Goal: Contribute content: Contribute content

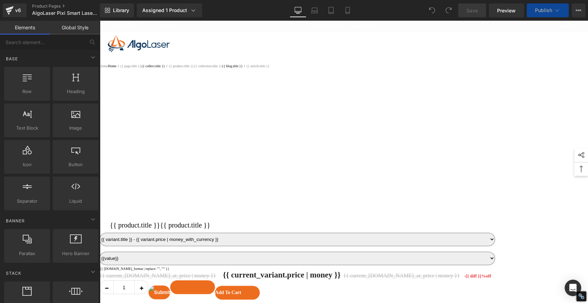
select select
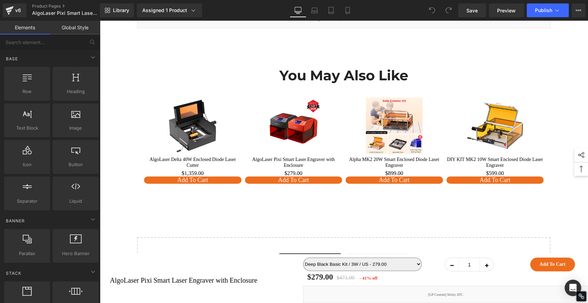
scroll to position [4952, 0]
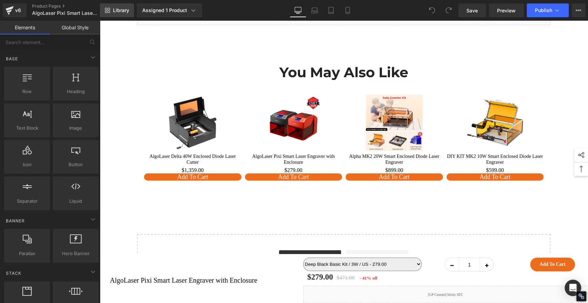
click at [114, 9] on span "Library" at bounding box center [121, 10] width 16 height 6
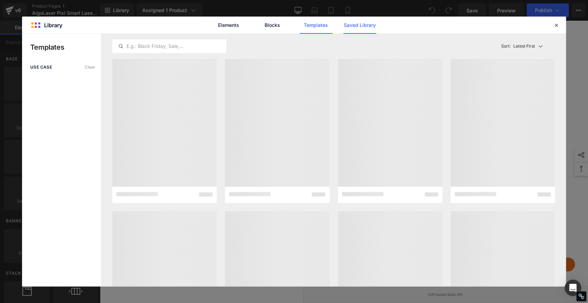
click at [347, 24] on link "Saved Library" at bounding box center [360, 25] width 33 height 17
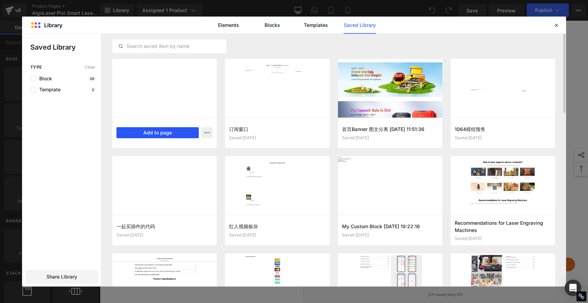
click at [183, 132] on button "Add to page" at bounding box center [157, 132] width 82 height 11
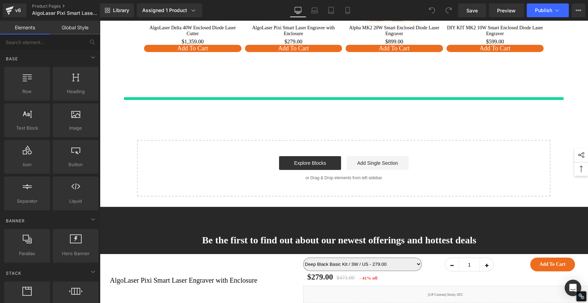
scroll to position [5087, 0]
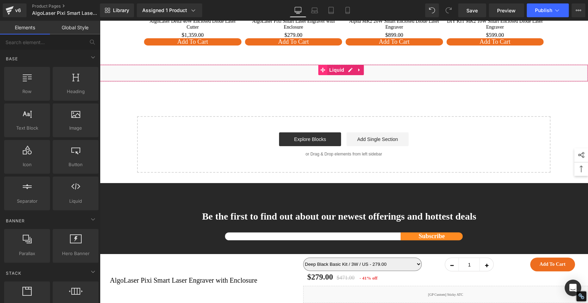
click at [325, 67] on icon at bounding box center [323, 69] width 5 height 5
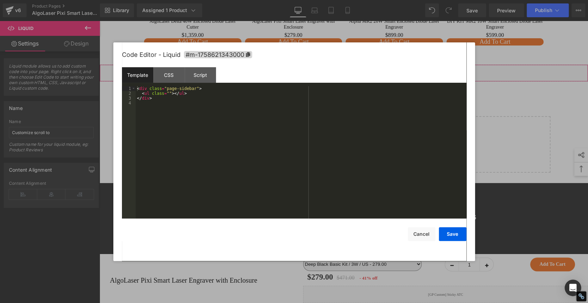
click at [304, 0] on div "Liquid You are previewing how the will restyle your page. You can not edit Elem…" at bounding box center [294, 0] width 588 height 0
click at [163, 74] on div "CSS" at bounding box center [168, 75] width 31 height 16
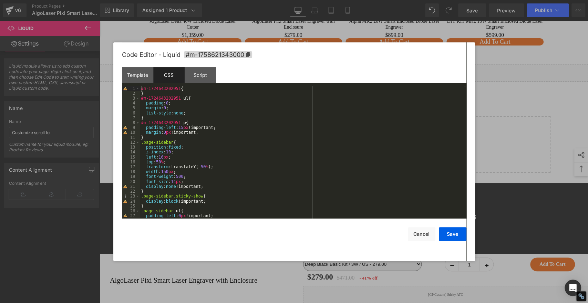
scroll to position [0, 0]
click at [198, 74] on div "Script" at bounding box center [200, 75] width 31 height 16
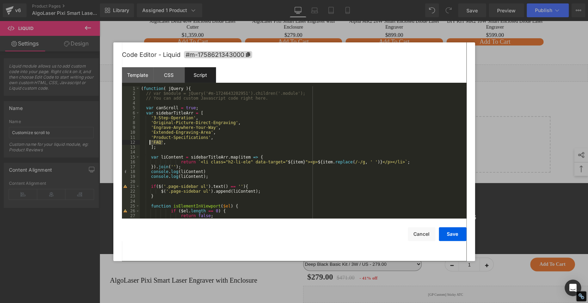
drag, startPoint x: 163, startPoint y: 143, endPoint x: 149, endPoint y: 143, distance: 13.4
click at [149, 143] on div "( function ( jQuery ) { // var $module = jQuery('#m-1724643202951').children('.…" at bounding box center [302, 157] width 324 height 142
click at [178, 143] on div "( function ( jQuery ) { // var $module = jQuery('#m-1724643202951').children('.…" at bounding box center [302, 152] width 324 height 132
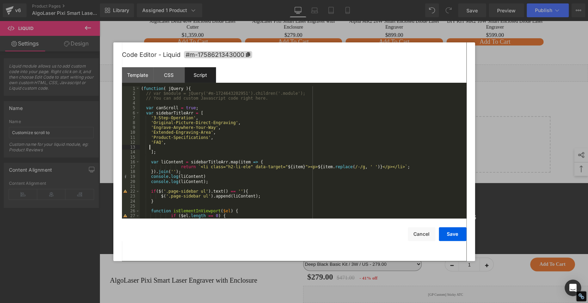
paste textarea
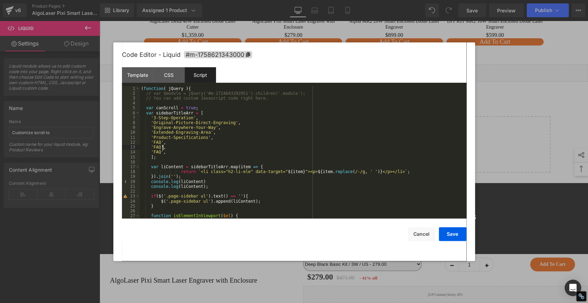
click at [188, 148] on div "( function ( jQuery ) { // var $module = jQuery('#m-1724643202951').children('.…" at bounding box center [302, 157] width 324 height 142
drag, startPoint x: 152, startPoint y: 117, endPoint x: 186, endPoint y: 119, distance: 33.5
click at [186, 119] on div "( function ( jQuery ) { // var $module = jQuery('#m-1724643202951').children('.…" at bounding box center [302, 157] width 324 height 142
click at [168, 129] on div "( function ( jQuery ) { // var $module = jQuery('#m-1724643202951').children('.…" at bounding box center [302, 157] width 324 height 142
click at [168, 129] on div "( function ( jQuery ) { // var $module = jQuery('#m-1724643202951').children('.…" at bounding box center [302, 152] width 324 height 132
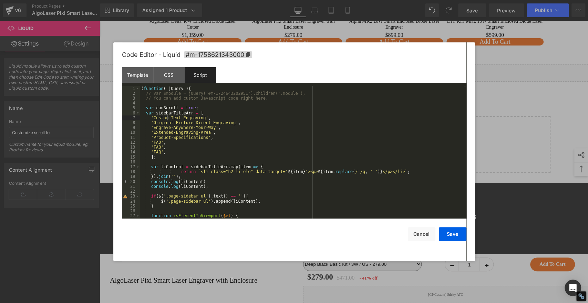
click at [167, 116] on div "( function ( jQuery ) { // var $module = jQuery('#m-1724643202951').children('.…" at bounding box center [302, 157] width 324 height 142
click at [179, 118] on div "( function ( jQuery ) { // var $module = jQuery('#m-1724643202951').children('.…" at bounding box center [302, 157] width 324 height 142
click at [203, 126] on div "( function ( jQuery ) { // var $module = jQuery('#m-1724643202951').children('.…" at bounding box center [302, 157] width 324 height 142
drag, startPoint x: 153, startPoint y: 122, endPoint x: 222, endPoint y: 123, distance: 68.9
click at [222, 123] on div "( function ( jQuery ) { // var $module = jQuery('#m-1724643202951').children('.…" at bounding box center [302, 157] width 324 height 142
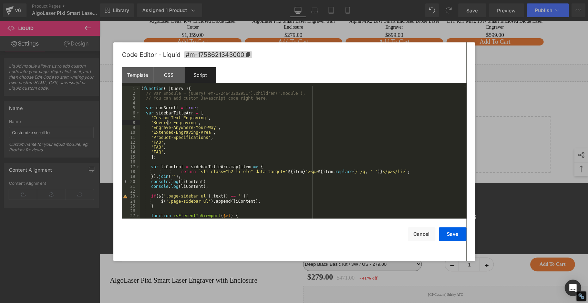
click at [166, 123] on div "( function ( jQuery ) { // var $module = jQuery('#m-1724643202951').children('.…" at bounding box center [302, 157] width 324 height 142
drag, startPoint x: 152, startPoint y: 128, endPoint x: 205, endPoint y: 129, distance: 52.7
click at [205, 129] on div "( function ( jQuery ) { // var $module = jQuery('#m-1724643202951').children('.…" at bounding box center [302, 157] width 324 height 142
click at [174, 128] on div "( function ( jQuery ) { // var $module = jQuery('#m-1724643202951').children('.…" at bounding box center [302, 157] width 324 height 142
click at [195, 129] on div "( function ( jQuery ) { // var $module = jQuery('#m-1724643202951').children('.…" at bounding box center [302, 157] width 324 height 142
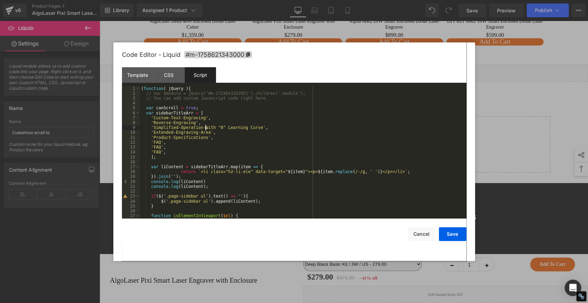
click at [206, 128] on div "( function ( jQuery ) { // var $module = jQuery('#m-1724643202951').children('.…" at bounding box center [302, 157] width 324 height 142
click at [215, 129] on div "( function ( jQuery ) { // var $module = jQuery('#m-1724643202951').children('.…" at bounding box center [302, 157] width 324 height 142
click at [248, 139] on div "( function ( jQuery ) { // var $module = jQuery('#m-1724643202951').children('.…" at bounding box center [302, 157] width 324 height 142
drag, startPoint x: 151, startPoint y: 132, endPoint x: 201, endPoint y: 131, distance: 50.0
click at [201, 131] on div "( function ( jQuery ) { // var $module = jQuery('#m-1724643202951').children('.…" at bounding box center [302, 157] width 324 height 142
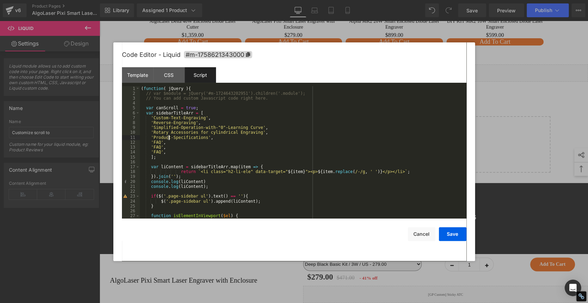
click at [169, 138] on div "( function ( jQuery ) { // var $module = jQuery('#m-1724643202951').children('.…" at bounding box center [302, 157] width 324 height 142
click at [165, 134] on div "( function ( jQuery ) { // var $module = jQuery('#m-1724643202951').children('.…" at bounding box center [302, 157] width 324 height 142
click at [191, 132] on div "( function ( jQuery ) { // var $module = jQuery('#m-1724643202951').children('.…" at bounding box center [302, 157] width 324 height 142
click at [200, 132] on div "( function ( jQuery ) { // var $module = jQuery('#m-1724643202951').children('.…" at bounding box center [302, 157] width 324 height 142
click at [225, 133] on div "( function ( jQuery ) { // var $module = jQuery('#m-1724643202951').children('.…" at bounding box center [302, 157] width 324 height 142
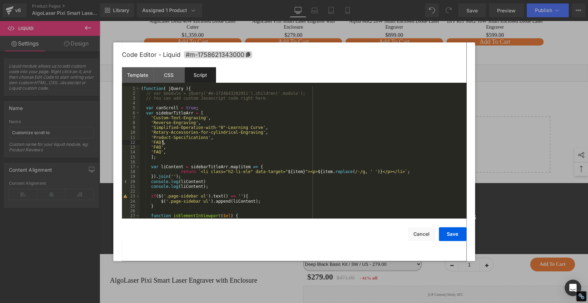
drag, startPoint x: 188, startPoint y: 141, endPoint x: 201, endPoint y: 151, distance: 16.7
click at [188, 140] on div "( function ( jQuery ) { // var $module = jQuery('#m-1724643202951').children('.…" at bounding box center [302, 157] width 324 height 142
drag, startPoint x: 158, startPoint y: 143, endPoint x: 152, endPoint y: 143, distance: 5.9
click at [152, 143] on div "( function ( jQuery ) { // var $module = jQuery('#m-1724643202951').children('.…" at bounding box center [302, 157] width 324 height 142
paste textarea
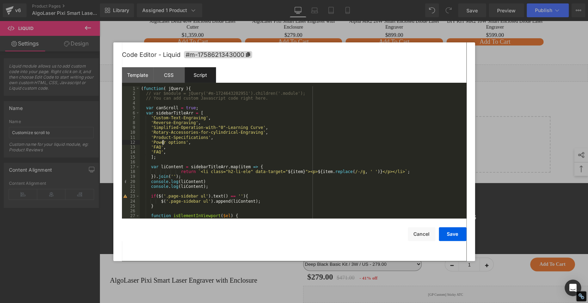
click at [163, 143] on div "( function ( jQuery ) { // var $module = jQuery('#m-1724643202951').children('.…" at bounding box center [302, 157] width 324 height 142
drag, startPoint x: 179, startPoint y: 143, endPoint x: 152, endPoint y: 144, distance: 27.2
click at [152, 144] on div "( function ( jQuery ) { // var $module = jQuery('#m-1724643202951').children('.…" at bounding box center [302, 157] width 324 height 142
drag, startPoint x: 198, startPoint y: 139, endPoint x: 152, endPoint y: 137, distance: 46.5
click at [152, 137] on div "( function ( jQuery ) { // var $module = jQuery('#m-1724643202951').children('.…" at bounding box center [302, 157] width 324 height 142
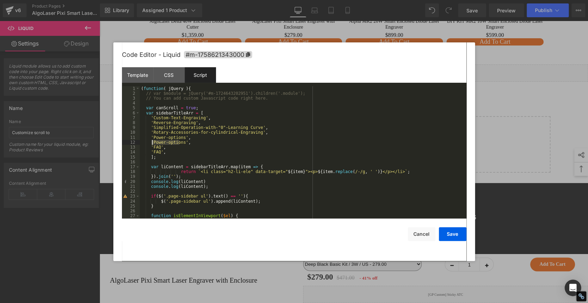
drag, startPoint x: 179, startPoint y: 143, endPoint x: 152, endPoint y: 142, distance: 27.2
click at [152, 142] on div "( function ( jQuery ) { // var $module = jQuery('#m-1724643202951').children('.…" at bounding box center [302, 157] width 324 height 142
paste textarea
click at [158, 143] on div "( function ( jQuery ) { // var $module = jQuery('#m-1724643202951').children('.…" at bounding box center [302, 157] width 324 height 142
click at [170, 141] on div "( function ( jQuery ) { // var $module = jQuery('#m-1724643202951').children('.…" at bounding box center [302, 157] width 324 height 142
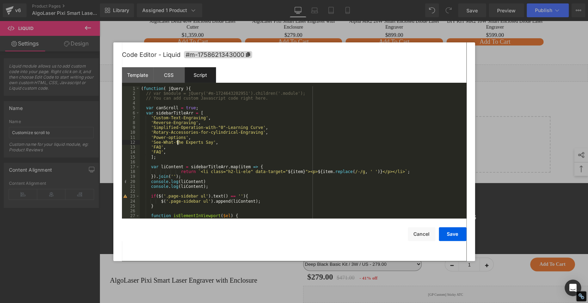
click at [177, 144] on div "( function ( jQuery ) { // var $module = jQuery('#m-1724643202951').children('.…" at bounding box center [302, 157] width 324 height 142
click at [196, 143] on div "( function ( jQuery ) { // var $module = jQuery('#m-1724643202951').children('.…" at bounding box center [302, 157] width 324 height 142
click at [198, 153] on div "( function ( jQuery ) { // var $module = jQuery('#m-1724643202951').children('.…" at bounding box center [302, 157] width 324 height 142
drag, startPoint x: 158, startPoint y: 146, endPoint x: 152, endPoint y: 147, distance: 5.9
click at [152, 147] on div "( function ( jQuery ) { // var $module = jQuery('#m-1724643202951').children('.…" at bounding box center [302, 157] width 324 height 142
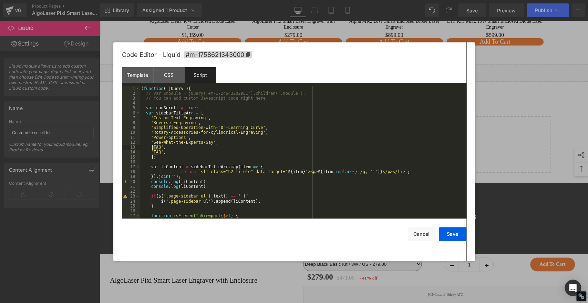
paste textarea
drag, startPoint x: 170, startPoint y: 149, endPoint x: 166, endPoint y: 149, distance: 4.1
click at [166, 149] on div "( function ( jQuery ) { // var $module = jQuery('#m-1724643202951').children('.…" at bounding box center [302, 157] width 324 height 142
drag, startPoint x: 158, startPoint y: 152, endPoint x: 152, endPoint y: 152, distance: 5.9
click at [152, 152] on div "( function ( jQuery ) { // var $module = jQuery('#m-1724643202951').children('.…" at bounding box center [302, 157] width 324 height 142
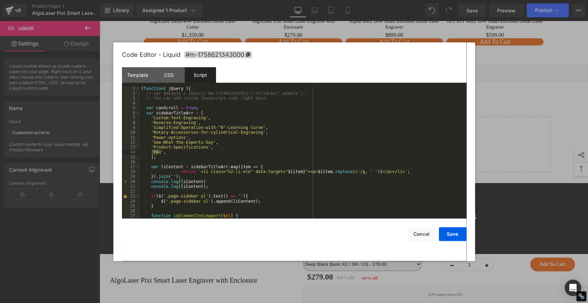
paste textarea
click at [170, 153] on div "( function ( jQuery ) { // var $module = jQuery('#m-1724643202951').children('.…" at bounding box center [302, 157] width 324 height 142
click at [456, 235] on button "Save" at bounding box center [453, 234] width 28 height 14
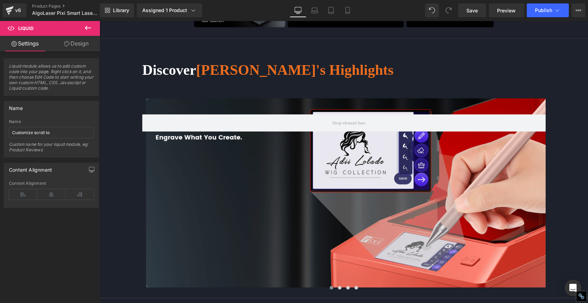
scroll to position [1021, 0]
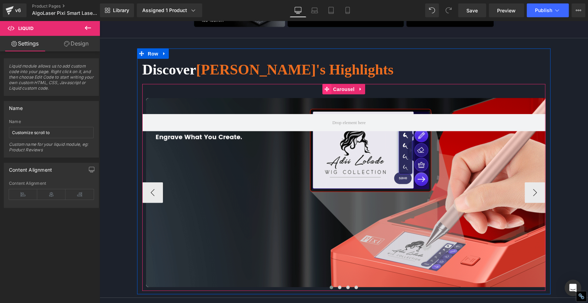
click at [325, 87] on icon at bounding box center [327, 89] width 5 height 5
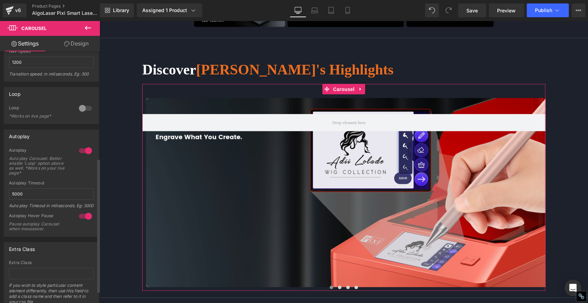
scroll to position [222, 0]
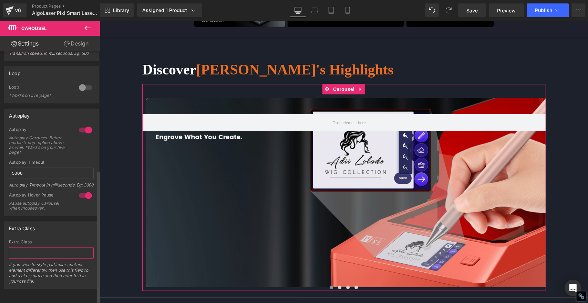
click at [64, 247] on input "text" at bounding box center [51, 252] width 85 height 11
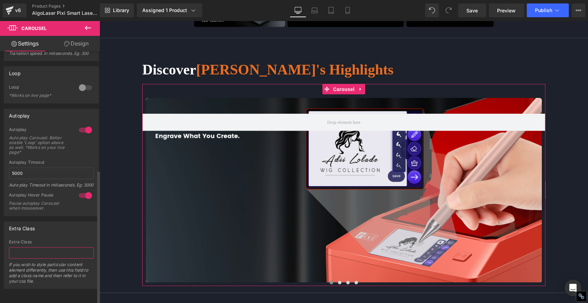
click at [63, 247] on input "text" at bounding box center [51, 252] width 85 height 11
paste input "start_sticky"
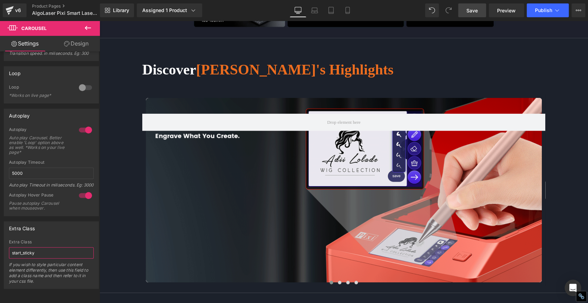
type input "start_sticky"
drag, startPoint x: 351, startPoint y: 36, endPoint x: 469, endPoint y: 10, distance: 120.3
click at [469, 10] on span "Save" at bounding box center [472, 10] width 11 height 7
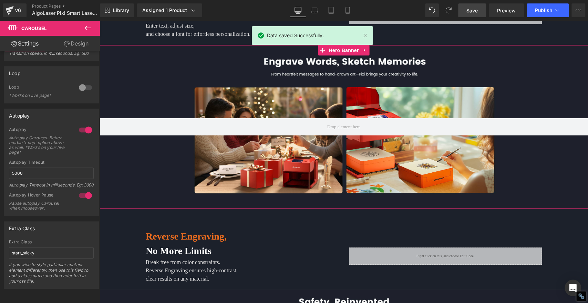
scroll to position [1442, 0]
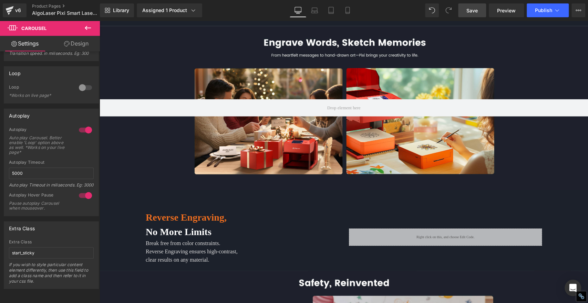
click at [86, 27] on icon at bounding box center [88, 28] width 6 height 4
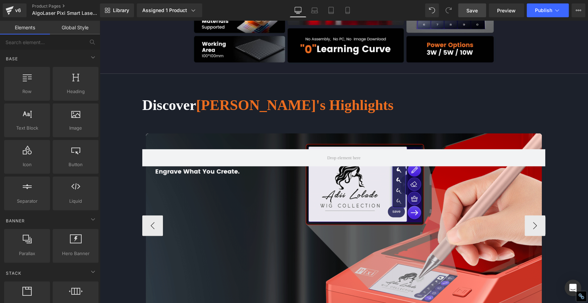
scroll to position [982, 0]
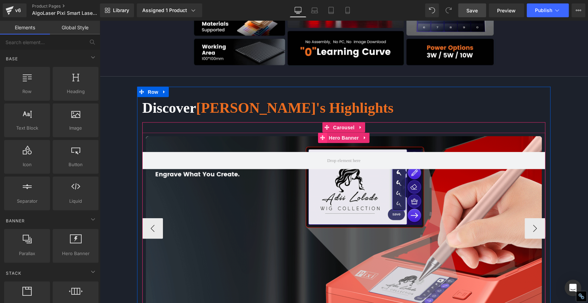
click at [320, 135] on icon at bounding box center [322, 137] width 5 height 5
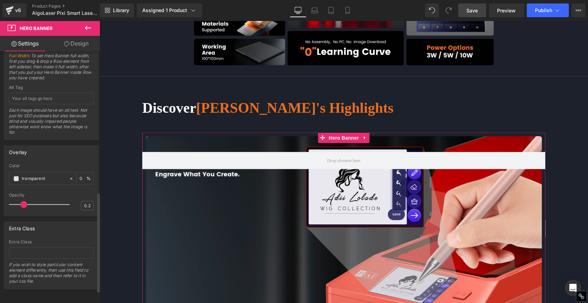
scroll to position [387, 0]
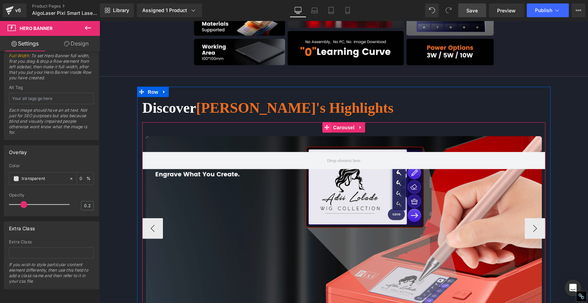
click at [325, 125] on icon at bounding box center [327, 127] width 5 height 5
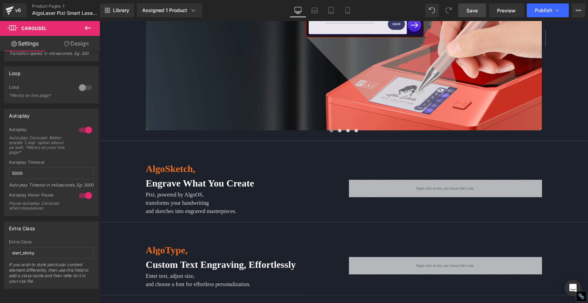
scroll to position [1174, 0]
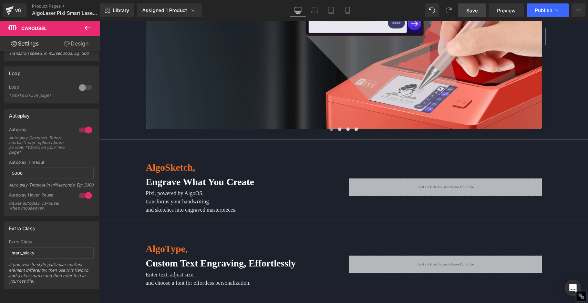
click at [84, 27] on icon at bounding box center [88, 28] width 8 height 8
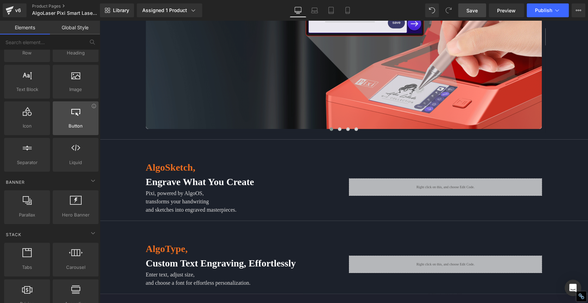
scroll to position [38, 0]
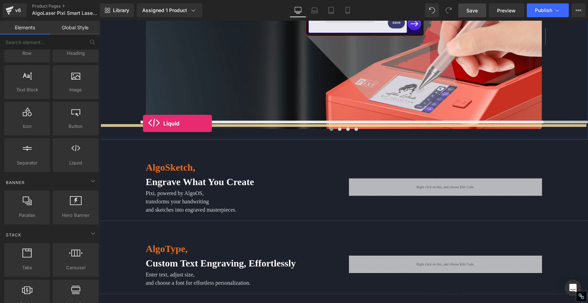
drag, startPoint x: 175, startPoint y: 173, endPoint x: 143, endPoint y: 123, distance: 58.9
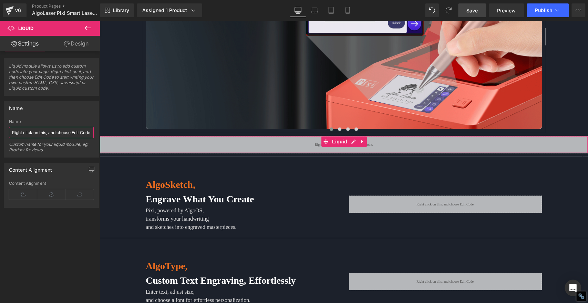
click at [63, 133] on input "Right click on this, and choose Edit Code." at bounding box center [51, 132] width 85 height 11
paste input "Custom Text Engraving"
type input "Custom Text Engraving"
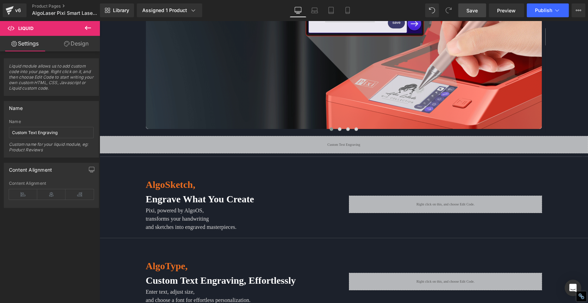
click at [472, 8] on span "Save" at bounding box center [472, 10] width 11 height 7
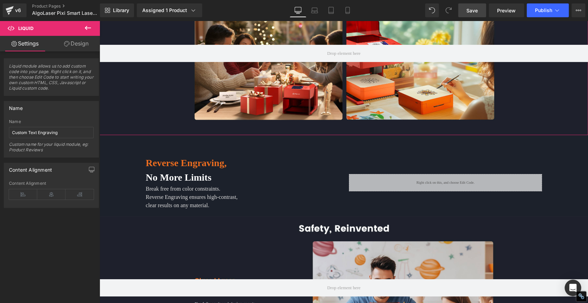
scroll to position [1518, 0]
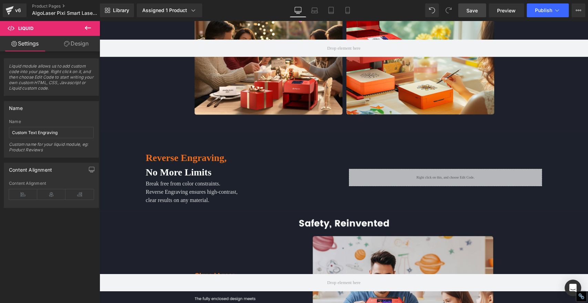
click at [88, 30] on icon at bounding box center [88, 28] width 8 height 8
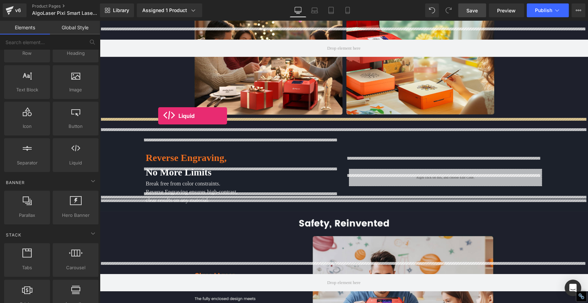
drag, startPoint x: 175, startPoint y: 177, endPoint x: 158, endPoint y: 116, distance: 63.3
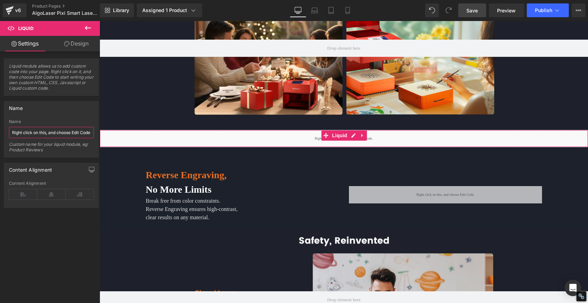
click at [69, 133] on input "Right click on this, and choose Edit Code." at bounding box center [51, 132] width 85 height 11
paste input "everse Engraving"
type input "Reverse Engraving"
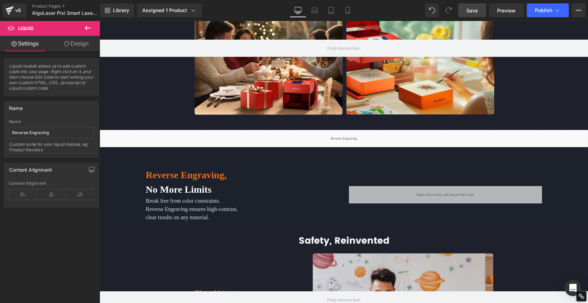
click at [477, 9] on span "Save" at bounding box center [472, 10] width 11 height 7
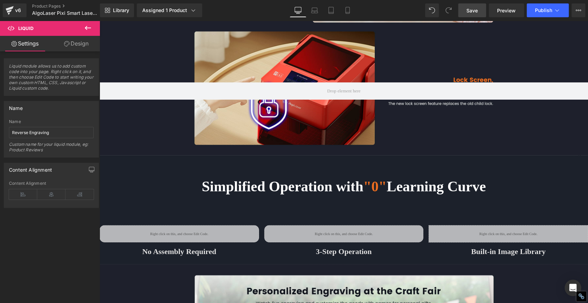
scroll to position [1863, 0]
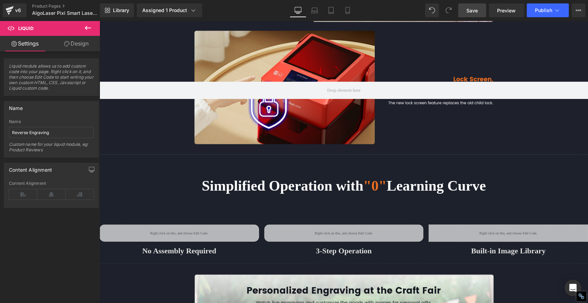
click at [85, 28] on icon at bounding box center [88, 28] width 6 height 4
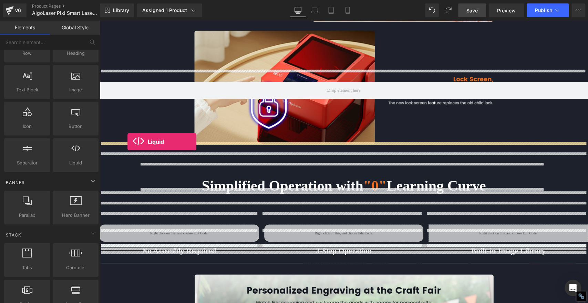
drag, startPoint x: 175, startPoint y: 177, endPoint x: 127, endPoint y: 142, distance: 59.1
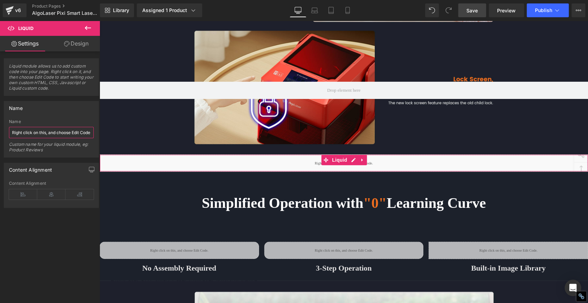
click at [61, 130] on input "Right click on this, and choose Edit Code." at bounding box center [51, 132] width 85 height 11
paste input "Simplified Operation with "0" Learning Curve"
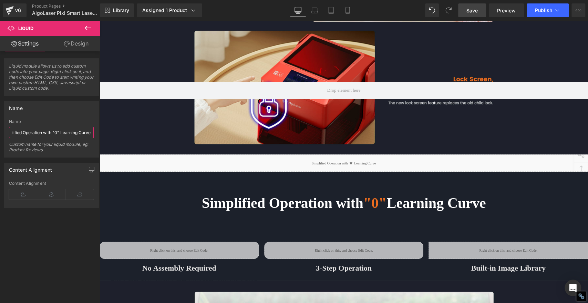
type input "Simplified Operation with "0" Learning Curve"
click at [471, 11] on span "Save" at bounding box center [472, 10] width 11 height 7
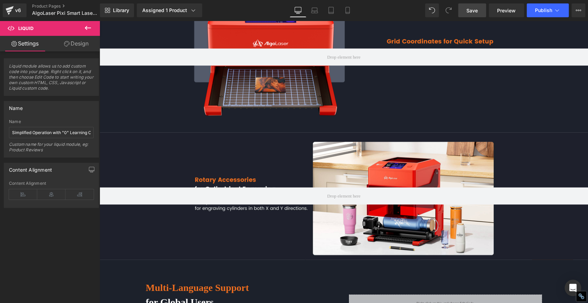
scroll to position [2629, 0]
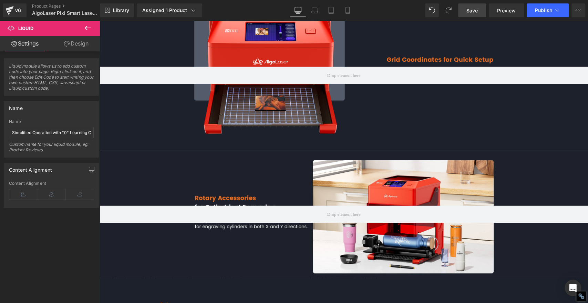
click at [90, 24] on icon at bounding box center [88, 28] width 8 height 8
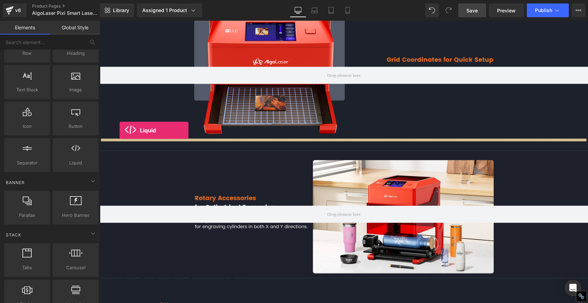
drag, startPoint x: 173, startPoint y: 175, endPoint x: 120, endPoint y: 130, distance: 69.7
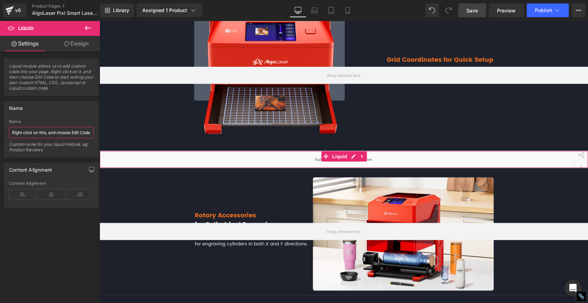
click at [68, 132] on input "Right click on this, and choose Edit Code." at bounding box center [51, 132] width 85 height 11
paste input "otary Accessories for cylindrical Engraving"
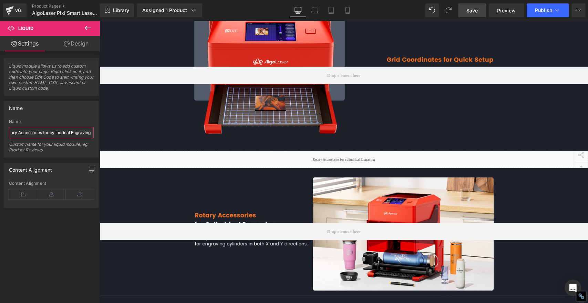
type input "Rotary Accessories for cylindrical Engraving"
click at [474, 9] on span "Save" at bounding box center [472, 10] width 11 height 7
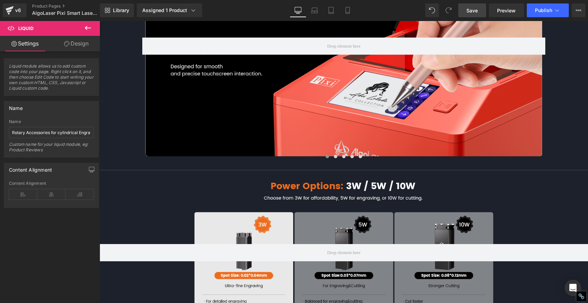
scroll to position [3241, 0]
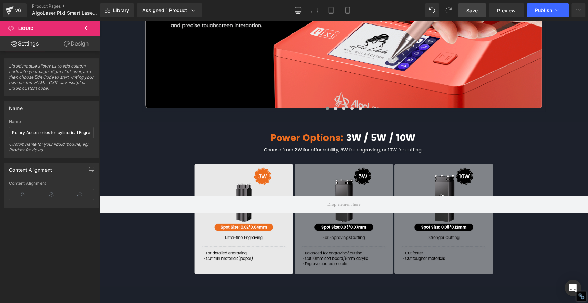
click at [87, 30] on icon at bounding box center [88, 28] width 8 height 8
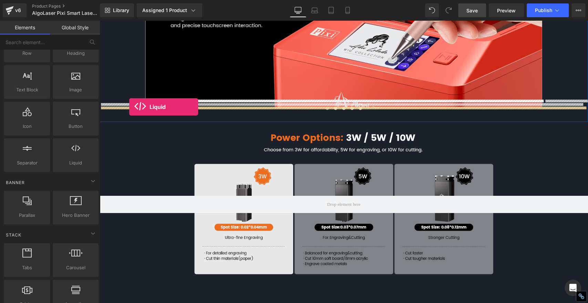
drag, startPoint x: 175, startPoint y: 176, endPoint x: 129, endPoint y: 107, distance: 82.9
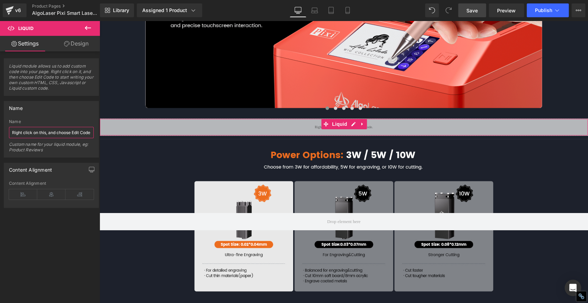
click at [64, 132] on input "Right click on this, and choose Edit Code." at bounding box center [51, 132] width 85 height 11
paste input "Power options"
type input "Power options"
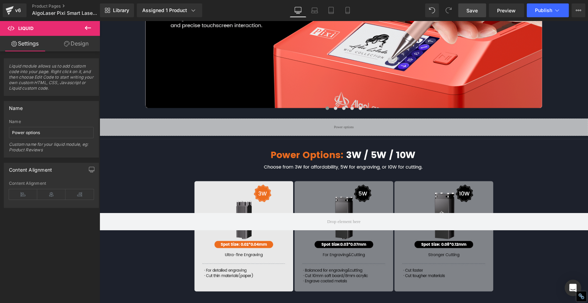
drag, startPoint x: 475, startPoint y: 11, endPoint x: 381, endPoint y: 85, distance: 119.3
click at [475, 11] on span "Save" at bounding box center [472, 10] width 11 height 7
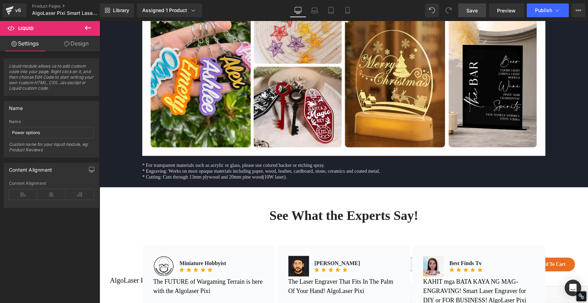
scroll to position [3739, 0]
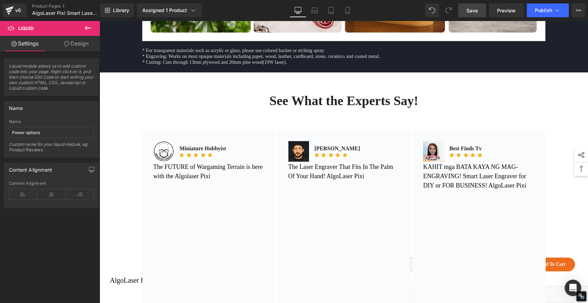
click at [87, 26] on icon at bounding box center [88, 28] width 8 height 8
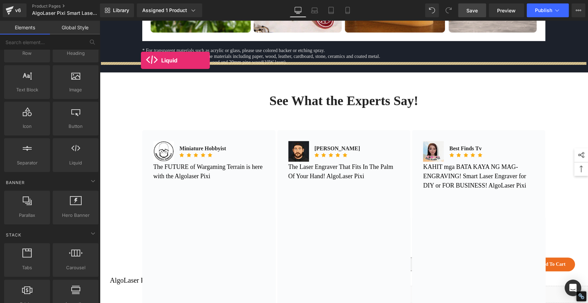
drag, startPoint x: 176, startPoint y: 182, endPoint x: 141, endPoint y: 60, distance: 127.0
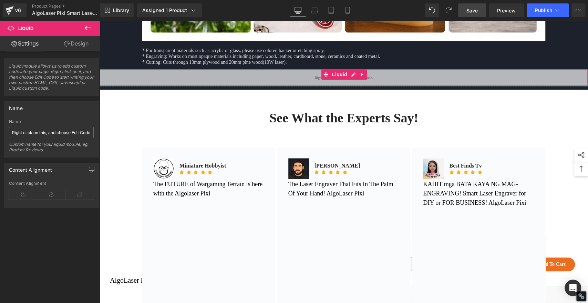
click at [60, 132] on input "Right click on this, and choose Edit Code." at bounding box center [51, 132] width 85 height 11
paste input "See What the Experts Say"
type input "See What the Experts Say"
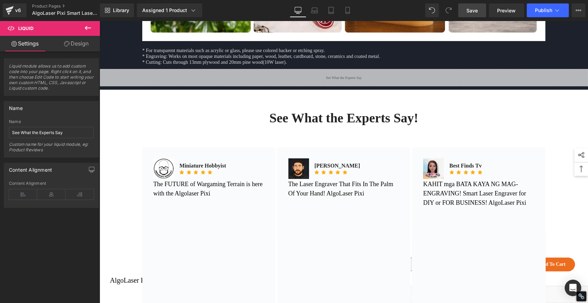
click at [474, 11] on span "Save" at bounding box center [472, 10] width 11 height 7
drag, startPoint x: 88, startPoint y: 26, endPoint x: 91, endPoint y: 32, distance: 6.5
click at [88, 26] on icon at bounding box center [88, 28] width 8 height 8
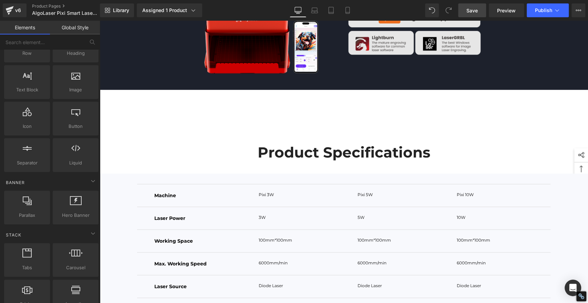
scroll to position [4466, 0]
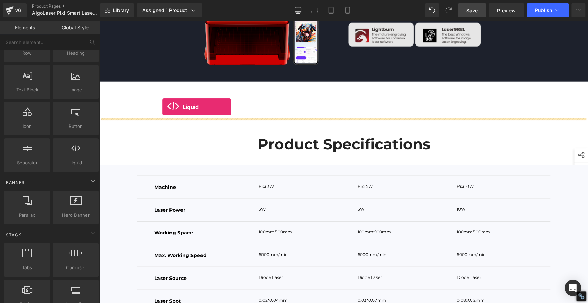
drag, startPoint x: 175, startPoint y: 178, endPoint x: 162, endPoint y: 107, distance: 72.9
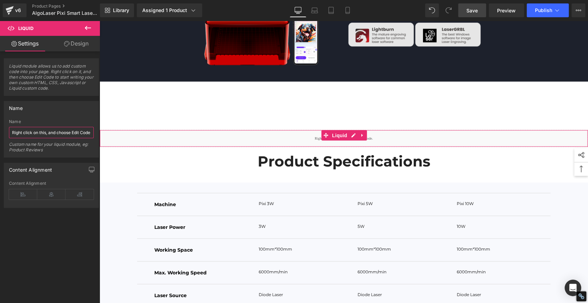
click at [62, 132] on input "Right click on this, and choose Edit Code." at bounding box center [51, 132] width 85 height 11
paste input "Product Specifications"
type input "Product Specifications"
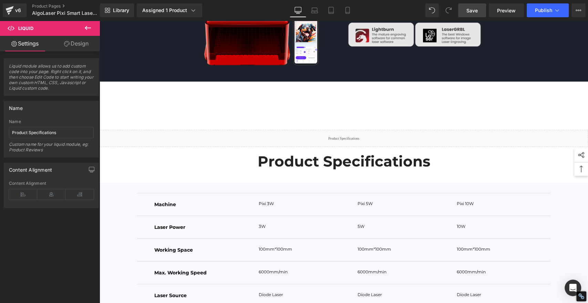
click at [477, 9] on span "Save" at bounding box center [472, 10] width 11 height 7
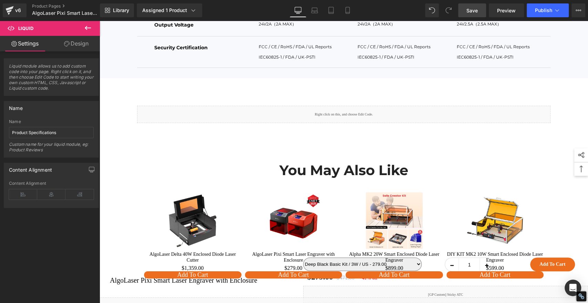
scroll to position [4926, 0]
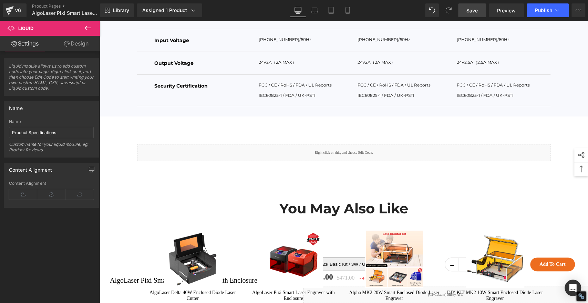
click at [86, 27] on icon at bounding box center [88, 28] width 6 height 4
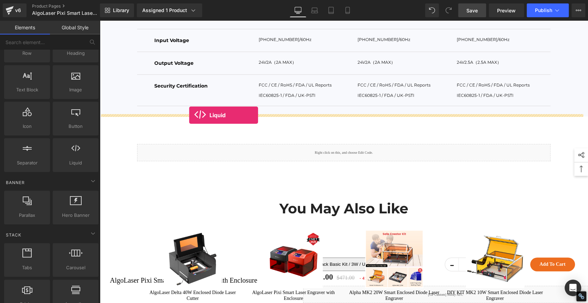
drag, startPoint x: 170, startPoint y: 177, endPoint x: 189, endPoint y: 115, distance: 64.6
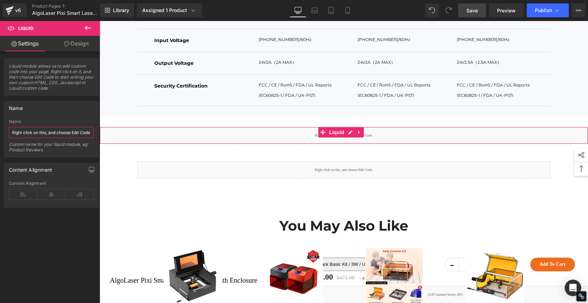
click at [67, 134] on input "Right click on this, and choose Edit Code." at bounding box center [51, 132] width 85 height 11
paste input "Customer Reviews"
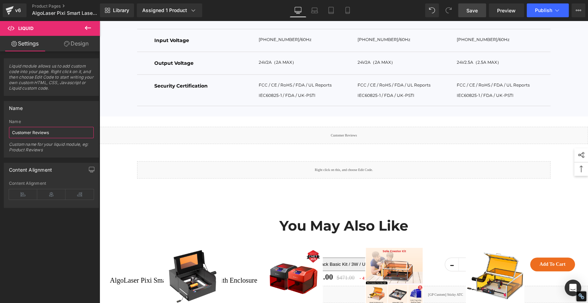
type input "Customer Reviews"
click at [470, 10] on span "Save" at bounding box center [472, 10] width 11 height 7
click at [544, 13] on button "Publish" at bounding box center [548, 10] width 42 height 14
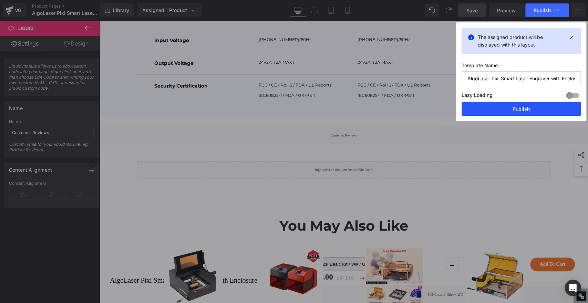
click at [522, 105] on button "Publish" at bounding box center [521, 109] width 119 height 14
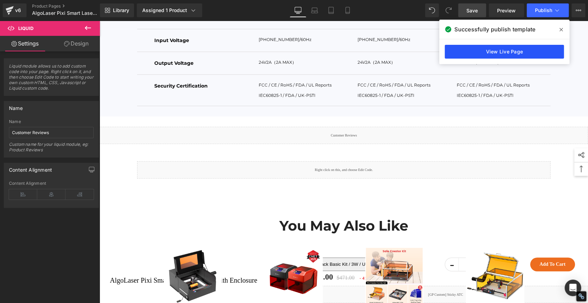
click at [511, 51] on link "View Live Page" at bounding box center [504, 52] width 119 height 14
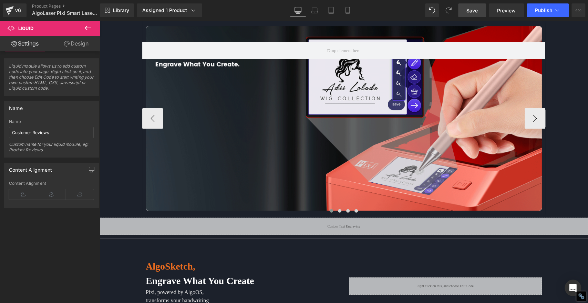
scroll to position [1161, 0]
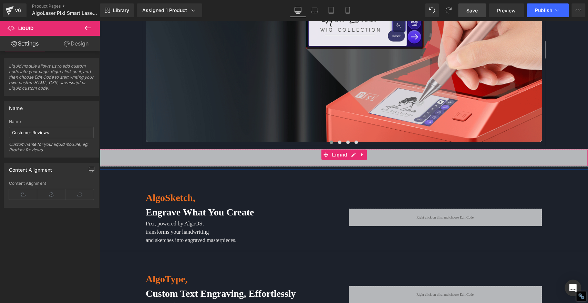
click at [284, 149] on div "Liquid" at bounding box center [344, 157] width 489 height 17
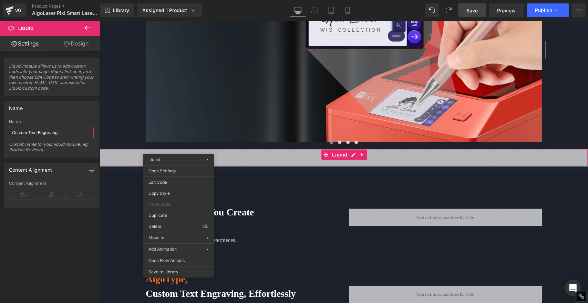
click at [61, 131] on input "Custom Text Engraving" at bounding box center [51, 132] width 85 height 11
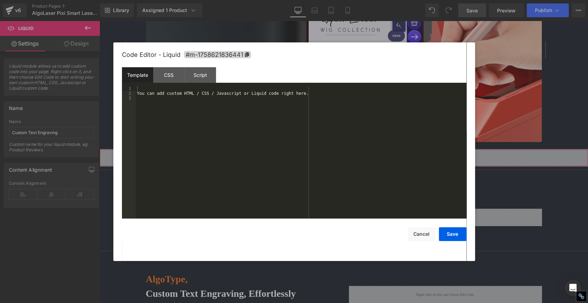
click at [284, 0] on div "Liquid You are previewing how the will restyle your page. You can not edit Elem…" at bounding box center [294, 0] width 588 height 0
click at [168, 74] on div "CSS" at bounding box center [168, 75] width 31 height 16
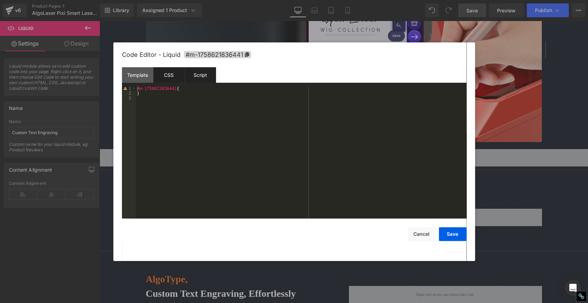
click at [198, 72] on div "Script" at bounding box center [200, 75] width 31 height 16
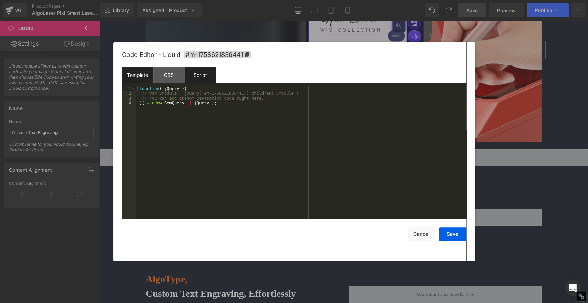
click at [138, 72] on div "Template" at bounding box center [137, 75] width 31 height 16
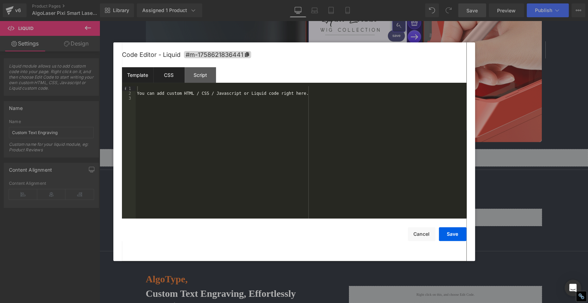
click at [160, 73] on div "CSS" at bounding box center [168, 75] width 31 height 16
click at [135, 74] on div "Template" at bounding box center [137, 75] width 31 height 16
click at [139, 72] on div "Template" at bounding box center [137, 75] width 31 height 16
click at [140, 74] on div "Template" at bounding box center [137, 75] width 31 height 16
click at [167, 74] on div "CSS" at bounding box center [168, 75] width 31 height 16
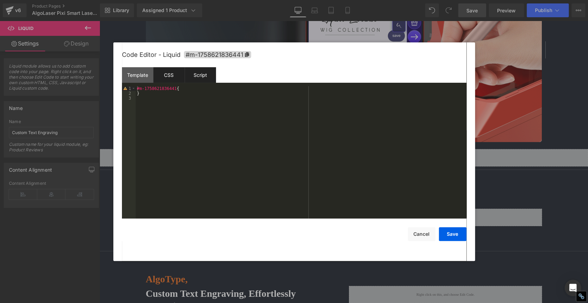
click at [207, 74] on div "Script" at bounding box center [200, 75] width 31 height 16
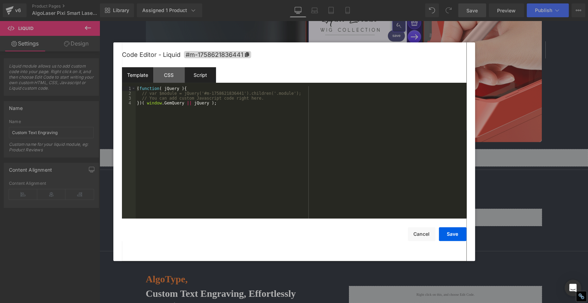
click at [133, 75] on div "Template" at bounding box center [137, 75] width 31 height 16
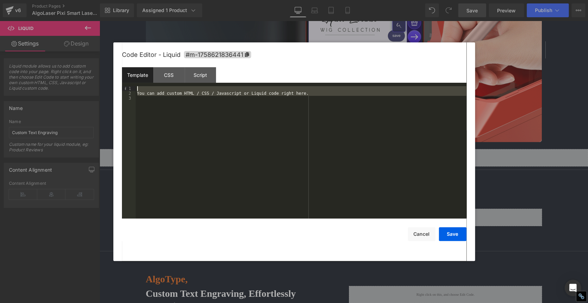
drag, startPoint x: 151, startPoint y: 100, endPoint x: 126, endPoint y: 80, distance: 32.4
click at [126, 80] on div "Template CSS Script Data 1 2 3 You can add custom HTML / CSS / Javascript or Li…" at bounding box center [294, 142] width 345 height 151
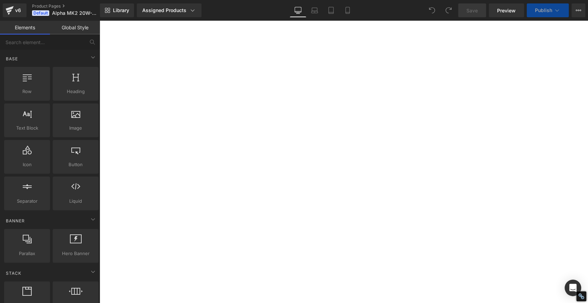
select select
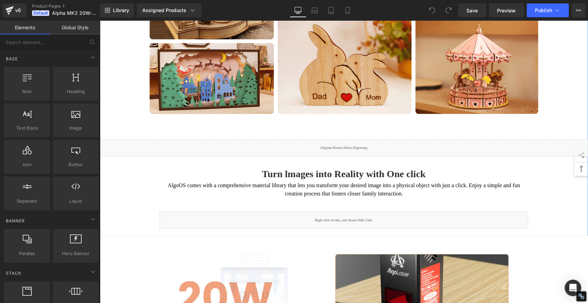
scroll to position [1575, 0]
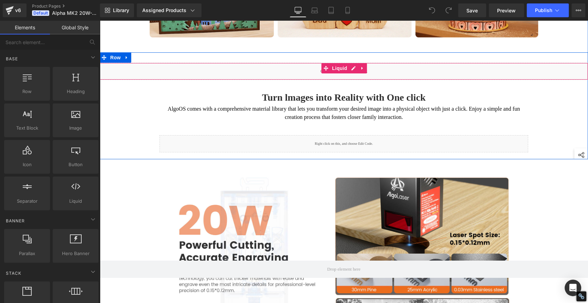
click at [234, 80] on div "Liquid" at bounding box center [344, 71] width 489 height 17
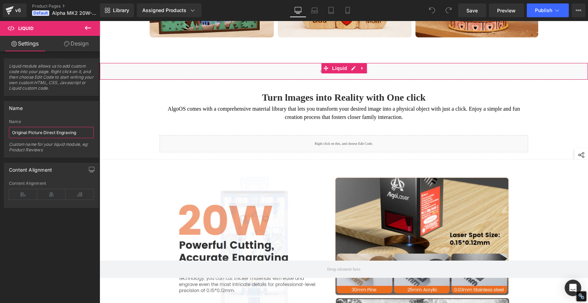
click at [77, 132] on input "Original Picture Direct Engraving" at bounding box center [51, 132] width 85 height 11
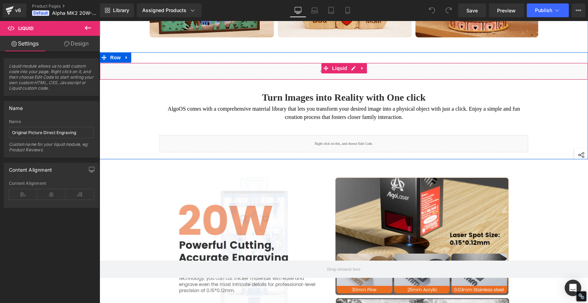
click at [288, 80] on div "Liquid" at bounding box center [344, 71] width 489 height 17
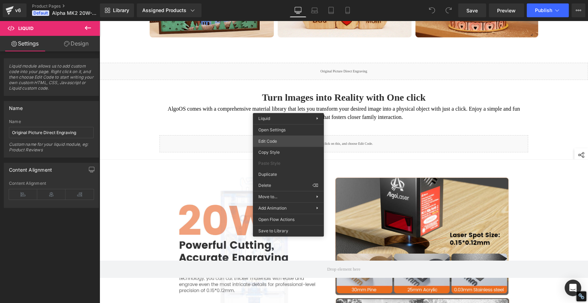
click at [279, 0] on div "You are previewing how the will restyle your page. You can not edit Elements in…" at bounding box center [294, 0] width 588 height 0
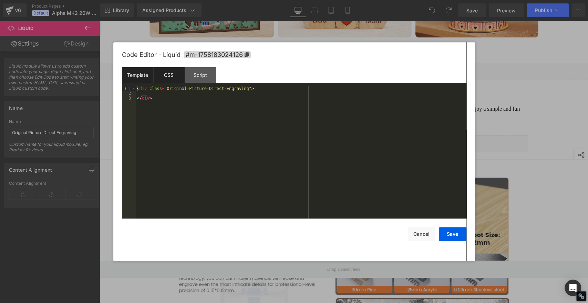
click at [162, 74] on div "CSS" at bounding box center [168, 75] width 31 height 16
click at [205, 74] on div "Script" at bounding box center [200, 75] width 31 height 16
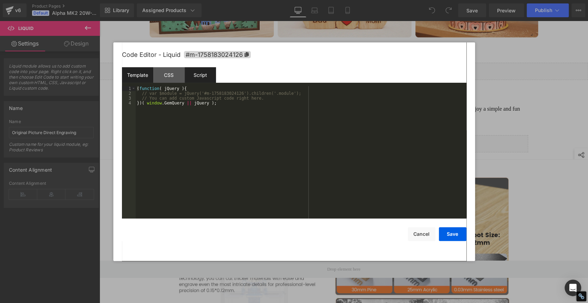
click at [144, 73] on div "Template" at bounding box center [137, 75] width 31 height 16
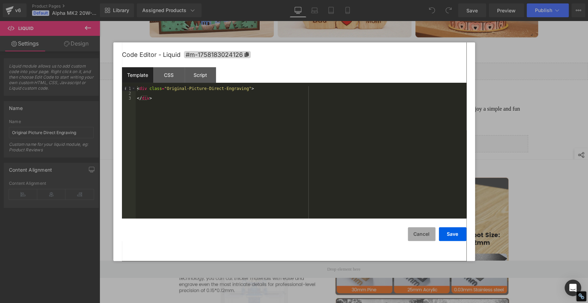
click at [428, 238] on button "Cancel" at bounding box center [422, 234] width 28 height 14
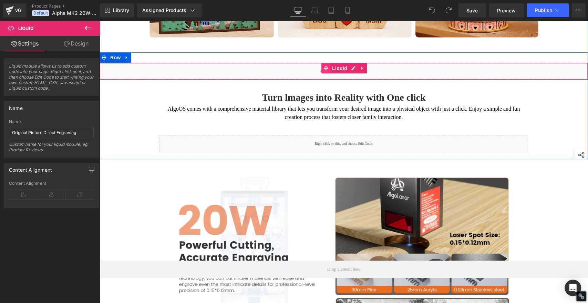
click at [324, 71] on icon at bounding box center [326, 67] width 5 height 5
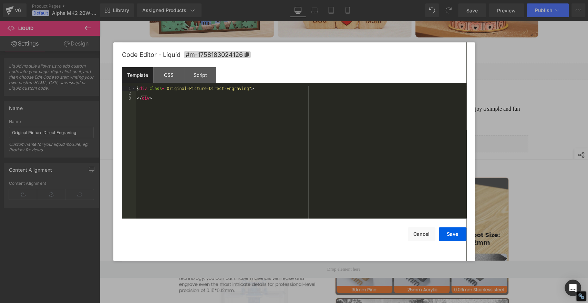
click at [318, 0] on div "Liquid You are previewing how the will restyle your page. You can not edit Elem…" at bounding box center [294, 0] width 588 height 0
drag, startPoint x: 163, startPoint y: 89, endPoint x: 233, endPoint y: 90, distance: 70.3
click at [233, 90] on div "< div class = "Original-Picture-Direct-Engraving" > </ div >" at bounding box center [301, 157] width 331 height 142
click at [174, 76] on div "CSS" at bounding box center [168, 75] width 31 height 16
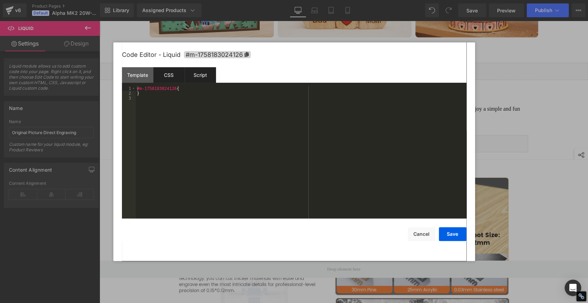
click at [198, 75] on div "Script" at bounding box center [200, 75] width 31 height 16
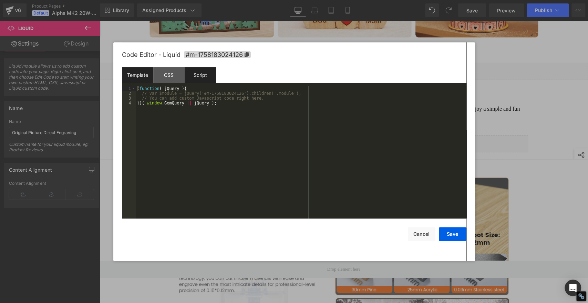
click at [137, 78] on div "Template" at bounding box center [137, 75] width 31 height 16
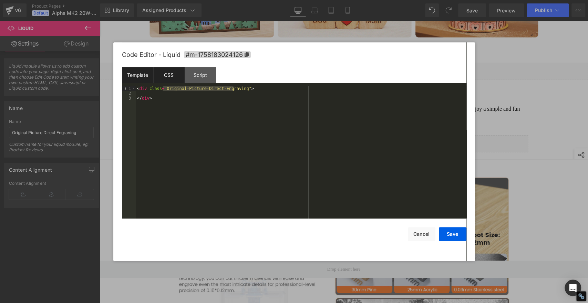
click at [168, 71] on div "CSS" at bounding box center [168, 75] width 31 height 16
click at [200, 74] on div "Script" at bounding box center [200, 75] width 31 height 16
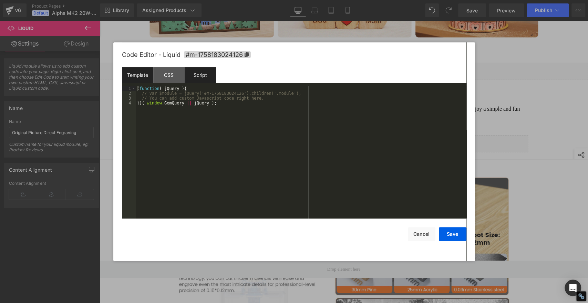
click at [142, 76] on div "Template" at bounding box center [137, 75] width 31 height 16
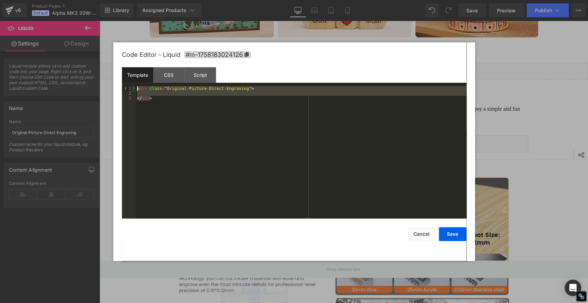
drag, startPoint x: 159, startPoint y: 101, endPoint x: 135, endPoint y: 87, distance: 27.7
click at [135, 87] on pre "1 2 3 < div class = "Original-Picture-Direct-Engraving" > </ div > XXXXXXXXXXXX…" at bounding box center [294, 152] width 345 height 132
click at [423, 235] on button "Cancel" at bounding box center [422, 234] width 28 height 14
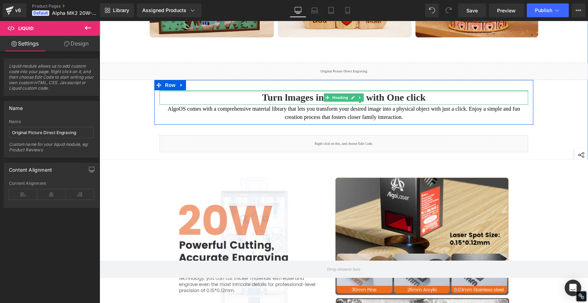
scroll to position [1461, 0]
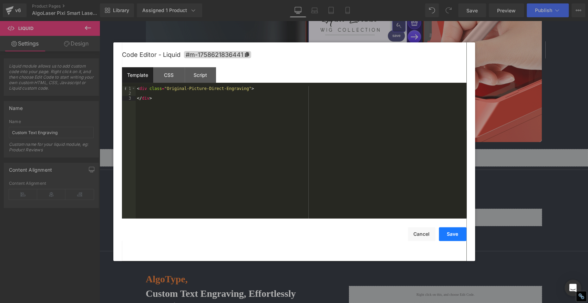
click at [451, 237] on button "Save" at bounding box center [453, 234] width 28 height 14
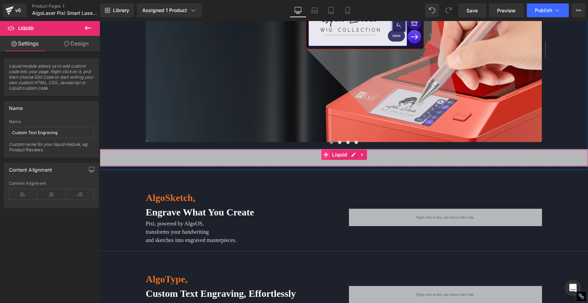
click at [324, 152] on icon at bounding box center [326, 154] width 5 height 5
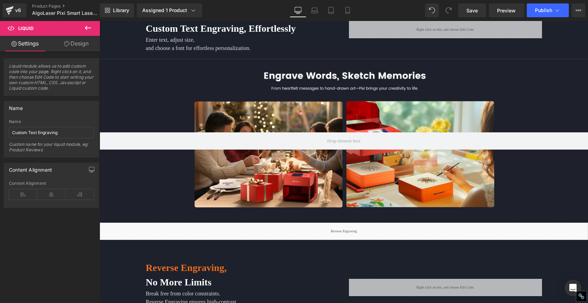
scroll to position [1467, 0]
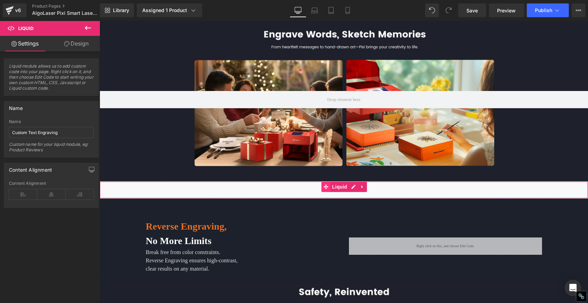
click at [324, 184] on icon at bounding box center [326, 186] width 5 height 5
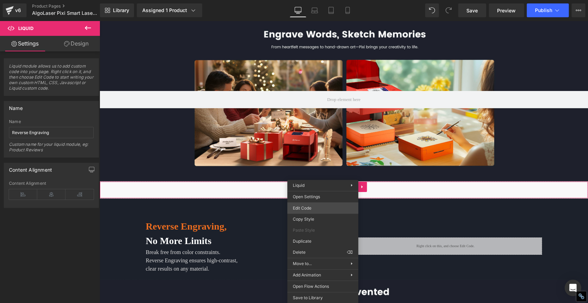
click at [309, 0] on div "Liquid You are previewing how the will restyle your page. You can not edit Elem…" at bounding box center [294, 0] width 588 height 0
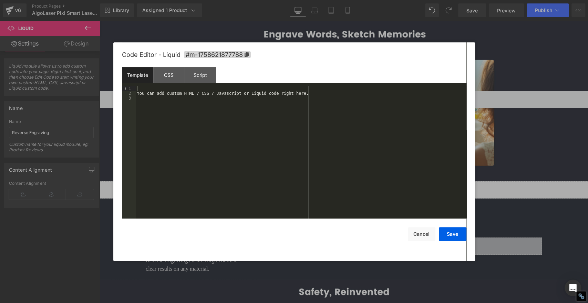
click at [141, 73] on div "Template" at bounding box center [137, 75] width 31 height 16
click at [166, 74] on div "CSS" at bounding box center [168, 75] width 31 height 16
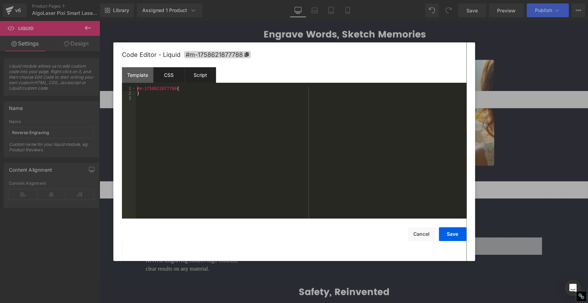
click at [202, 74] on div "Script" at bounding box center [200, 75] width 31 height 16
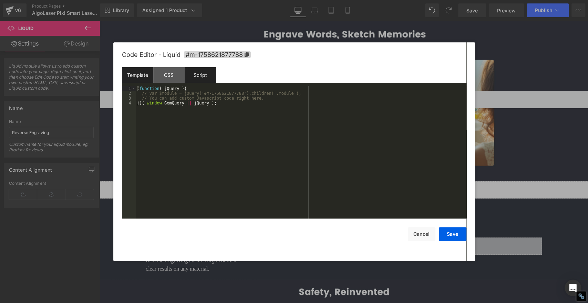
click at [140, 75] on div "Template" at bounding box center [137, 75] width 31 height 16
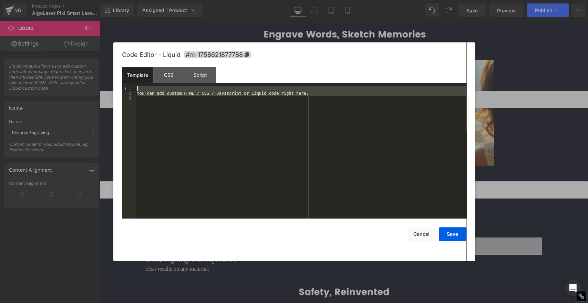
drag, startPoint x: 143, startPoint y: 102, endPoint x: 118, endPoint y: 76, distance: 36.3
click at [118, 76] on div "Code Editor - Liquid #m-1758621877788 Template CSS Script Data 1 2 3 You can ad…" at bounding box center [294, 151] width 362 height 218
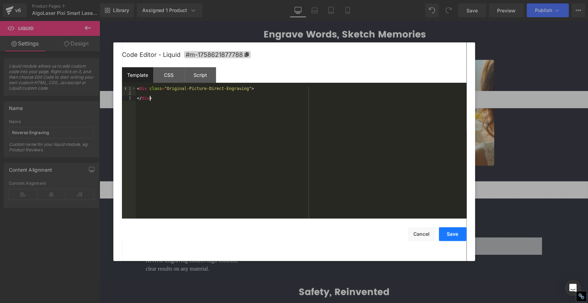
click at [449, 235] on button "Save" at bounding box center [453, 234] width 28 height 14
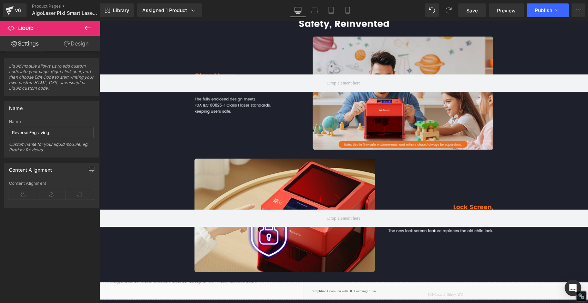
scroll to position [1850, 0]
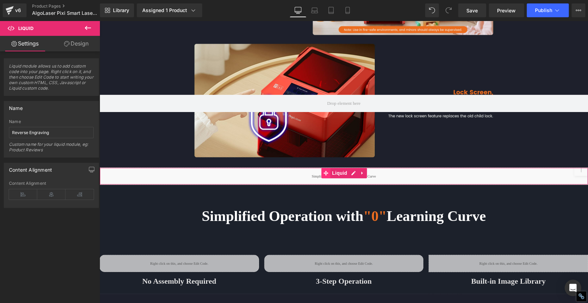
click at [325, 171] on icon at bounding box center [326, 173] width 5 height 5
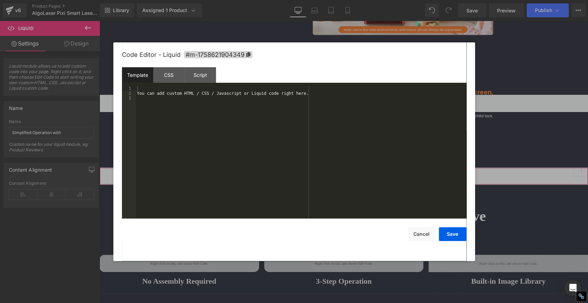
click at [308, 0] on div "Liquid You are previewing how the will restyle your page. You can not edit Elem…" at bounding box center [294, 0] width 588 height 0
click at [176, 75] on div "CSS" at bounding box center [168, 75] width 31 height 16
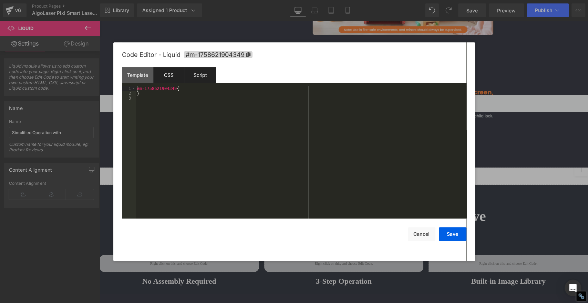
click at [192, 74] on div "Script" at bounding box center [200, 75] width 31 height 16
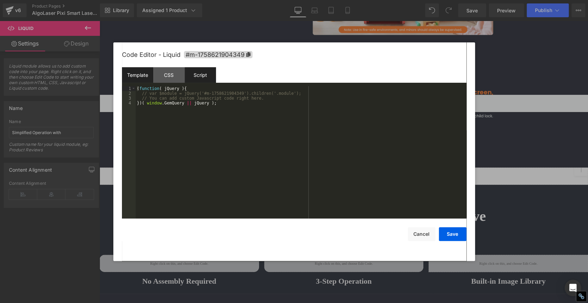
click at [144, 74] on div "Template" at bounding box center [137, 75] width 31 height 16
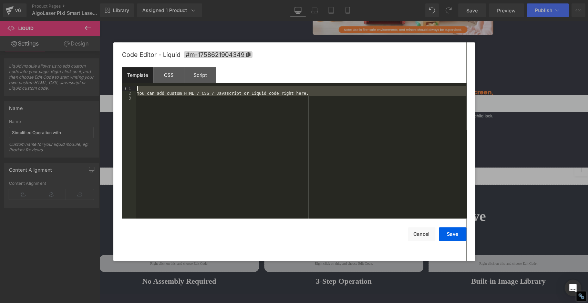
drag, startPoint x: 148, startPoint y: 101, endPoint x: 127, endPoint y: 83, distance: 27.4
click at [127, 83] on div "Template CSS Script Data 1 2 3 You can add custom HTML / CSS / Javascript or Li…" at bounding box center [294, 142] width 345 height 151
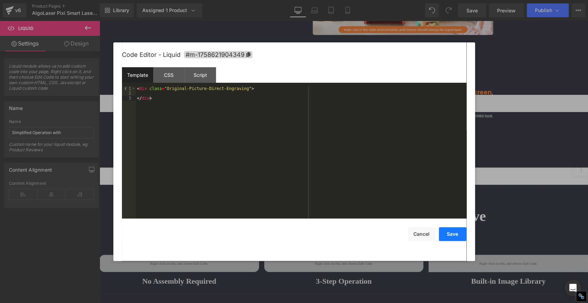
click at [456, 236] on button "Save" at bounding box center [453, 234] width 28 height 14
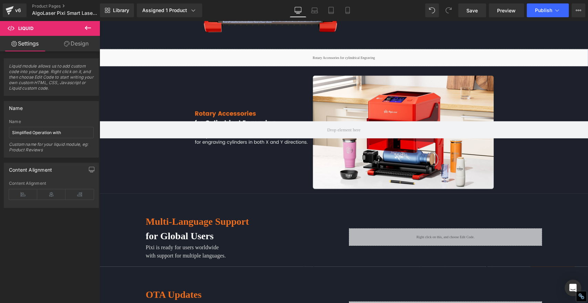
scroll to position [2731, 0]
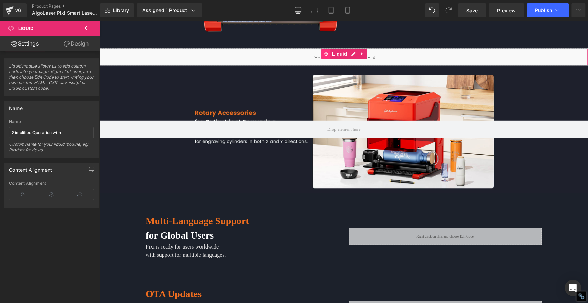
click at [325, 52] on icon at bounding box center [326, 54] width 5 height 5
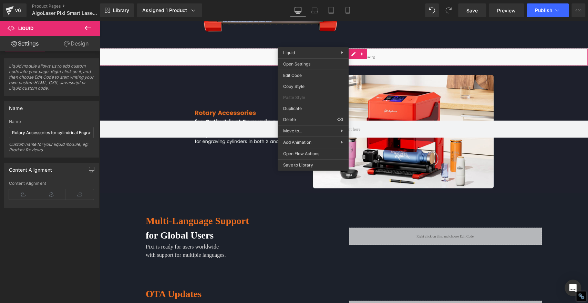
click at [324, 52] on icon at bounding box center [326, 54] width 5 height 5
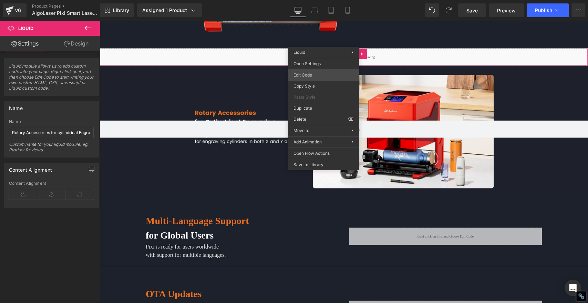
click at [312, 0] on div "Liquid You are previewing how the will restyle your page. You can not edit Elem…" at bounding box center [294, 0] width 588 height 0
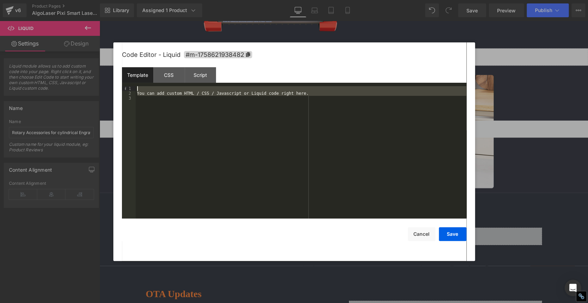
drag, startPoint x: 151, startPoint y: 102, endPoint x: 125, endPoint y: 83, distance: 31.7
click at [125, 83] on div "Template CSS Script Data 1 2 3 You can add custom HTML / CSS / Javascript or Li…" at bounding box center [294, 142] width 345 height 151
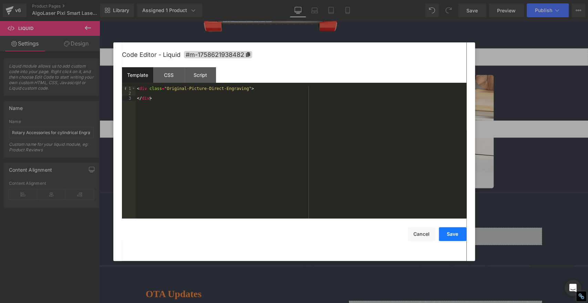
click at [452, 234] on button "Save" at bounding box center [453, 234] width 28 height 14
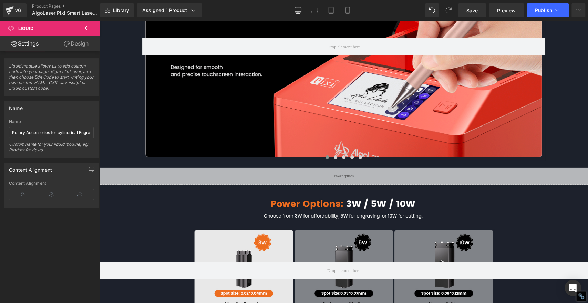
scroll to position [3228, 0]
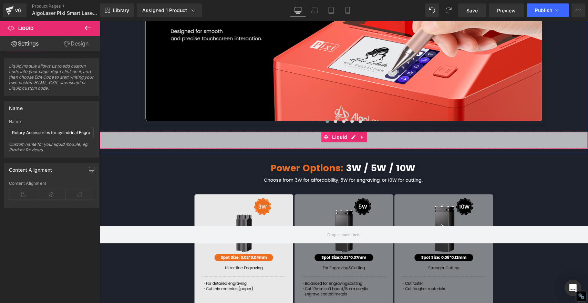
click at [325, 135] on icon at bounding box center [326, 137] width 5 height 5
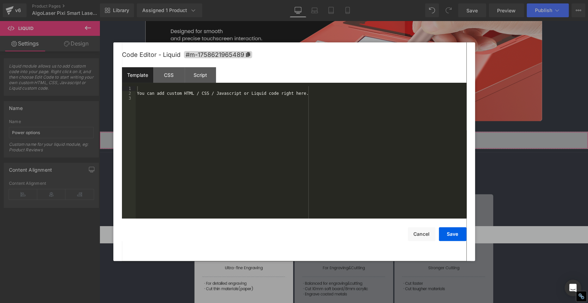
click at [312, 0] on div "Liquid You are previewing how the will restyle your page. You can not edit Elem…" at bounding box center [294, 0] width 588 height 0
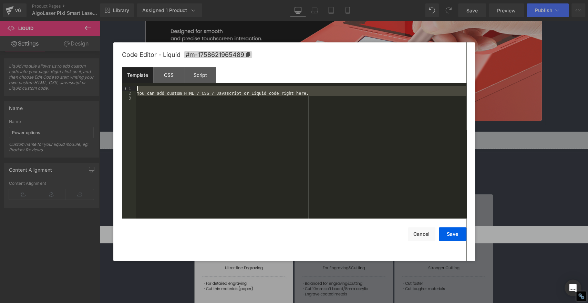
drag, startPoint x: 148, startPoint y: 100, endPoint x: 131, endPoint y: 83, distance: 23.4
click at [131, 83] on div "Template CSS Script Data 1 2 3 You can add custom HTML / CSS / Javascript or Li…" at bounding box center [294, 142] width 345 height 151
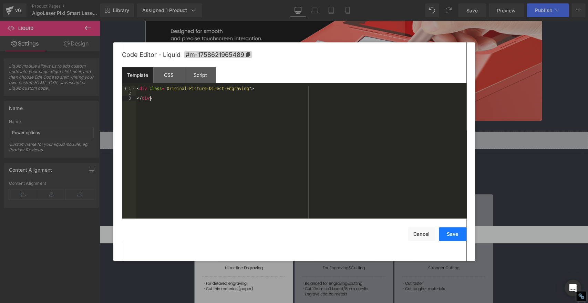
click at [448, 233] on button "Save" at bounding box center [453, 234] width 28 height 14
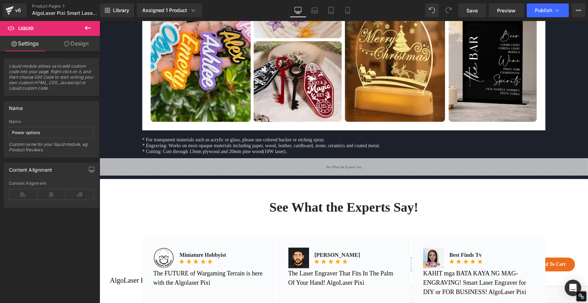
scroll to position [3688, 0]
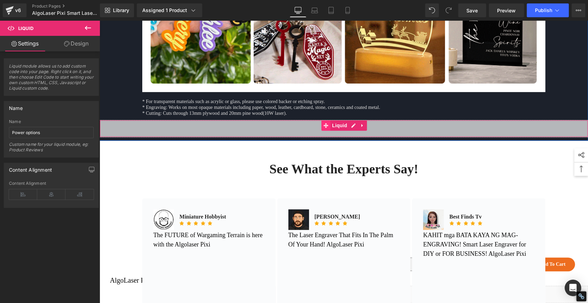
click at [324, 123] on icon at bounding box center [326, 125] width 5 height 5
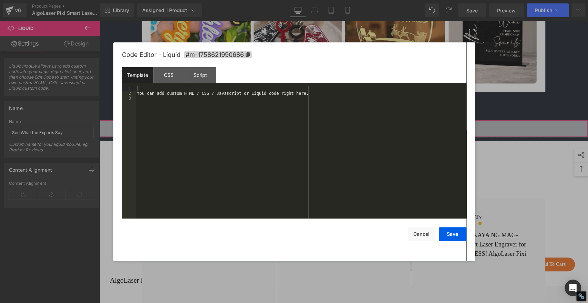
click at [308, 0] on div "Liquid You are previewing how the will restyle your page. You can not edit Elem…" at bounding box center [294, 0] width 588 height 0
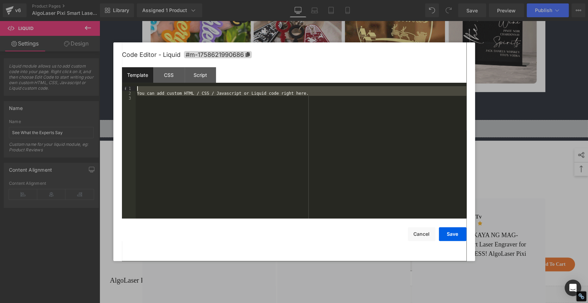
drag, startPoint x: 146, startPoint y: 100, endPoint x: 132, endPoint y: 85, distance: 20.5
click at [132, 85] on div "Template CSS Script Data 1 2 3 You can add custom HTML / CSS / Javascript or Li…" at bounding box center [294, 142] width 345 height 151
click at [424, 235] on button "Cancel" at bounding box center [422, 234] width 28 height 14
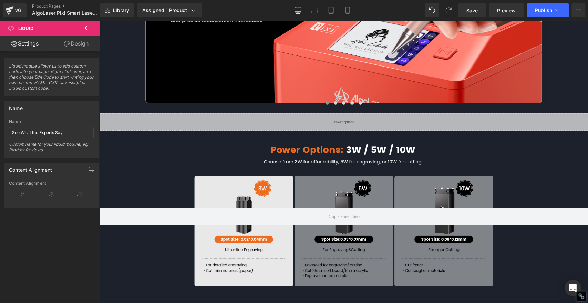
scroll to position [3228, 0]
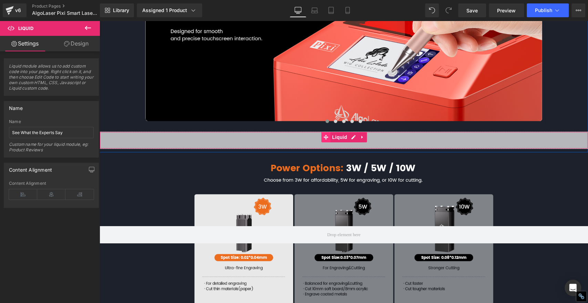
click at [324, 135] on icon at bounding box center [326, 137] width 5 height 5
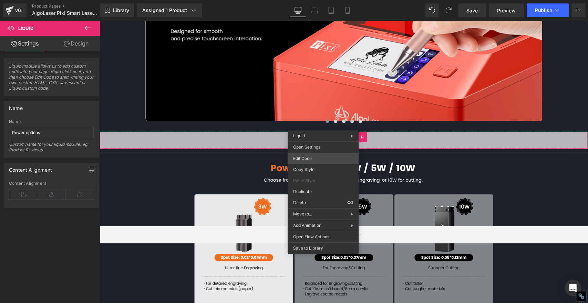
click at [310, 0] on div "Liquid You are previewing how the will restyle your page. You can not edit Elem…" at bounding box center [294, 0] width 588 height 0
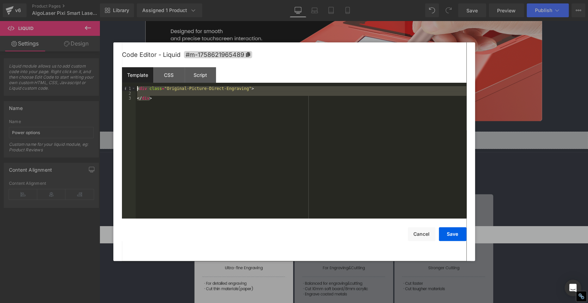
drag, startPoint x: 154, startPoint y: 99, endPoint x: 127, endPoint y: 83, distance: 31.0
click at [127, 83] on div "Template CSS Script Data 1 2 3 < div class = "Original-Picture-Direct-Engraving…" at bounding box center [294, 142] width 345 height 151
click at [452, 232] on button "Save" at bounding box center [453, 234] width 28 height 14
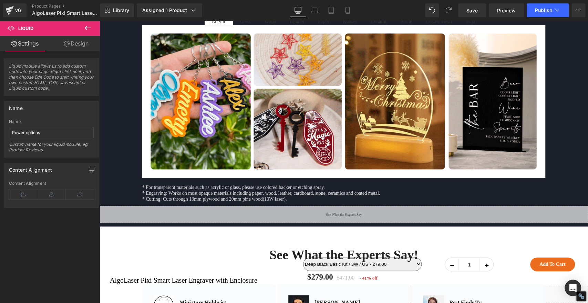
scroll to position [3688, 0]
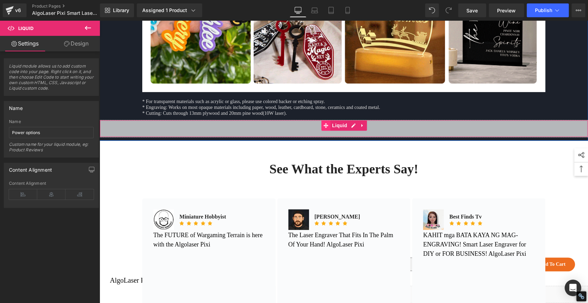
click at [324, 123] on icon at bounding box center [326, 125] width 5 height 5
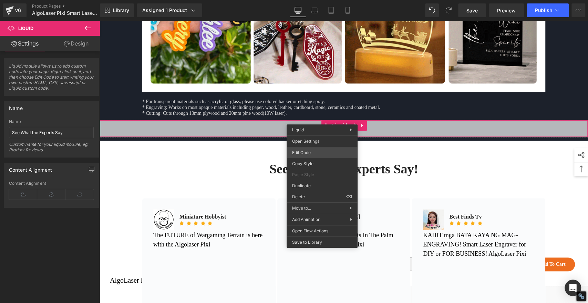
click at [308, 0] on div "Liquid You are previewing how the will restyle your page. You can not edit Elem…" at bounding box center [294, 0] width 588 height 0
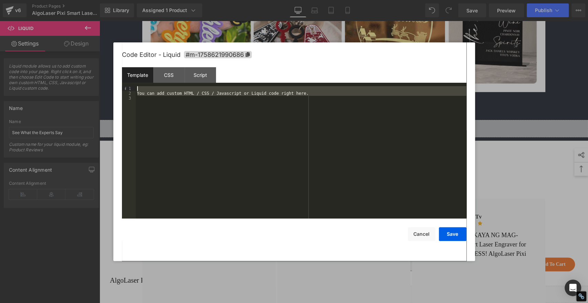
drag, startPoint x: 150, startPoint y: 101, endPoint x: 129, endPoint y: 85, distance: 26.5
click at [129, 85] on div "Template CSS Script Data 1 2 3 You can add custom HTML / CSS / Javascript or Li…" at bounding box center [294, 142] width 345 height 151
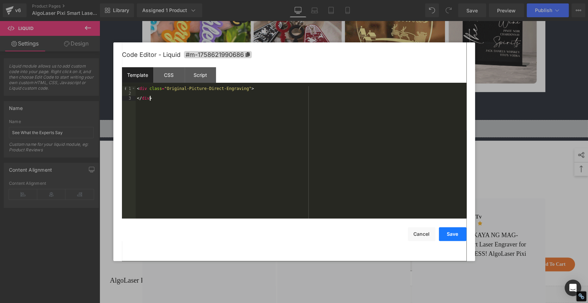
click at [458, 234] on button "Save" at bounding box center [453, 234] width 28 height 14
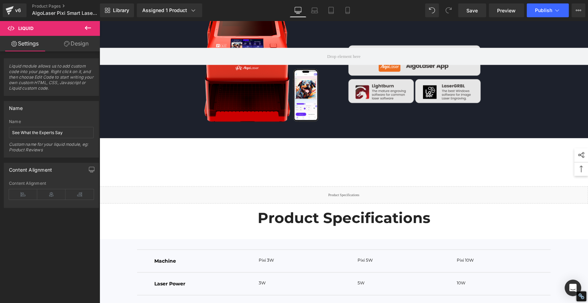
scroll to position [4453, 0]
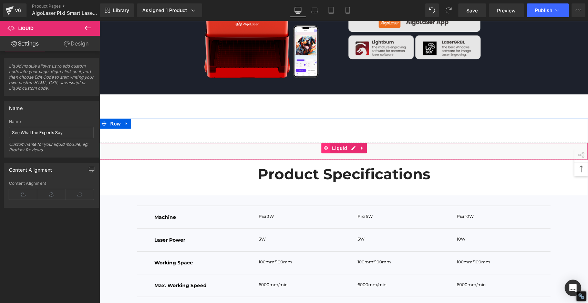
click at [324, 146] on icon at bounding box center [326, 148] width 5 height 5
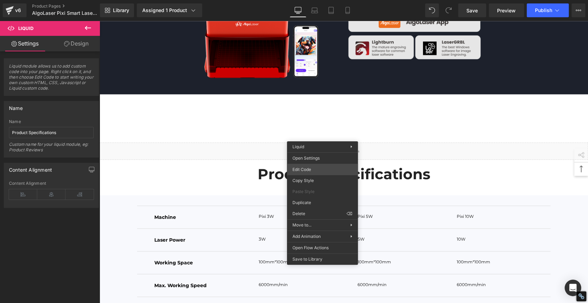
click at [314, 0] on div "Liquid You are previewing how the will restyle your page. You can not edit Elem…" at bounding box center [294, 0] width 588 height 0
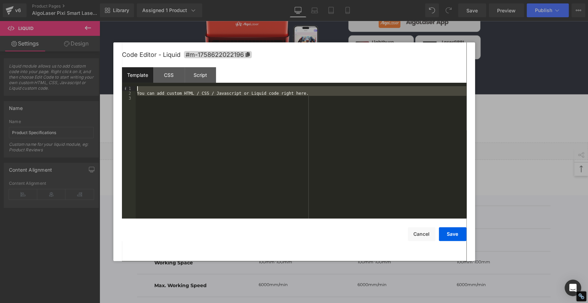
drag, startPoint x: 148, startPoint y: 101, endPoint x: 127, endPoint y: 80, distance: 30.2
click at [127, 80] on div "Template CSS Script Data 1 2 3 You can add custom HTML / CSS / Javascript or Li…" at bounding box center [294, 142] width 345 height 151
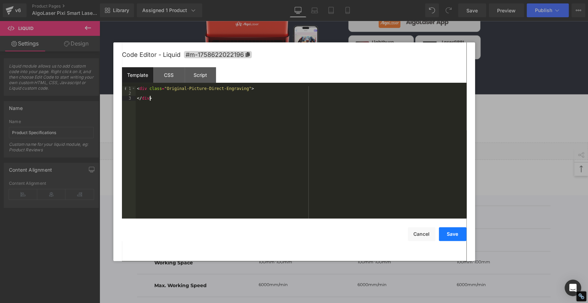
click at [456, 233] on button "Save" at bounding box center [453, 234] width 28 height 14
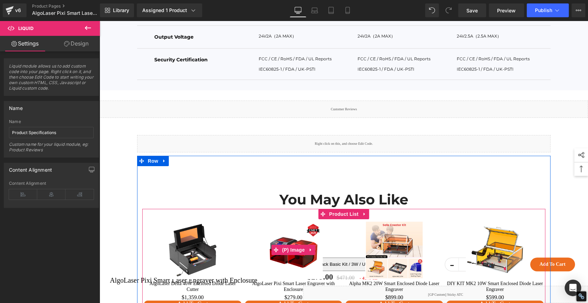
scroll to position [4951, 0]
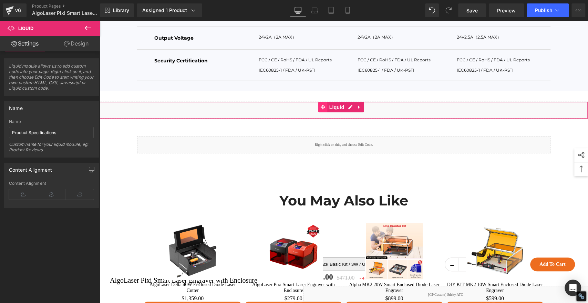
click at [323, 105] on icon at bounding box center [323, 107] width 5 height 5
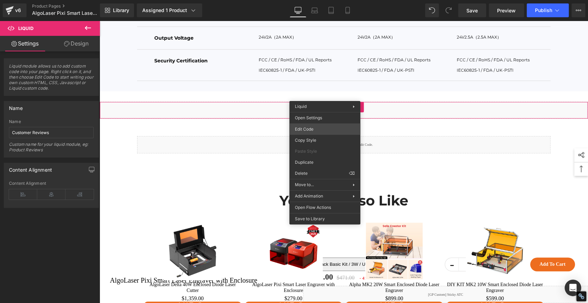
click at [320, 0] on div "Liquid You are previewing how the will restyle your page. You can not edit Elem…" at bounding box center [294, 0] width 588 height 0
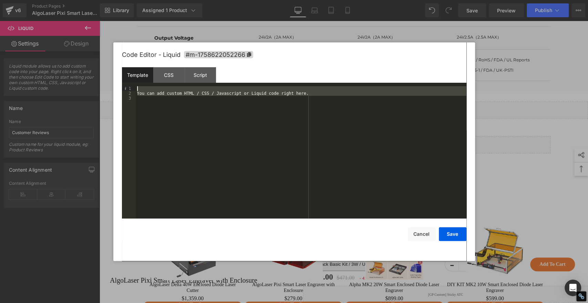
drag, startPoint x: 150, startPoint y: 101, endPoint x: 121, endPoint y: 85, distance: 33.0
click at [121, 85] on div "Code Editor - Liquid #m-1758622052266 Template CSS Script Data 1 2 3 You can ad…" at bounding box center [294, 151] width 362 height 218
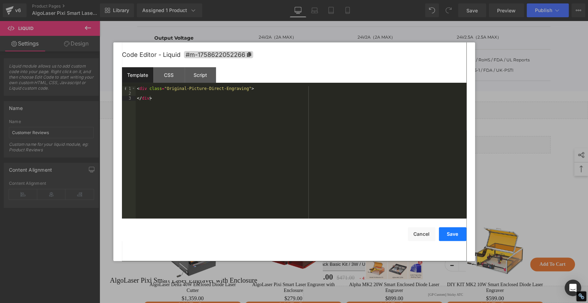
click at [455, 234] on button "Save" at bounding box center [453, 234] width 28 height 14
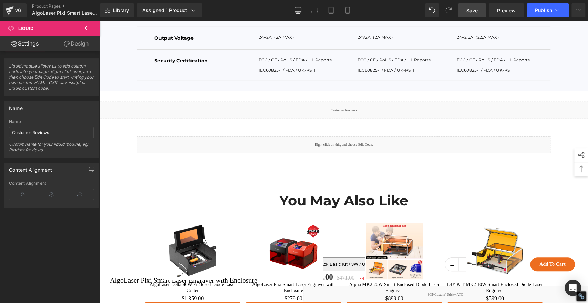
drag, startPoint x: 468, startPoint y: 10, endPoint x: 138, endPoint y: 134, distance: 352.7
click at [468, 10] on span "Save" at bounding box center [472, 10] width 11 height 7
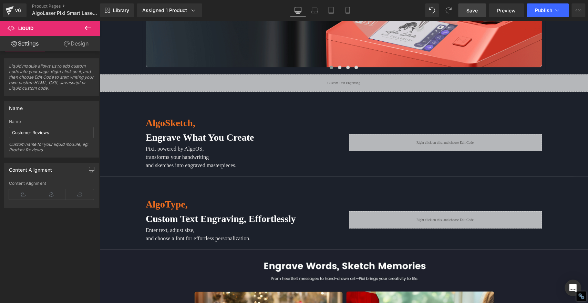
scroll to position [1238, 0]
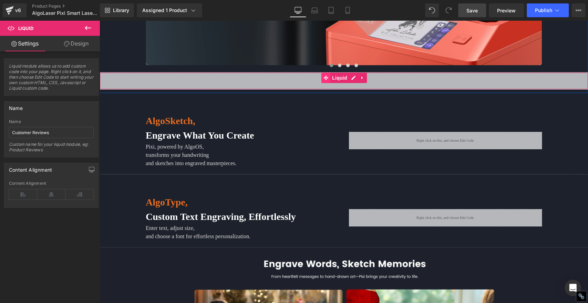
click at [324, 75] on icon at bounding box center [326, 77] width 5 height 5
click at [68, 133] on input "Custom Text Engraving" at bounding box center [51, 132] width 85 height 11
click at [324, 75] on icon at bounding box center [326, 77] width 5 height 5
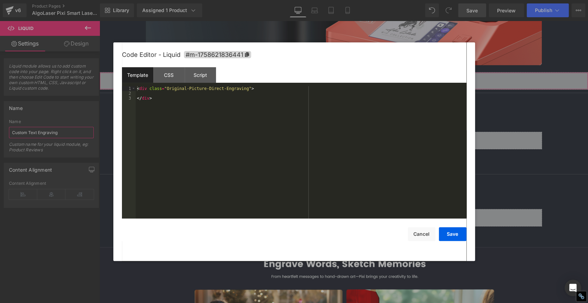
click at [307, 0] on div "Liquid You are previewing how the will restyle your page. You can not edit Elem…" at bounding box center [294, 0] width 588 height 0
drag, startPoint x: 163, startPoint y: 88, endPoint x: 233, endPoint y: 89, distance: 70.3
click at [233, 89] on div "< div class = "Original-Picture-Direct-Engraving" > </ div >" at bounding box center [301, 157] width 331 height 142
click at [176, 90] on div "< div class = "Custom Text Engraving" > </ div >" at bounding box center [301, 157] width 331 height 142
click at [185, 89] on div "< div class = "Custom-Text Engraving" > </ div >" at bounding box center [301, 157] width 331 height 142
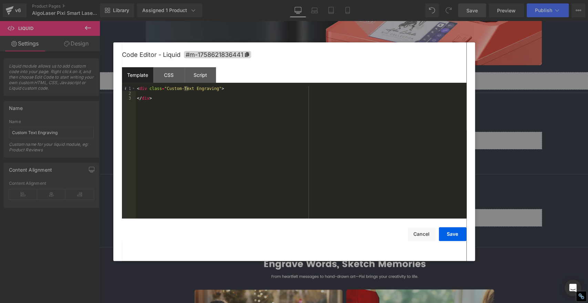
click at [187, 90] on div "< div class = "Custom-Text Engraving" > </ div >" at bounding box center [301, 152] width 331 height 132
click at [186, 89] on div "< div class = "Custom-Text Engraving" > </ div >" at bounding box center [301, 157] width 331 height 142
click at [460, 231] on button "Save" at bounding box center [453, 234] width 28 height 14
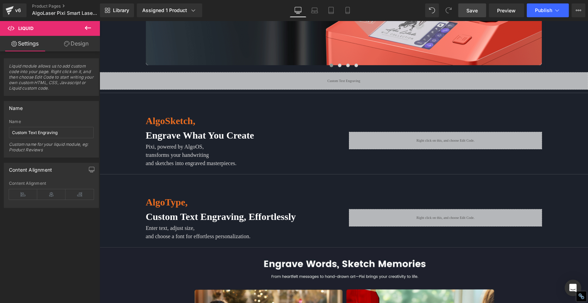
drag, startPoint x: 475, startPoint y: 11, endPoint x: 122, endPoint y: 170, distance: 387.7
click at [475, 11] on span "Save" at bounding box center [472, 10] width 11 height 7
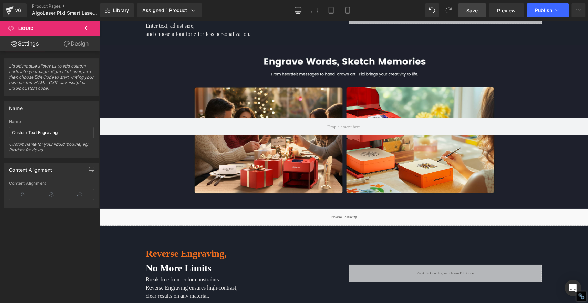
scroll to position [1505, 0]
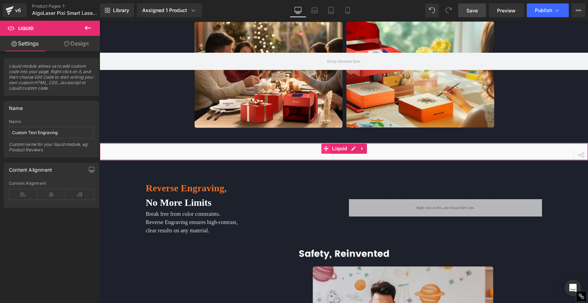
click at [324, 146] on icon at bounding box center [326, 148] width 5 height 5
click at [55, 130] on input "Reverse Engraving" at bounding box center [51, 132] width 85 height 11
click at [324, 146] on icon at bounding box center [326, 148] width 5 height 5
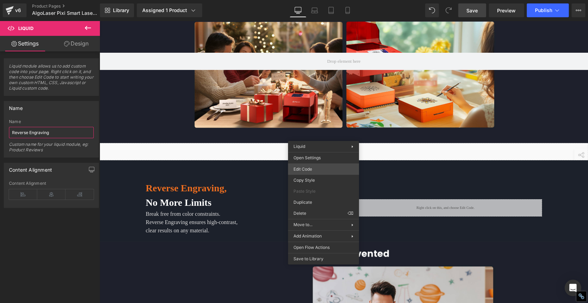
click at [307, 0] on div "Liquid You are previewing how the will restyle your page. You can not edit Elem…" at bounding box center [294, 0] width 588 height 0
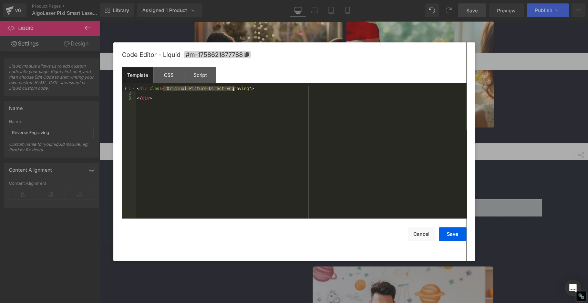
drag, startPoint x: 163, startPoint y: 89, endPoint x: 233, endPoint y: 90, distance: 70.0
click at [233, 90] on div "< div class = "Original-Picture-Direct-Engraving" > </ div >" at bounding box center [301, 157] width 331 height 142
paste textarea
click at [178, 90] on div "< div class = "Reverse Engraving" > </ div >" at bounding box center [301, 157] width 331 height 142
click at [454, 234] on button "Save" at bounding box center [453, 234] width 28 height 14
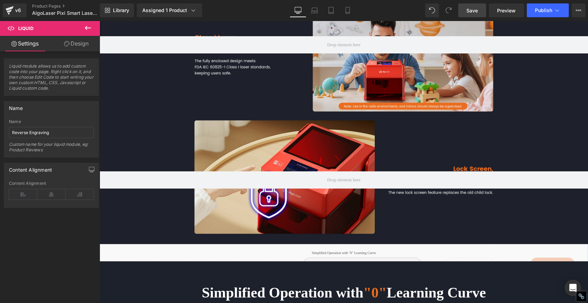
scroll to position [1812, 0]
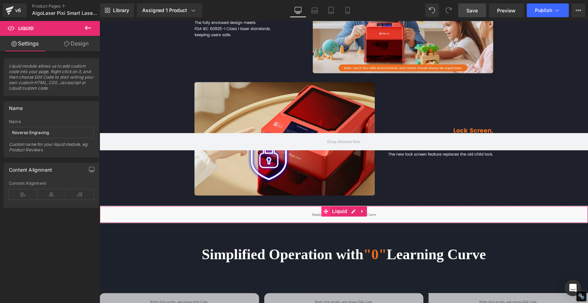
click at [324, 209] on icon at bounding box center [326, 211] width 5 height 5
click at [65, 132] on input "Simplified Operation with" at bounding box center [51, 132] width 85 height 11
drag, startPoint x: 68, startPoint y: 132, endPoint x: 0, endPoint y: 124, distance: 68.7
click at [0, 124] on div "Name Simplified Operation with Name Simplified Operation with Custom name for y…" at bounding box center [51, 127] width 103 height 62
paste input ""0" Learning Curve"
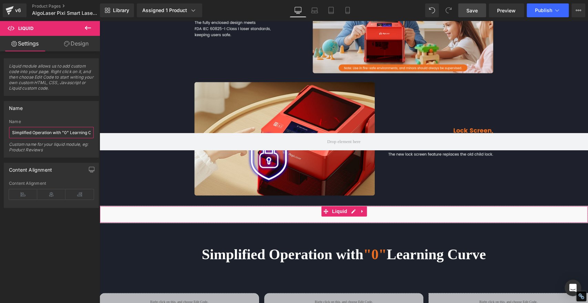
scroll to position [0, 12]
type input "Simplified Operation with "0" Learning Curve"
click at [473, 9] on span "Save" at bounding box center [472, 10] width 11 height 7
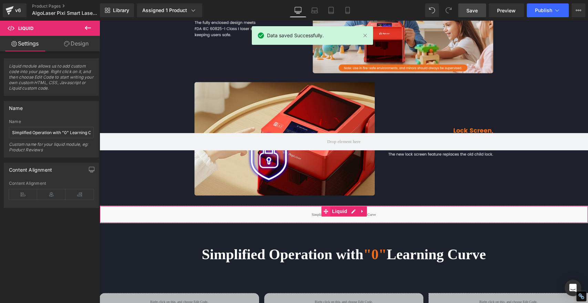
click at [324, 209] on icon at bounding box center [326, 211] width 5 height 5
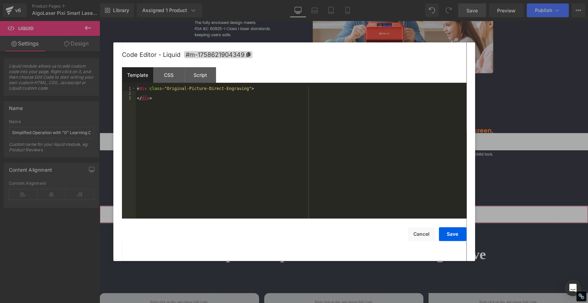
click at [321, 0] on div "Liquid You are previewing how the will restyle your page. You can not edit Elem…" at bounding box center [294, 0] width 588 height 0
drag, startPoint x: 162, startPoint y: 88, endPoint x: 234, endPoint y: 89, distance: 72.0
click at [234, 89] on div "< div class = "Original-Picture-Direct-Engraving" > </ div >" at bounding box center [301, 157] width 331 height 142
click at [185, 89] on div "< div class = "Simplified Operation with " 0 " Learning Curve" > </ div >" at bounding box center [301, 157] width 331 height 142
click at [206, 90] on div "< div class = "Simplified-Operation with " 0 " Learning Curve" > </ div >" at bounding box center [301, 157] width 331 height 142
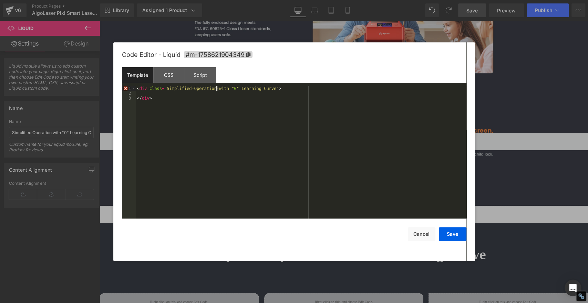
click at [216, 90] on div "< div class = "Simplified-Operation-with " 0 " Learning Curve" > </ div >" at bounding box center [301, 157] width 331 height 142
click at [225, 89] on div "< div class = "Simplified-Operation-with-" 0 " Learning Curve" > </ div >" at bounding box center [301, 157] width 331 height 142
click at [245, 89] on div "< div class = "Simplified-Operation-with-" 0 "-Learning Curve" > </ div >" at bounding box center [301, 157] width 331 height 142
click at [450, 232] on button "Save" at bounding box center [453, 234] width 28 height 14
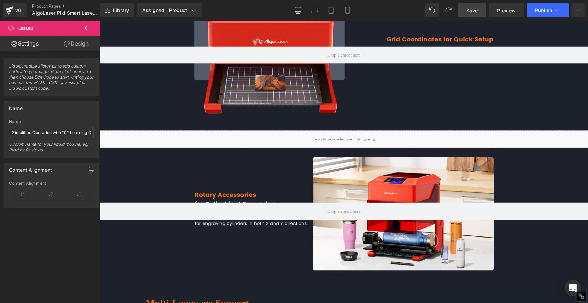
scroll to position [2654, 0]
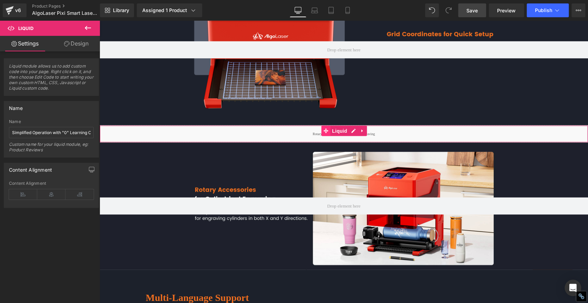
click at [324, 128] on icon at bounding box center [326, 130] width 5 height 5
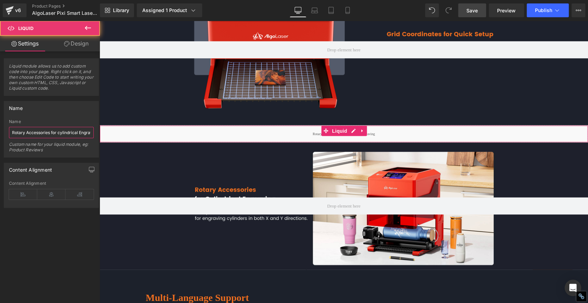
click at [70, 131] on input "Rotary Accessories for cylindrical Engraving" at bounding box center [51, 132] width 85 height 11
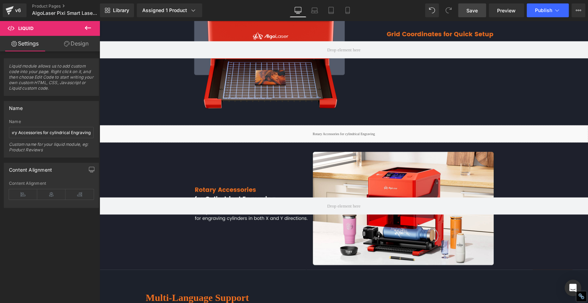
scroll to position [0, 0]
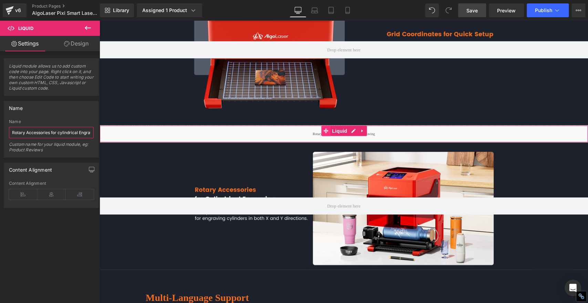
click at [324, 128] on icon at bounding box center [326, 130] width 5 height 5
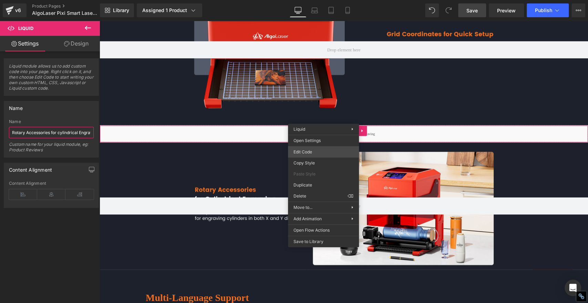
click at [309, 0] on div "Liquid You are previewing how the will restyle your page. You can not edit Elem…" at bounding box center [294, 0] width 588 height 0
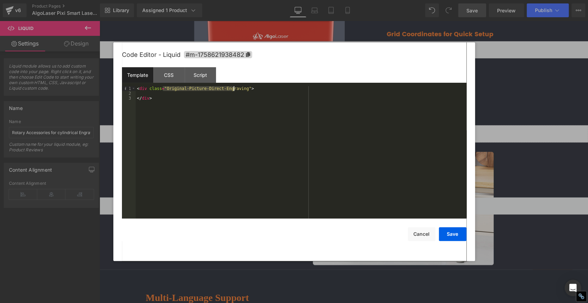
drag, startPoint x: 163, startPoint y: 88, endPoint x: 233, endPoint y: 88, distance: 70.6
click at [233, 88] on div "< div class = "Original-Picture-Direct-Engraving" > </ div >" at bounding box center [301, 157] width 331 height 142
click at [176, 89] on div "< div class = "Rotary Accessories for cylindrical Engraving" > </ div >" at bounding box center [301, 157] width 331 height 142
click at [201, 89] on div "< div class = "Rotary-Accessories for cylindrical Engraving" > </ div >" at bounding box center [301, 157] width 331 height 142
click at [210, 90] on div "< div class = "Rotary-Accessories-for cylindrical Engraving" > </ div >" at bounding box center [301, 157] width 331 height 142
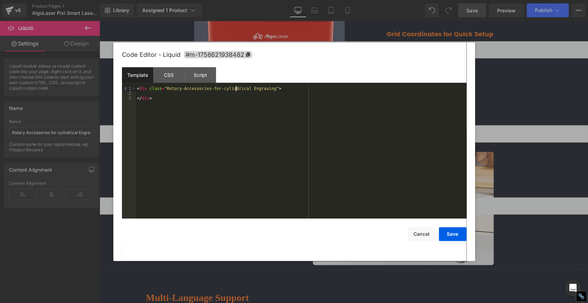
click at [235, 89] on div "< div class = "Rotary-Accessories-for-cylindrical Engraving" > </ div >" at bounding box center [301, 157] width 331 height 142
click at [459, 235] on button "Save" at bounding box center [453, 234] width 28 height 14
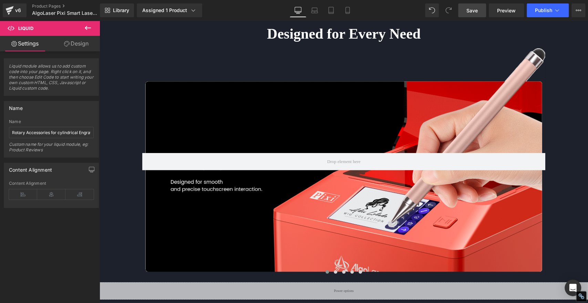
scroll to position [3190, 0]
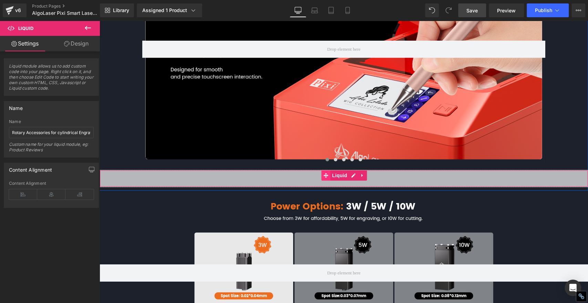
click at [324, 173] on icon at bounding box center [326, 175] width 5 height 5
click at [50, 135] on input "Power options" at bounding box center [51, 132] width 85 height 11
click at [324, 173] on icon at bounding box center [326, 175] width 5 height 5
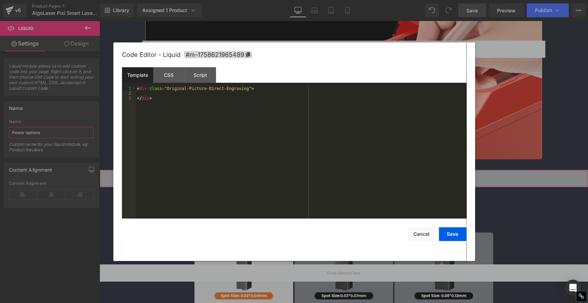
click at [304, 0] on div "Liquid You are previewing how the will restyle your page. You can not edit Elem…" at bounding box center [294, 0] width 588 height 0
drag, startPoint x: 233, startPoint y: 88, endPoint x: 163, endPoint y: 88, distance: 69.9
click at [163, 88] on div "< div class = "Original-Picture-Direct-Engraving" > </ div >" at bounding box center [301, 157] width 331 height 142
paste textarea
click at [174, 89] on div "< div class = "Power options" > </ div >" at bounding box center [301, 157] width 331 height 142
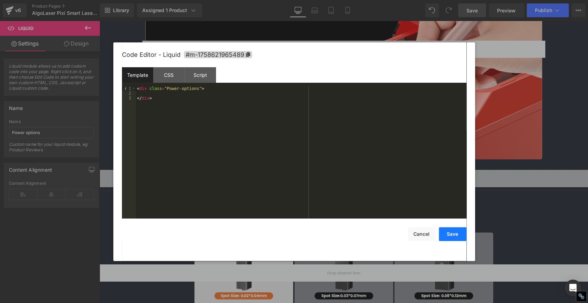
click at [453, 235] on button "Save" at bounding box center [453, 234] width 28 height 14
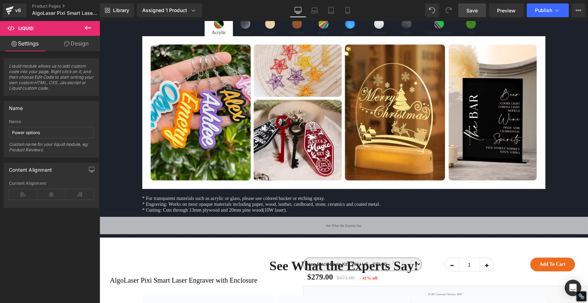
scroll to position [3650, 0]
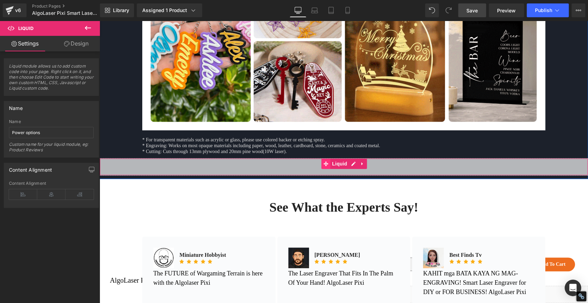
click at [324, 161] on icon at bounding box center [326, 163] width 5 height 5
click at [80, 131] on input "See What the Experts Say" at bounding box center [51, 132] width 85 height 11
click at [324, 161] on icon at bounding box center [326, 163] width 5 height 5
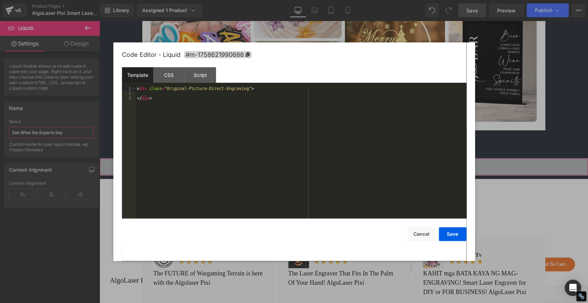
click at [302, 0] on div "Liquid You are previewing how the will restyle your page. You can not edit Elem…" at bounding box center [294, 0] width 588 height 0
drag, startPoint x: 163, startPoint y: 89, endPoint x: 234, endPoint y: 91, distance: 71.0
click at [234, 91] on div "< div class = "Original-Picture-Direct-Engraving" > </ div >" at bounding box center [301, 157] width 331 height 142
click at [169, 90] on div "< div class = "See What the Experts Say" > </ div >" at bounding box center [301, 157] width 331 height 142
click at [180, 90] on div "< div class = "See-What the Experts Say" > </ div >" at bounding box center [301, 157] width 331 height 142
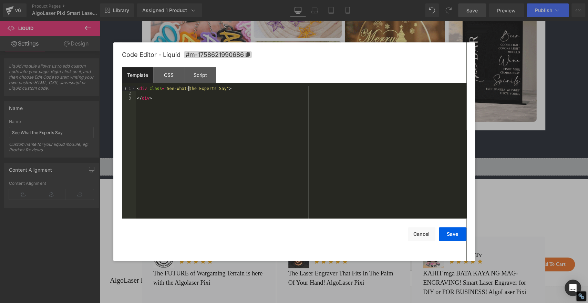
click at [188, 88] on div "< div class = "See-What-the Experts Say" > </ div >" at bounding box center [301, 157] width 331 height 142
click at [205, 88] on div "< div class = "See-What-the-Experts Say" > </ div >" at bounding box center [301, 157] width 331 height 142
click at [449, 234] on button "Save" at bounding box center [453, 234] width 28 height 14
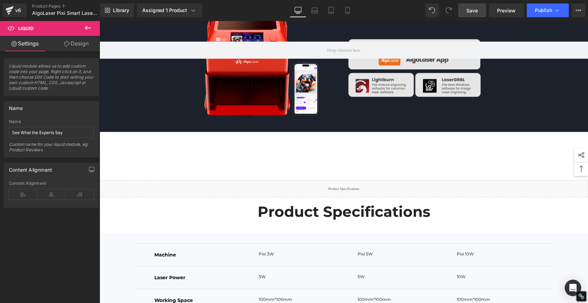
scroll to position [4492, 0]
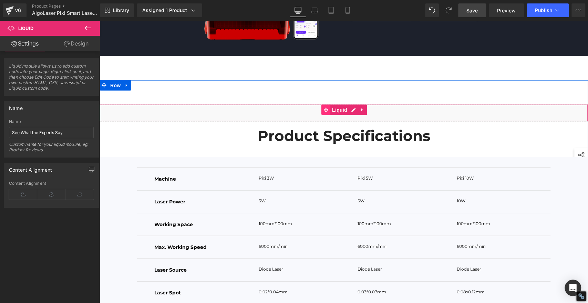
click at [324, 108] on icon at bounding box center [326, 110] width 5 height 5
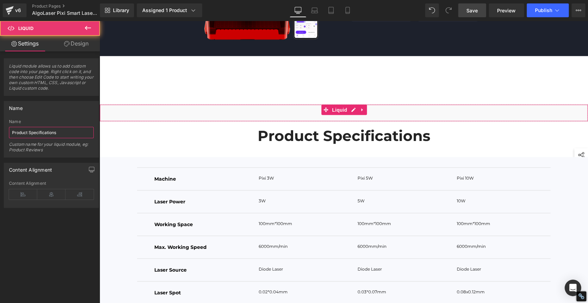
click at [65, 133] on input "Product Specifications" at bounding box center [51, 132] width 85 height 11
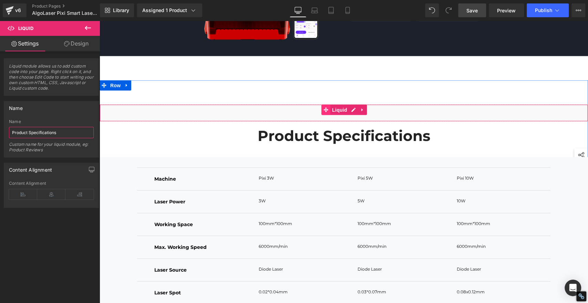
click at [325, 108] on icon at bounding box center [326, 110] width 5 height 5
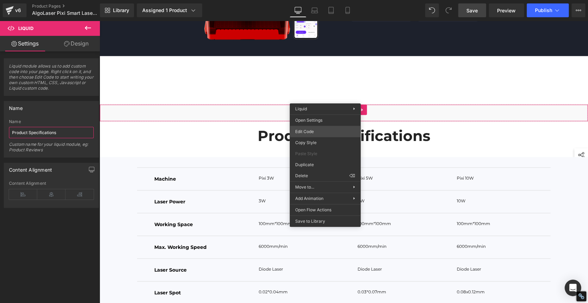
click at [297, 0] on div "Liquid You are previewing how the will restyle your page. You can not edit Elem…" at bounding box center [294, 0] width 588 height 0
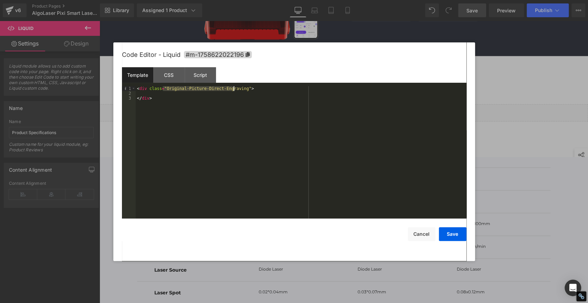
drag, startPoint x: 163, startPoint y: 89, endPoint x: 233, endPoint y: 90, distance: 69.6
click at [233, 90] on div "< div class = "Original-Picture-Direct-Engraving" > </ div >" at bounding box center [301, 157] width 331 height 142
paste textarea
click at [178, 88] on div "< div class = "Product Specifications" > </ div >" at bounding box center [301, 157] width 331 height 142
click at [458, 235] on button "Save" at bounding box center [453, 234] width 28 height 14
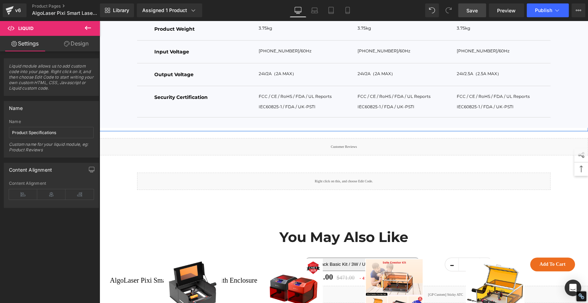
scroll to position [4951, 0]
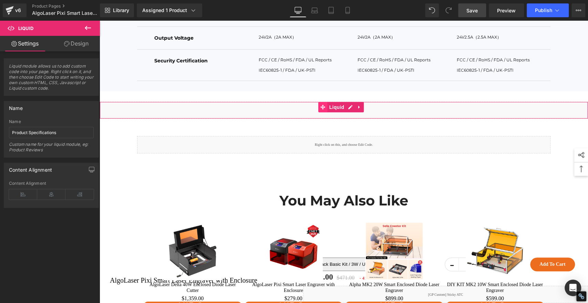
click at [324, 105] on icon at bounding box center [323, 107] width 5 height 5
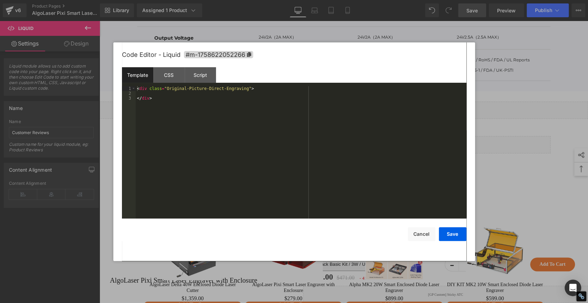
click at [305, 0] on div "Liquid You are previewing how the will restyle your page. You can not edit Elem…" at bounding box center [294, 0] width 588 height 0
drag, startPoint x: 233, startPoint y: 89, endPoint x: 163, endPoint y: 87, distance: 69.3
click at [163, 87] on div "< div class = "Original-Picture-Direct-Engraving" > </ div >" at bounding box center [301, 157] width 331 height 142
paste textarea
click at [181, 87] on div "< div class = "Customer Reviews" > </ div >" at bounding box center [301, 157] width 331 height 142
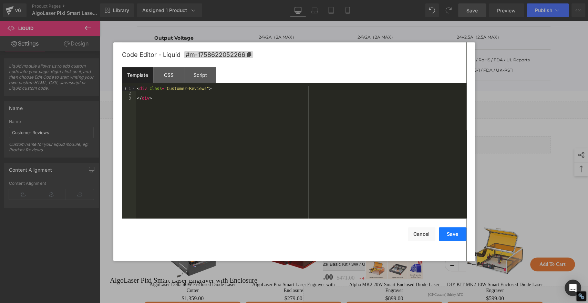
drag, startPoint x: 451, startPoint y: 234, endPoint x: 450, endPoint y: 226, distance: 8.0
click at [451, 234] on button "Save" at bounding box center [453, 234] width 28 height 14
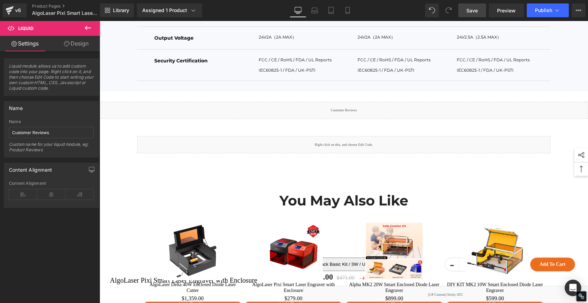
click at [475, 9] on span "Save" at bounding box center [472, 10] width 11 height 7
click at [545, 7] on button "Publish" at bounding box center [548, 10] width 42 height 14
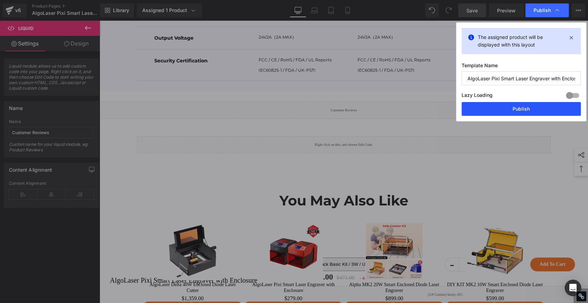
drag, startPoint x: 530, startPoint y: 102, endPoint x: 421, endPoint y: 80, distance: 111.6
click at [530, 102] on button "Publish" at bounding box center [521, 109] width 119 height 14
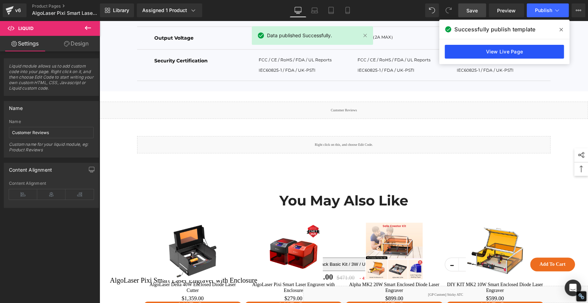
click at [530, 47] on link "View Live Page" at bounding box center [504, 52] width 119 height 14
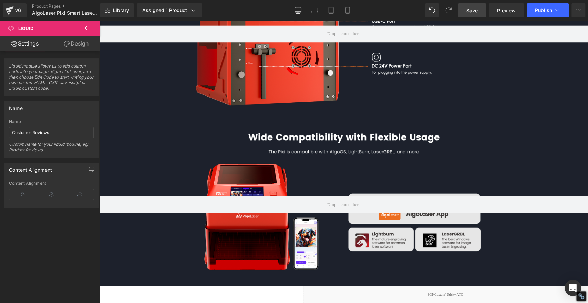
scroll to position [4032, 0]
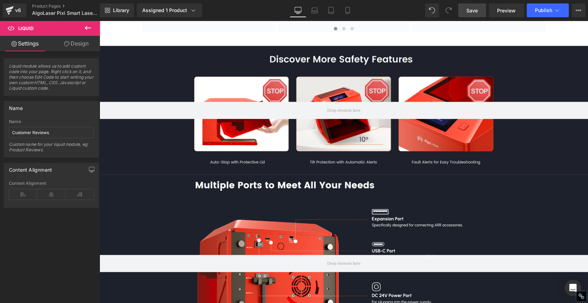
click at [470, 11] on span "Save" at bounding box center [472, 10] width 11 height 7
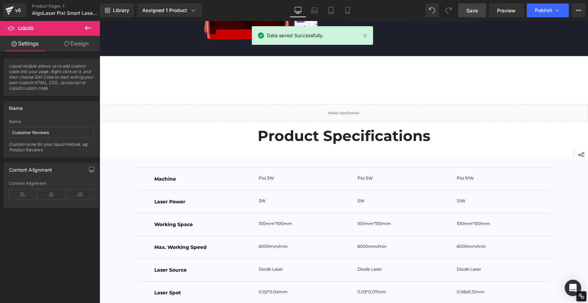
scroll to position [4568, 0]
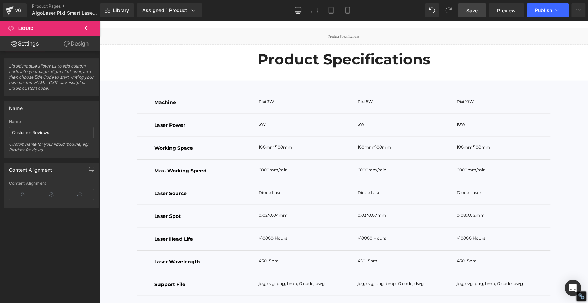
click at [471, 12] on span "Save" at bounding box center [472, 10] width 11 height 7
click at [545, 8] on span "Publish" at bounding box center [543, 11] width 17 height 6
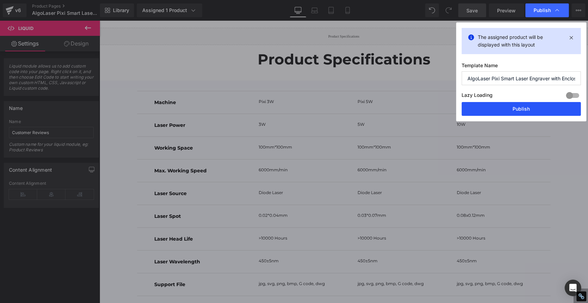
click at [538, 111] on button "Publish" at bounding box center [521, 109] width 119 height 14
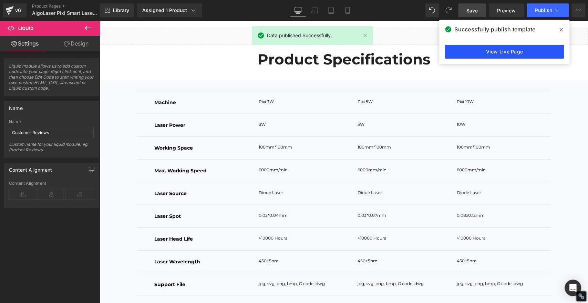
click at [535, 52] on link "View Live Page" at bounding box center [504, 52] width 119 height 14
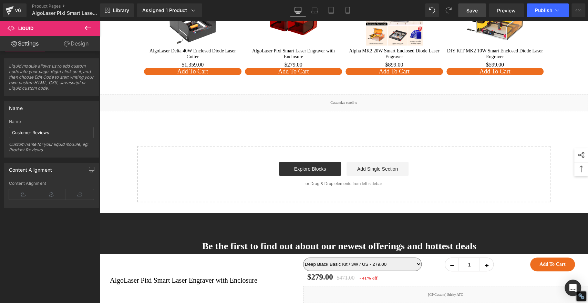
scroll to position [5138, 0]
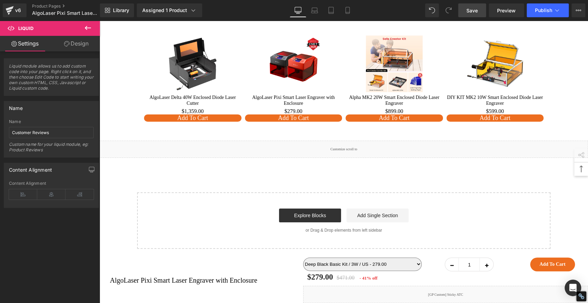
click at [356, 143] on div "Liquid" at bounding box center [344, 149] width 489 height 17
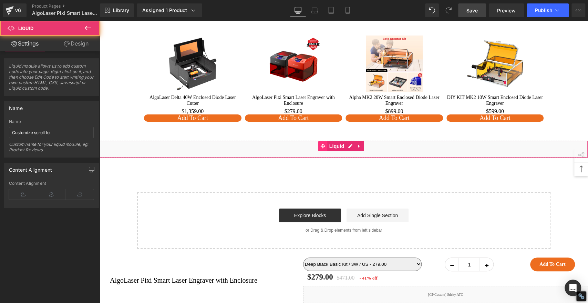
click at [326, 143] on icon at bounding box center [323, 145] width 5 height 5
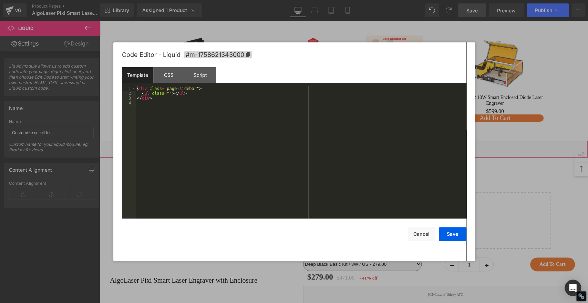
click at [311, 0] on div "Liquid You are previewing how the will restyle your page. You can not edit Elem…" at bounding box center [294, 0] width 588 height 0
click at [172, 74] on div "CSS" at bounding box center [168, 75] width 31 height 16
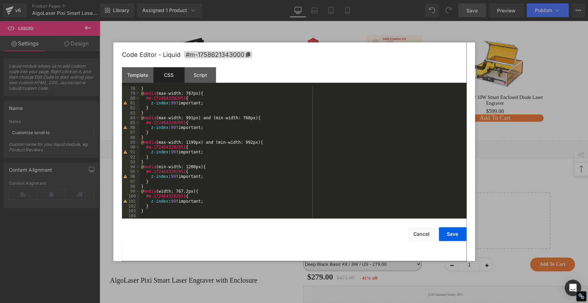
scroll to position [286, 0]
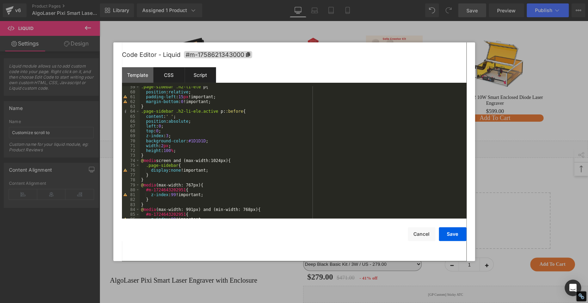
click at [203, 73] on div "Script" at bounding box center [200, 75] width 31 height 16
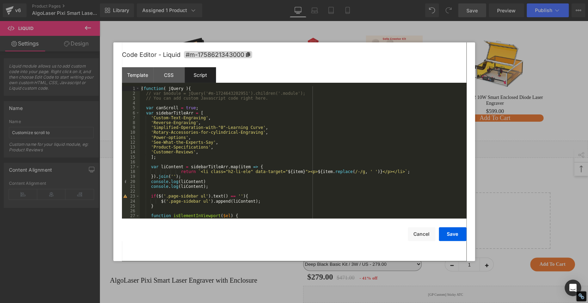
scroll to position [0, 0]
click at [173, 71] on div "CSS" at bounding box center [168, 75] width 31 height 16
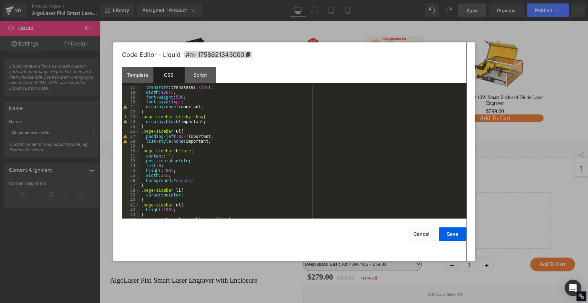
scroll to position [57, 0]
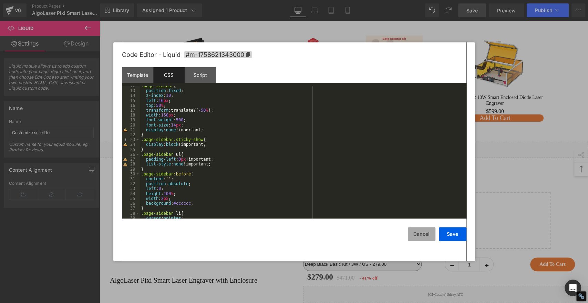
click at [429, 232] on button "Cancel" at bounding box center [422, 234] width 28 height 14
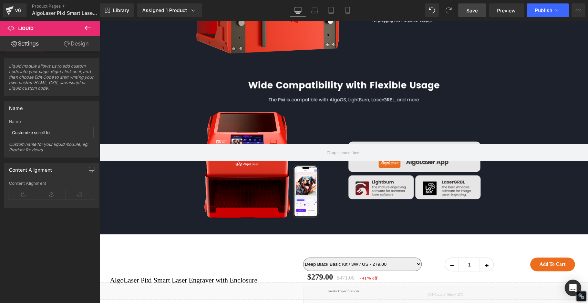
scroll to position [4219, 0]
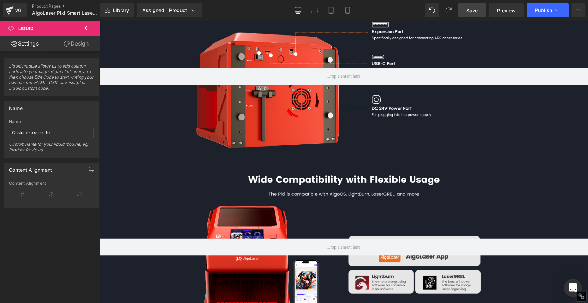
click at [574, 285] on icon "Open Intercom Messenger" at bounding box center [573, 287] width 8 height 9
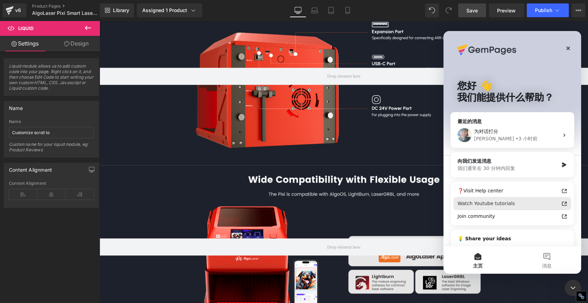
scroll to position [0, 0]
click at [550, 259] on button "消息" at bounding box center [546, 260] width 69 height 28
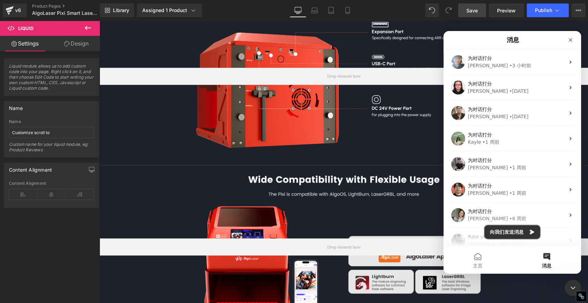
click at [527, 233] on button "向我们发送消息" at bounding box center [512, 232] width 56 height 14
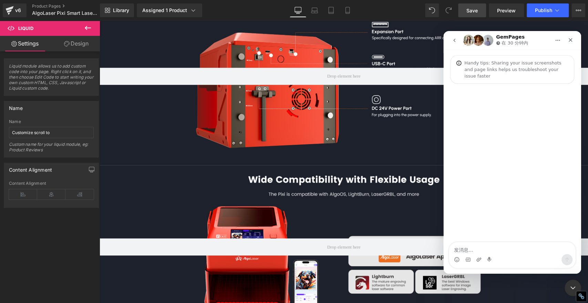
click at [491, 246] on textarea "发消息..." at bounding box center [512, 248] width 126 height 12
type textarea "n"
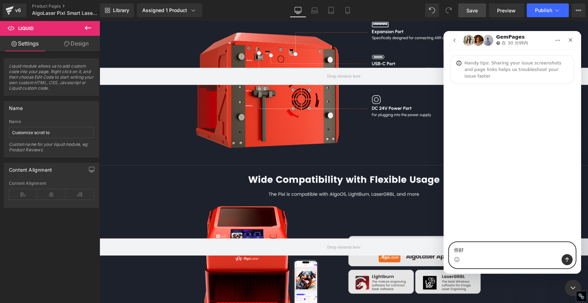
click at [455, 248] on textarea "你好" at bounding box center [512, 248] width 126 height 12
paste textarea "[URL][DOMAIN_NAME][DOMAIN_NAME]"
click at [473, 249] on textarea "[URL][DOMAIN_NAME][DOMAIN_NAME] 你好" at bounding box center [512, 244] width 126 height 19
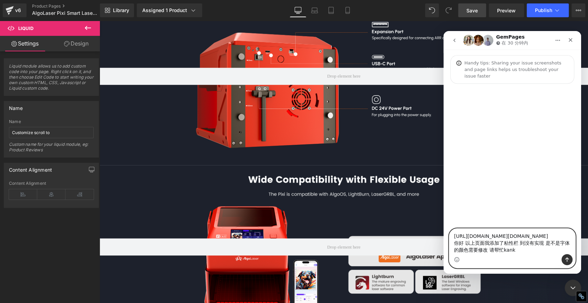
type textarea "[URL][DOMAIN_NAME][DOMAIN_NAME] 你好 以上页面我添加了粘性栏 到没有实现 是不是字体的颜色需要修改 请帮忙看看"
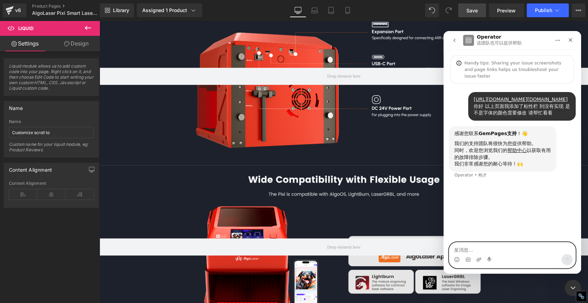
click at [495, 247] on textarea "发消息..." at bounding box center [512, 248] width 126 height 12
paste textarea "[URL][DOMAIN_NAME]"
type textarea "[URL][DOMAIN_NAME] 我是按照这个页面的设置方法来设置的"
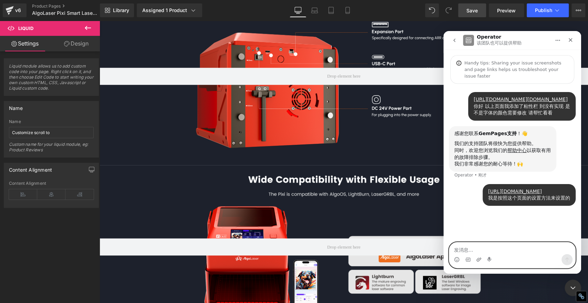
scroll to position [4, 0]
click at [526, 251] on textarea "发消息..." at bounding box center [512, 248] width 126 height 12
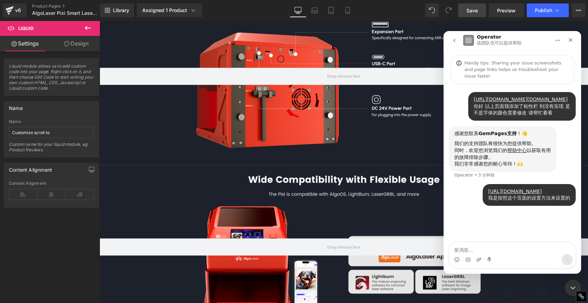
click at [146, 152] on div at bounding box center [294, 141] width 588 height 282
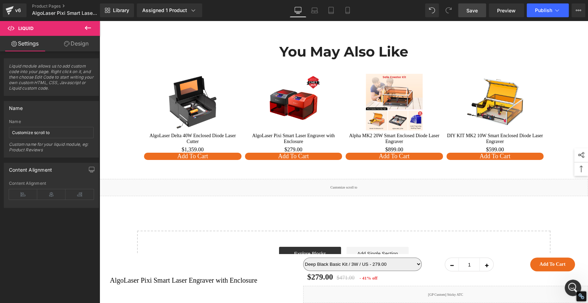
scroll to position [5177, 0]
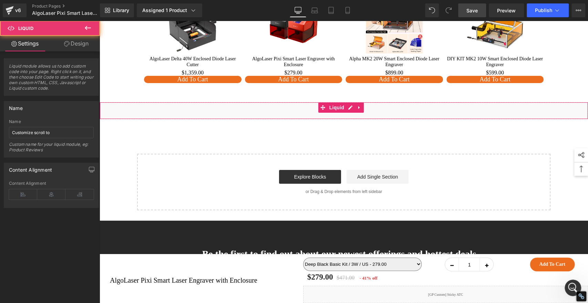
click at [318, 102] on div "Liquid" at bounding box center [344, 110] width 489 height 17
click at [326, 105] on icon at bounding box center [323, 107] width 5 height 5
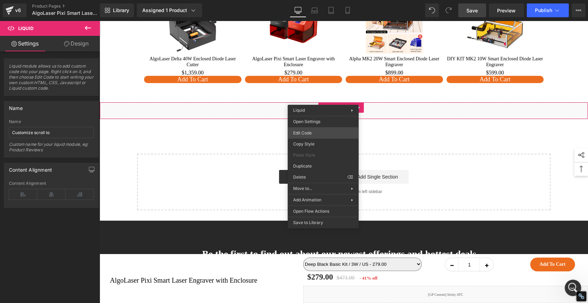
click at [323, 0] on div "Liquid You are previewing how the will restyle your page. You can not edit Elem…" at bounding box center [294, 0] width 588 height 0
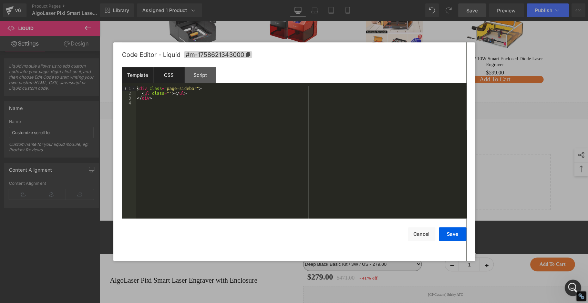
click at [168, 75] on div "CSS" at bounding box center [168, 75] width 31 height 16
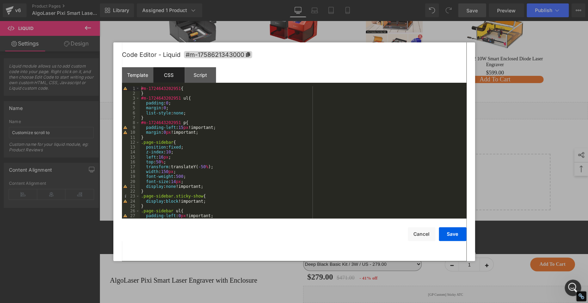
scroll to position [0, 0]
click at [204, 72] on div "Script" at bounding box center [200, 75] width 31 height 16
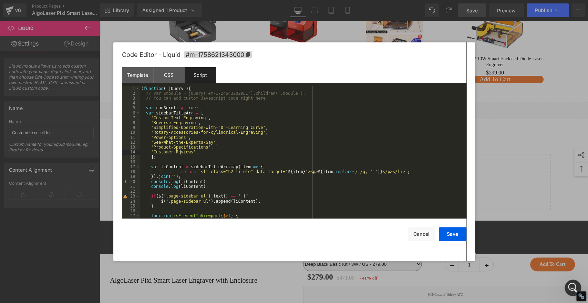
click at [180, 154] on div "( function ( jQuery ) { // var $module = jQuery('#m-1724643202951').children('.…" at bounding box center [302, 157] width 324 height 142
click at [162, 74] on div "CSS" at bounding box center [168, 75] width 31 height 16
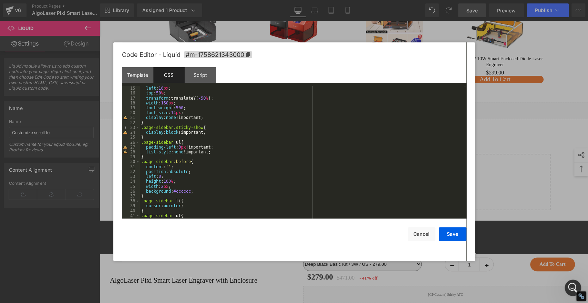
scroll to position [206, 0]
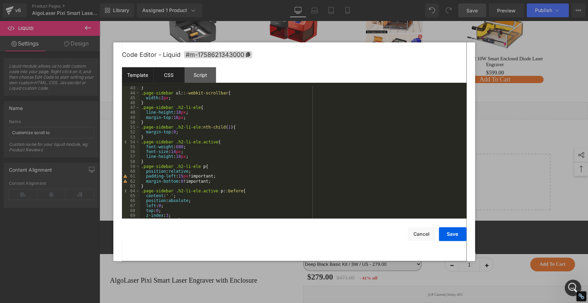
click at [137, 74] on div "Template" at bounding box center [137, 75] width 31 height 16
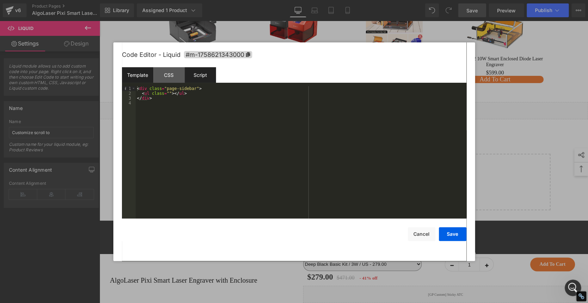
click at [194, 71] on div "Script" at bounding box center [200, 75] width 31 height 16
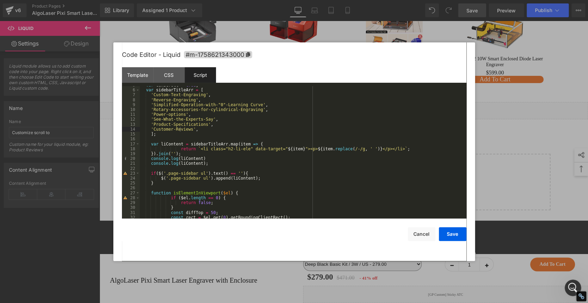
scroll to position [0, 0]
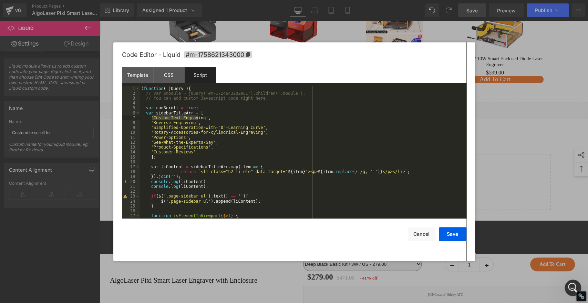
drag, startPoint x: 152, startPoint y: 117, endPoint x: 196, endPoint y: 117, distance: 43.8
click at [196, 117] on div "( function ( jQuery ) { // var $module = jQuery('#m-1724643202951').children('.…" at bounding box center [302, 157] width 324 height 142
click at [421, 235] on button "Cancel" at bounding box center [422, 234] width 28 height 14
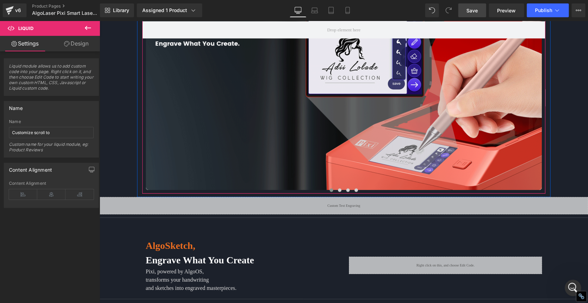
scroll to position [1205, 0]
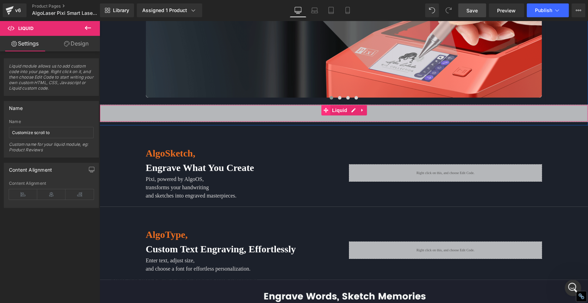
click at [324, 108] on icon at bounding box center [326, 110] width 5 height 5
click at [76, 132] on input "Custom Text Engraving" at bounding box center [51, 132] width 85 height 11
paste input "Custom-Text-Engraving"
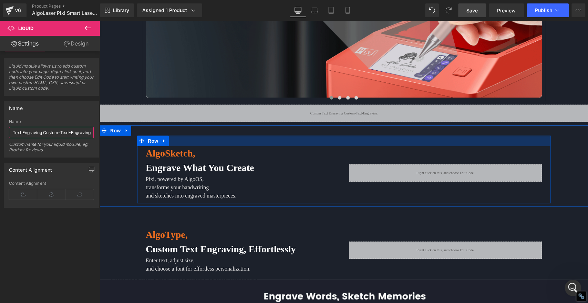
drag, startPoint x: 140, startPoint y: 153, endPoint x: 235, endPoint y: 124, distance: 100.0
type input "Custom Text Engraving"
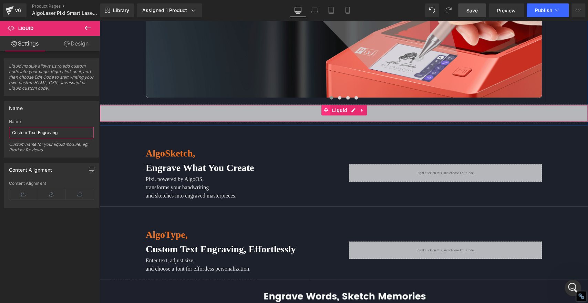
click at [324, 108] on icon at bounding box center [326, 110] width 5 height 5
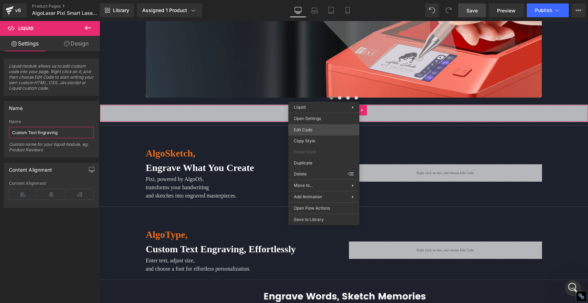
click at [309, 0] on div "Liquid You are previewing how the will restyle your page. You can not edit Elem…" at bounding box center [294, 0] width 588 height 0
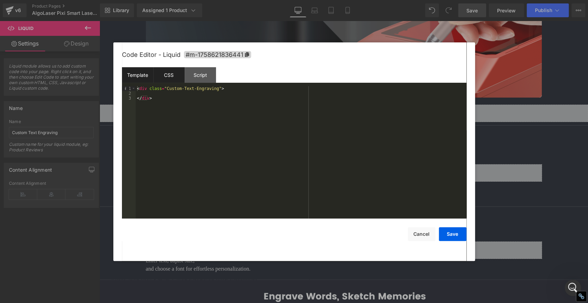
click at [167, 74] on div "CSS" at bounding box center [168, 75] width 31 height 16
click at [199, 72] on div "Script" at bounding box center [200, 75] width 31 height 16
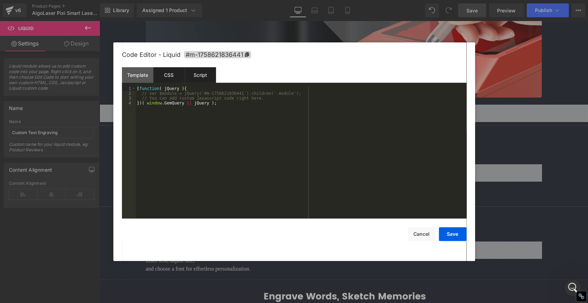
click at [174, 75] on div "CSS" at bounding box center [168, 75] width 31 height 16
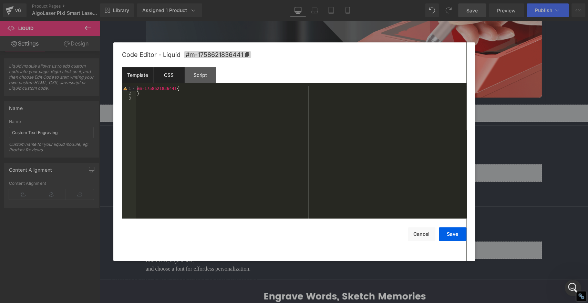
click at [136, 71] on div "Template" at bounding box center [137, 75] width 31 height 16
click at [424, 234] on button "Cancel" at bounding box center [422, 234] width 28 height 14
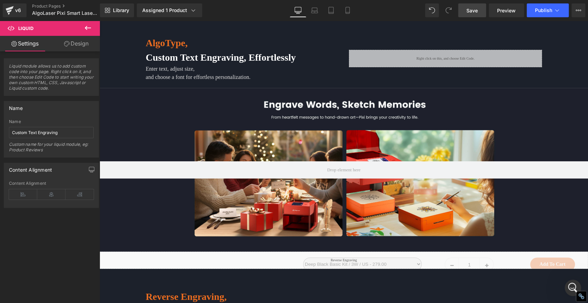
scroll to position [1473, 0]
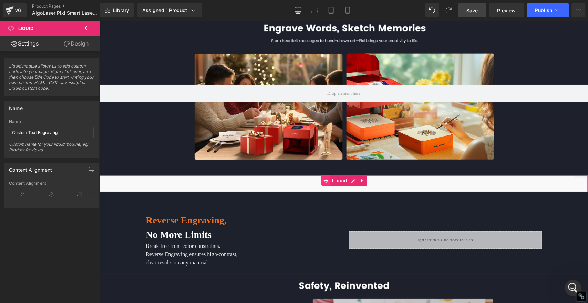
click at [324, 178] on icon at bounding box center [326, 180] width 5 height 5
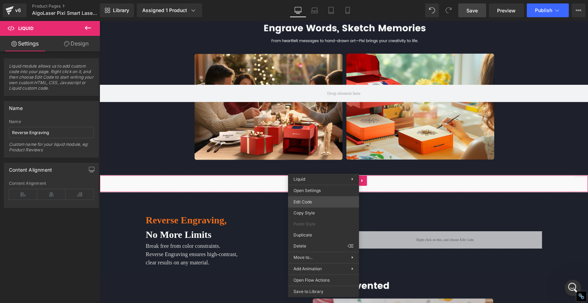
click at [309, 0] on div "Liquid You are previewing how the will restyle your page. You can not edit Elem…" at bounding box center [294, 0] width 588 height 0
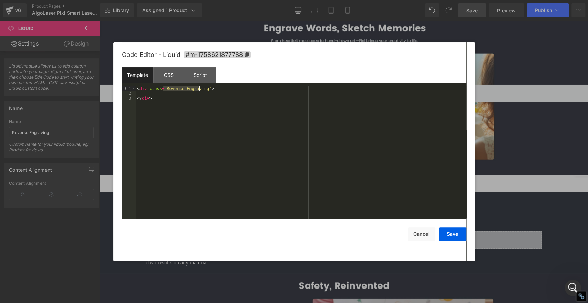
drag, startPoint x: 163, startPoint y: 89, endPoint x: 199, endPoint y: 91, distance: 35.9
click at [199, 91] on div "< div class = "Reverse-Engraving" > </ div >" at bounding box center [301, 157] width 331 height 142
drag, startPoint x: 420, startPoint y: 234, endPoint x: 413, endPoint y: 231, distance: 7.7
click at [420, 234] on button "Cancel" at bounding box center [422, 234] width 28 height 14
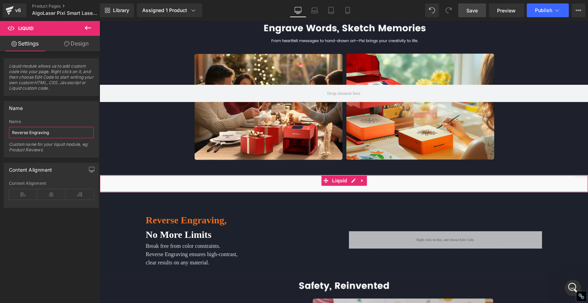
click at [59, 134] on input "Reverse Engraving" at bounding box center [51, 132] width 85 height 11
paste input "-"
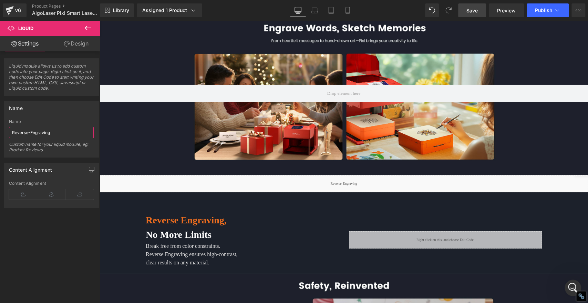
type input "Reverse-Engraving"
drag, startPoint x: 475, startPoint y: 8, endPoint x: 468, endPoint y: 18, distance: 11.8
click at [475, 8] on span "Save" at bounding box center [472, 10] width 11 height 7
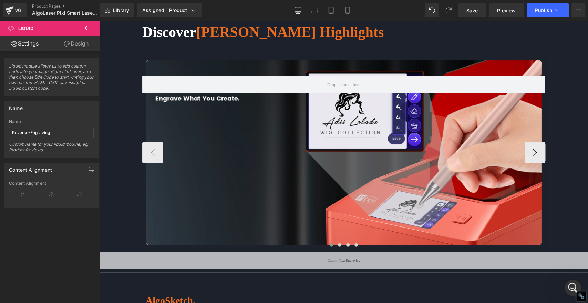
scroll to position [1167, 0]
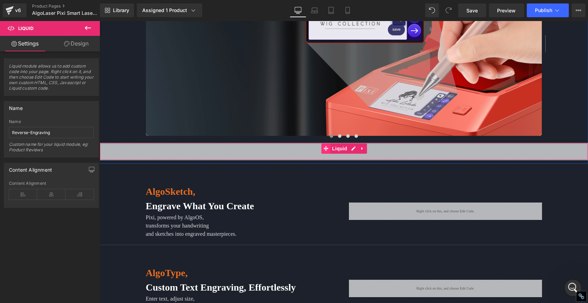
click at [324, 146] on icon at bounding box center [326, 148] width 5 height 5
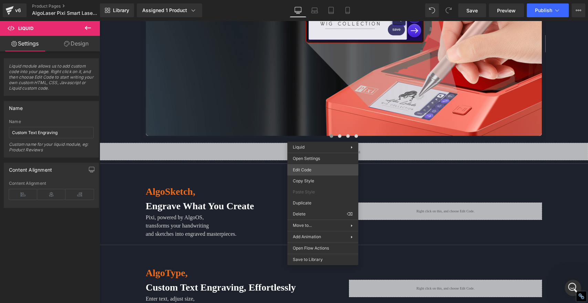
click at [311, 0] on div "Liquid You are previewing how the will restyle your page. You can not edit Elem…" at bounding box center [294, 0] width 588 height 0
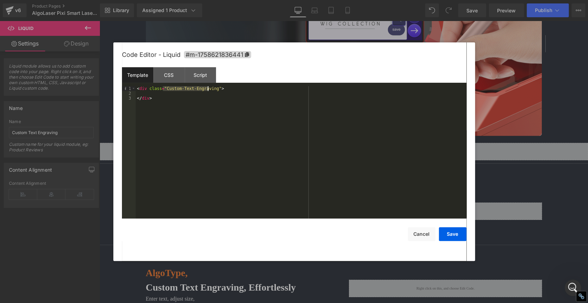
drag, startPoint x: 162, startPoint y: 88, endPoint x: 207, endPoint y: 89, distance: 44.5
click at [207, 89] on div "< div class = "Custom-Text-Engraving" > </ div >" at bounding box center [301, 157] width 331 height 142
drag, startPoint x: 420, startPoint y: 234, endPoint x: 408, endPoint y: 228, distance: 13.9
click at [420, 234] on button "Cancel" at bounding box center [422, 234] width 28 height 14
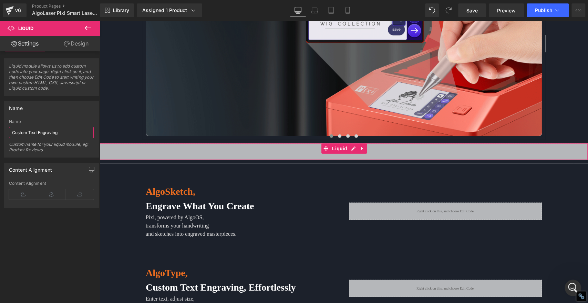
click at [68, 130] on input "Custom Text Engraving" at bounding box center [51, 132] width 85 height 11
paste input "-Text-"
type input "Custom-Text-Engraving"
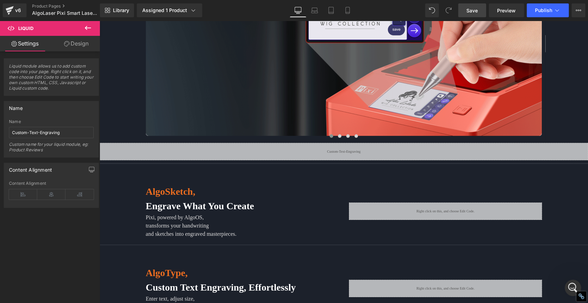
click at [472, 10] on span "Save" at bounding box center [472, 10] width 11 height 7
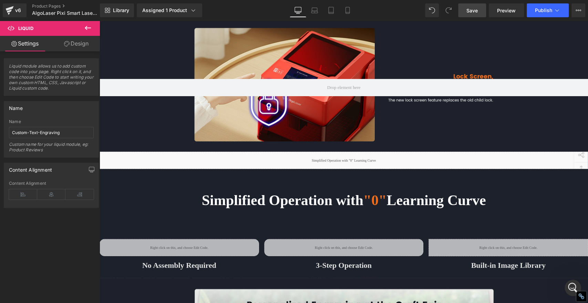
scroll to position [1894, 0]
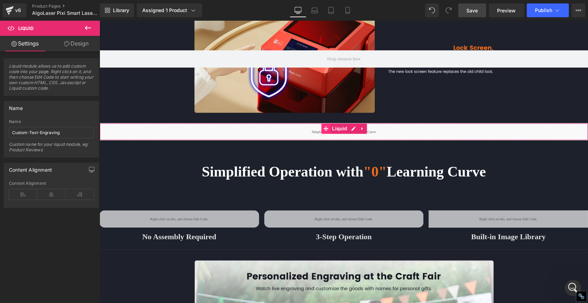
click at [324, 126] on icon at bounding box center [326, 128] width 5 height 5
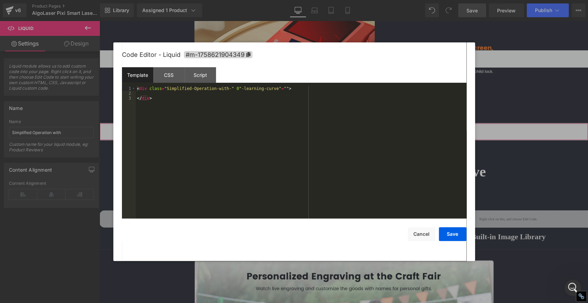
click at [323, 0] on div "Liquid You are previewing how the will restyle your page. You can not edit Elem…" at bounding box center [294, 0] width 588 height 0
drag, startPoint x: 164, startPoint y: 87, endPoint x: 206, endPoint y: 88, distance: 41.7
click at [206, 88] on div "< div class = "Simplified-Operation-with-" 0 "-learning-curve" = "" > </ div >" at bounding box center [301, 157] width 331 height 142
click at [259, 91] on div "< div class = "Simplified-Operation-with-" 0 "-learning-curve" = "" > </ div >" at bounding box center [301, 157] width 331 height 142
click at [417, 236] on button "Cancel" at bounding box center [422, 234] width 28 height 14
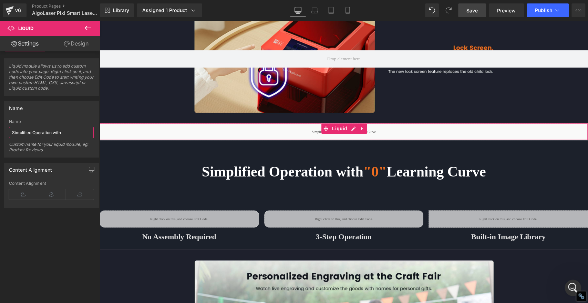
click at [74, 129] on input "Simplified Operation with" at bounding box center [51, 132] width 85 height 11
drag, startPoint x: 70, startPoint y: 132, endPoint x: 0, endPoint y: 125, distance: 70.7
click at [0, 125] on div "Name Simplified Operation with Name Simplified Operation with Custom name for y…" at bounding box center [51, 127] width 103 height 62
paste input "-Operation-with-" 0"-learning-curve"
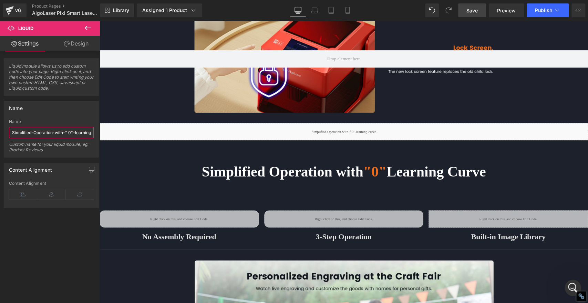
scroll to position [0, 14]
type input "Simplified-Operation-with-" 0"-learning-curve"
click at [473, 9] on span "Save" at bounding box center [472, 10] width 11 height 7
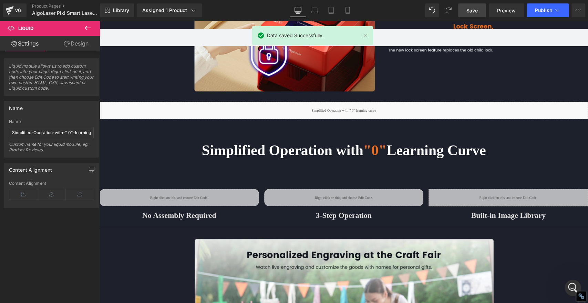
scroll to position [1933, 0]
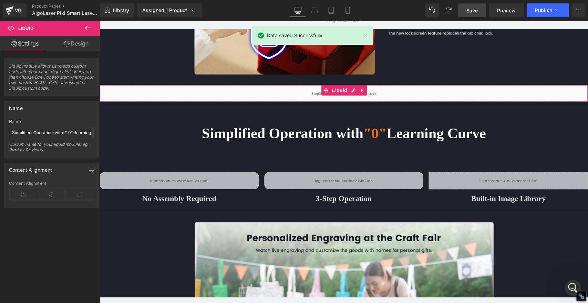
click at [306, 85] on div "Liquid" at bounding box center [344, 93] width 489 height 17
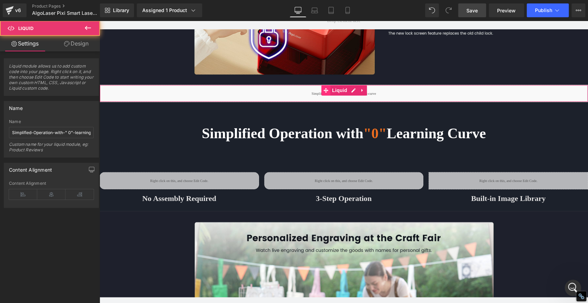
click at [324, 88] on icon at bounding box center [326, 90] width 5 height 5
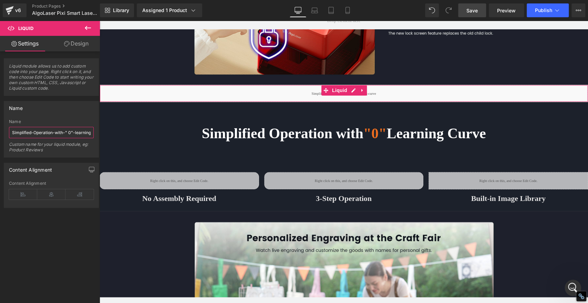
click at [60, 129] on input "Simplified-Operation-with-" 0"-learning-curve" at bounding box center [51, 132] width 85 height 11
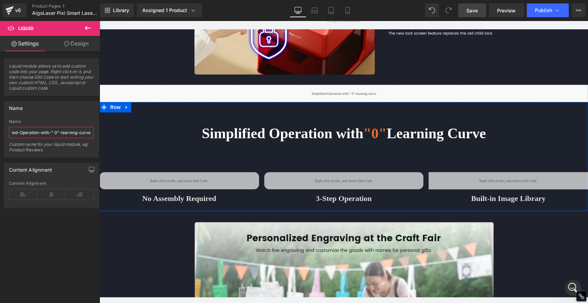
drag, startPoint x: 160, startPoint y: 152, endPoint x: 129, endPoint y: 131, distance: 38.4
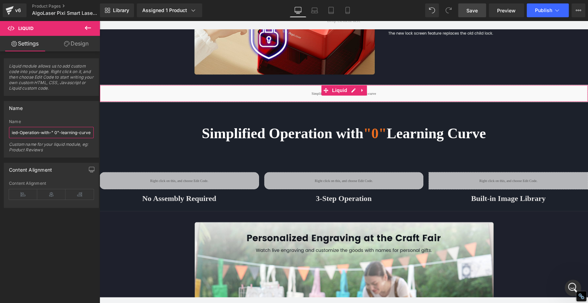
click at [79, 131] on input "Simplified-Operation-with-" 0"-learning-curve" at bounding box center [51, 132] width 85 height 11
drag, startPoint x: 76, startPoint y: 132, endPoint x: 100, endPoint y: 134, distance: 23.2
click at [100, 134] on div "Name Simplified-Operation-with-" 0"-learning-curve Name Simplified-Operation-wi…" at bounding box center [51, 127] width 103 height 62
click at [324, 88] on icon at bounding box center [326, 90] width 5 height 5
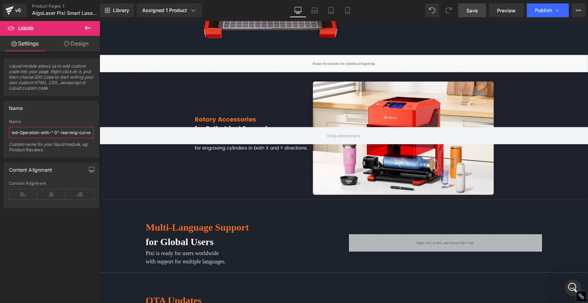
scroll to position [2737, 0]
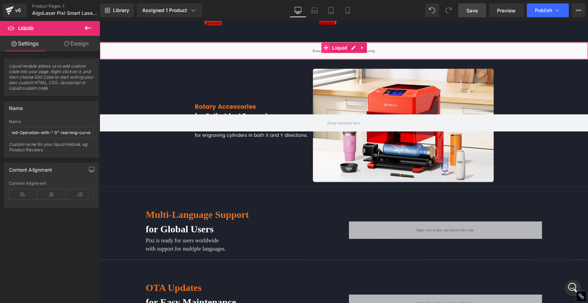
click at [324, 45] on icon at bounding box center [326, 47] width 5 height 5
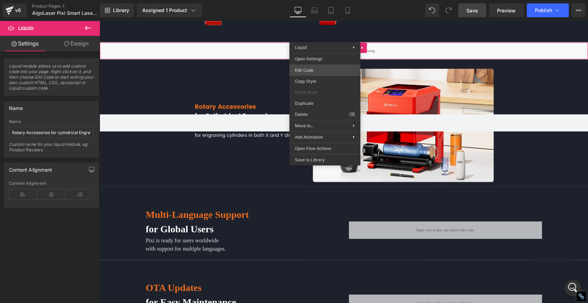
click at [300, 0] on div "Liquid You are previewing how the will restyle your page. You can not edit Elem…" at bounding box center [294, 0] width 588 height 0
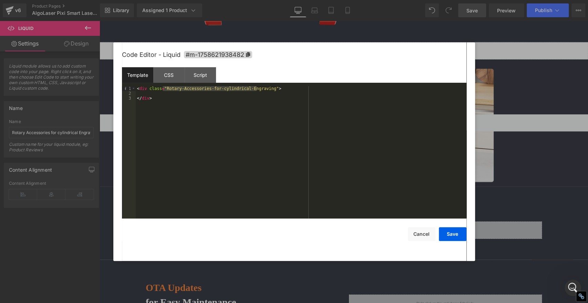
drag, startPoint x: 162, startPoint y: 89, endPoint x: 256, endPoint y: 89, distance: 94.4
click at [256, 89] on div "< div class = "Rotary-Accessories-for-cylindrical-Engraving" > </ div >" at bounding box center [301, 157] width 331 height 142
click at [414, 233] on button "Cancel" at bounding box center [422, 234] width 28 height 14
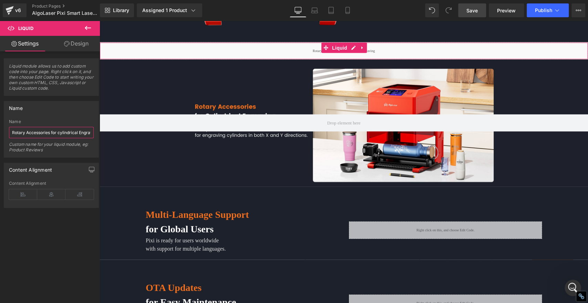
click at [49, 131] on input "Rotary Accessories for cylindrical Engraving" at bounding box center [51, 132] width 85 height 11
paste input "-Accessories-for-cylindrical-"
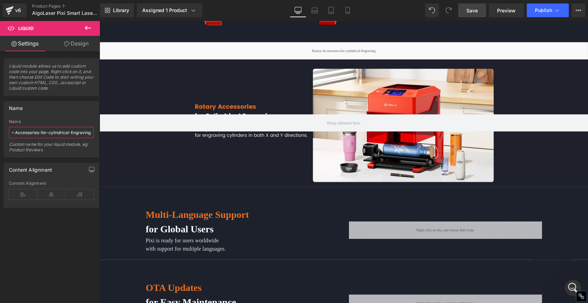
type input "Rotary-Accessories-for-cylindrical-Engraving"
click at [469, 10] on span "Save" at bounding box center [472, 10] width 11 height 7
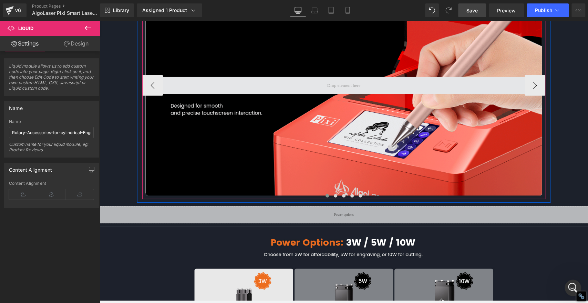
scroll to position [3158, 0]
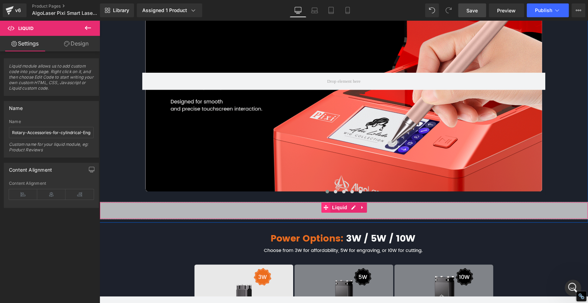
click at [324, 205] on icon at bounding box center [326, 207] width 5 height 5
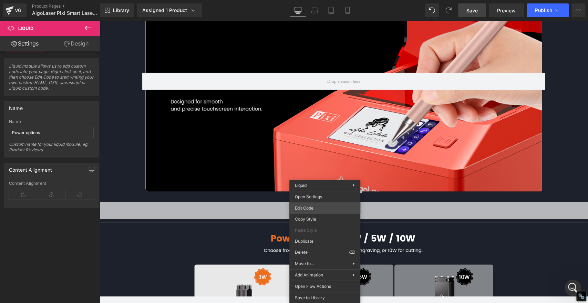
click at [314, 0] on div "Liquid You are previewing how the will restyle your page. You can not edit Elem…" at bounding box center [294, 0] width 588 height 0
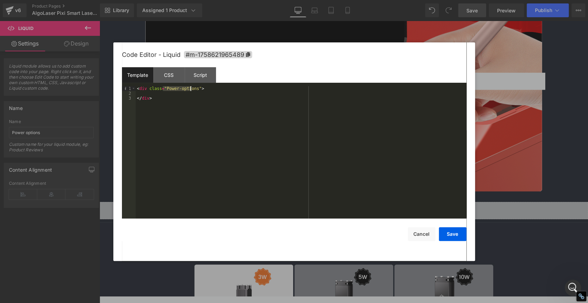
drag, startPoint x: 162, startPoint y: 89, endPoint x: 190, endPoint y: 90, distance: 27.9
click at [190, 90] on div "< div class = "Power-options" > </ div >" at bounding box center [301, 157] width 331 height 142
drag, startPoint x: 421, startPoint y: 234, endPoint x: 408, endPoint y: 229, distance: 13.8
click at [421, 234] on button "Cancel" at bounding box center [422, 234] width 28 height 14
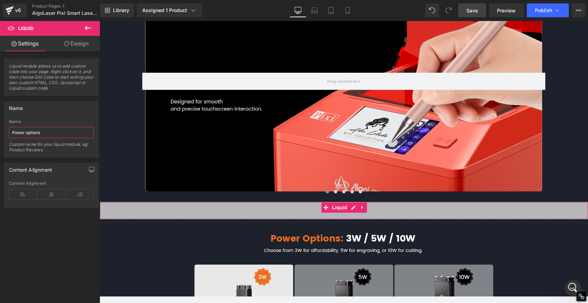
drag, startPoint x: 46, startPoint y: 132, endPoint x: 0, endPoint y: 127, distance: 46.1
click at [0, 127] on div "Name Power options Name Power options Custom name for your liquid module, eg: P…" at bounding box center [51, 127] width 103 height 62
paste input "-"
type input "Power-options"
drag, startPoint x: 468, startPoint y: 10, endPoint x: 376, endPoint y: 24, distance: 93.0
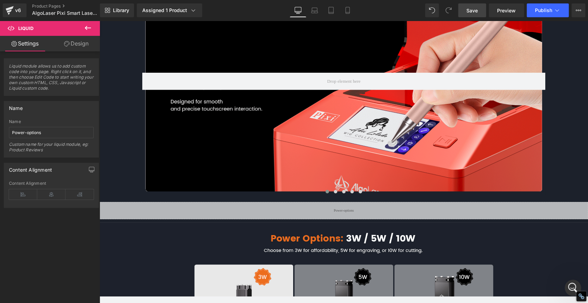
click at [468, 10] on span "Save" at bounding box center [472, 10] width 11 height 7
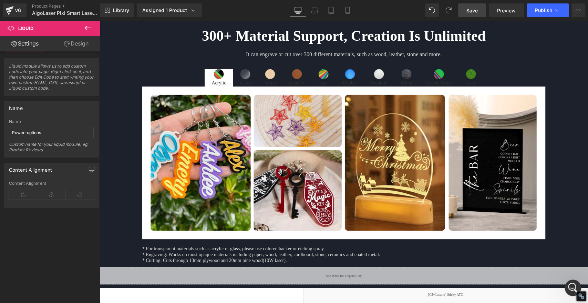
scroll to position [3655, 0]
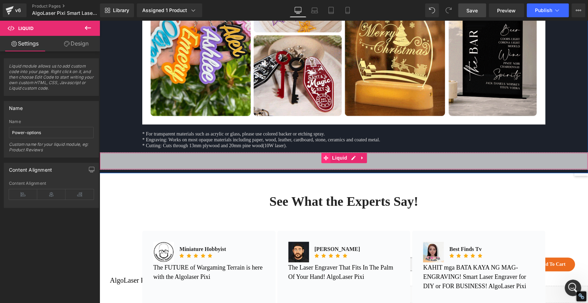
click at [324, 155] on icon at bounding box center [326, 157] width 5 height 5
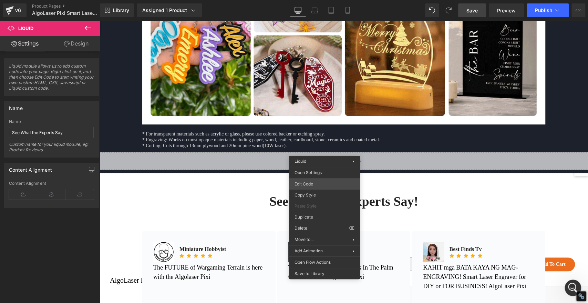
click at [313, 0] on div "Liquid You are previewing how the will restyle your page. You can not edit Elem…" at bounding box center [294, 0] width 588 height 0
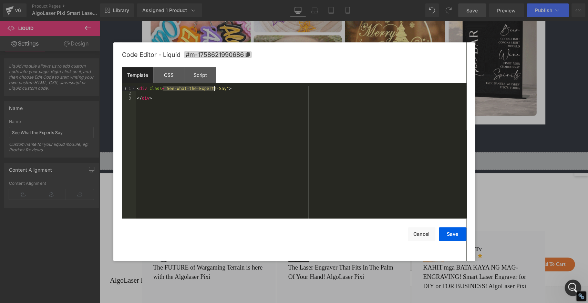
drag, startPoint x: 163, startPoint y: 89, endPoint x: 214, endPoint y: 90, distance: 51.4
click at [214, 90] on div "< div class = "See-What-the-Experts-Say" > </ div >" at bounding box center [301, 157] width 331 height 142
click at [416, 234] on button "Cancel" at bounding box center [422, 234] width 28 height 14
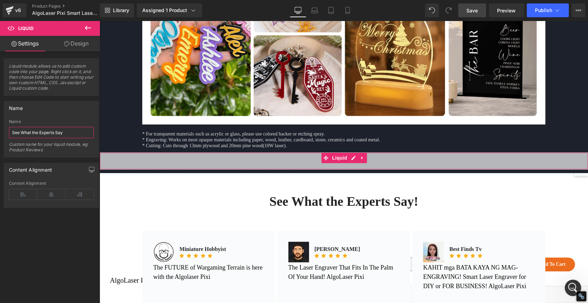
click at [72, 133] on input "See What the Experts Say" at bounding box center [51, 132] width 85 height 11
drag, startPoint x: 71, startPoint y: 132, endPoint x: 0, endPoint y: 130, distance: 71.0
click at [0, 130] on div "Name See What the Experts Say Name See What the Experts Say Custom name for you…" at bounding box center [51, 127] width 103 height 62
paste input "-What-the-Experts-"
type input "See-What-the-Experts-Say"
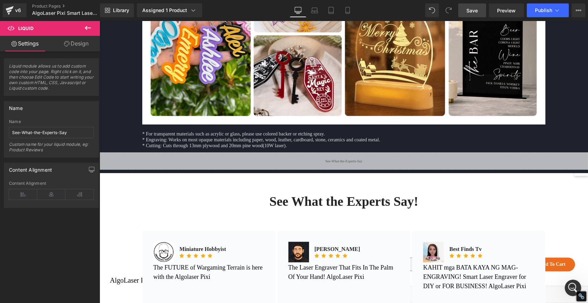
click at [474, 10] on span "Save" at bounding box center [472, 10] width 11 height 7
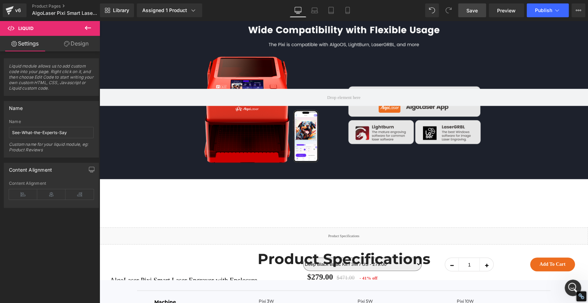
scroll to position [4383, 0]
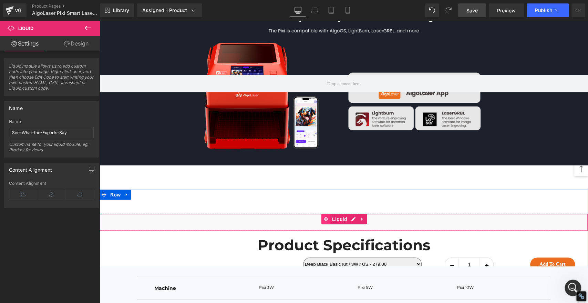
click at [324, 216] on icon at bounding box center [326, 218] width 5 height 5
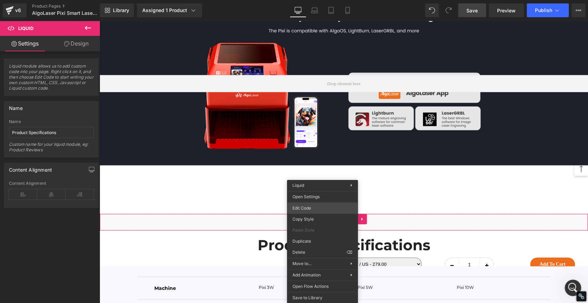
click at [300, 0] on div "Liquid You are previewing how the will restyle your page. You can not edit Elem…" at bounding box center [294, 0] width 588 height 0
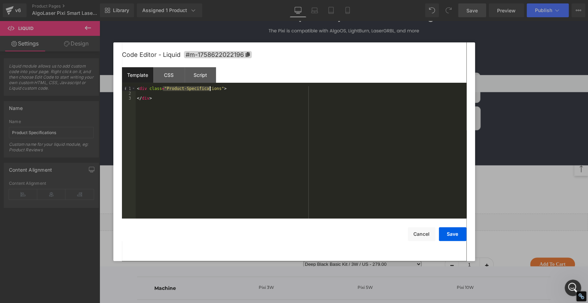
drag, startPoint x: 163, startPoint y: 89, endPoint x: 209, endPoint y: 88, distance: 46.9
click at [209, 88] on div "< div class = "Product-Specifications" > </ div >" at bounding box center [301, 157] width 331 height 142
click at [419, 232] on button "Cancel" at bounding box center [422, 234] width 28 height 14
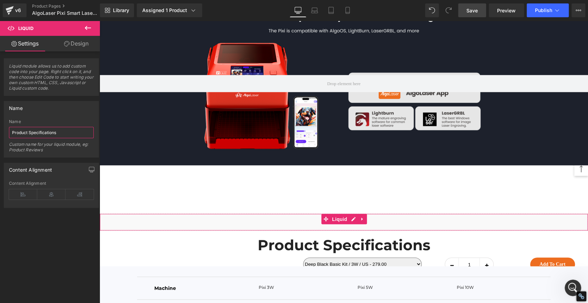
click at [62, 131] on input "Product Specifications" at bounding box center [51, 132] width 85 height 11
paste input "-"
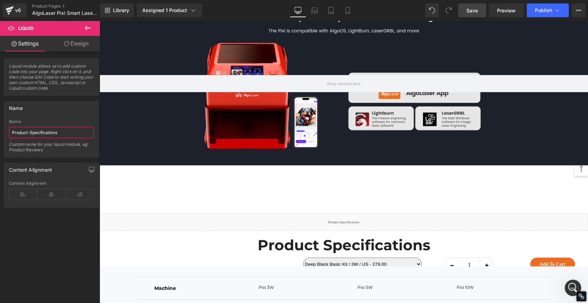
type input "Product-Specifications"
click at [468, 10] on span "Save" at bounding box center [472, 10] width 11 height 7
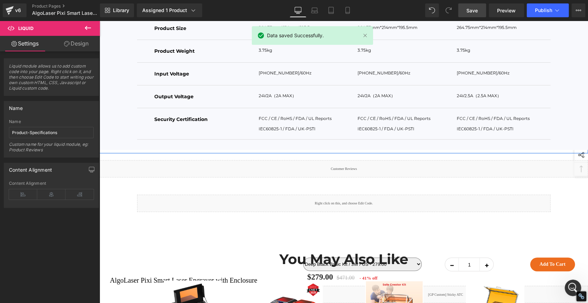
scroll to position [4957, 0]
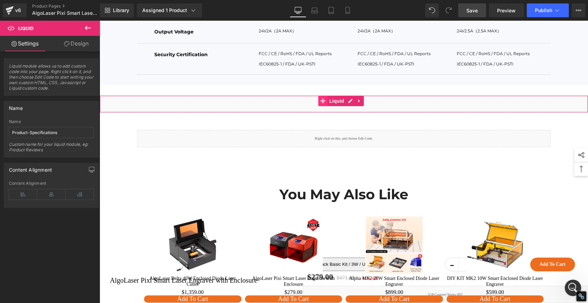
click at [324, 99] on icon at bounding box center [323, 101] width 5 height 5
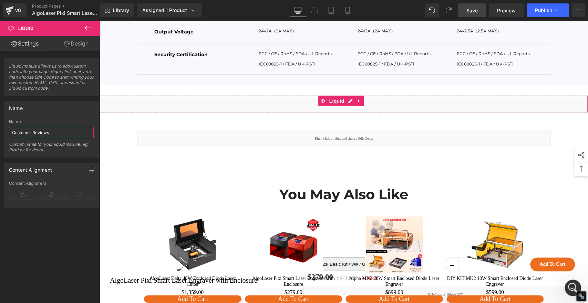
click at [32, 133] on input "Customer Reviews" at bounding box center [51, 132] width 85 height 11
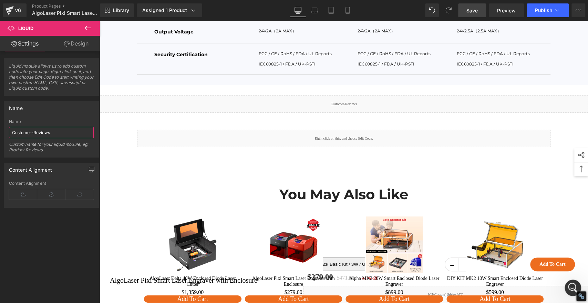
type input "Customer-Reviews"
click at [472, 10] on span "Save" at bounding box center [472, 10] width 11 height 7
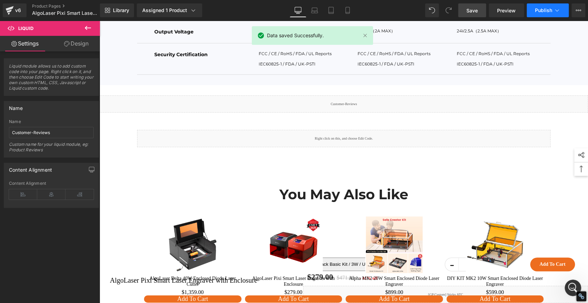
click at [540, 10] on span "Publish" at bounding box center [543, 11] width 17 height 6
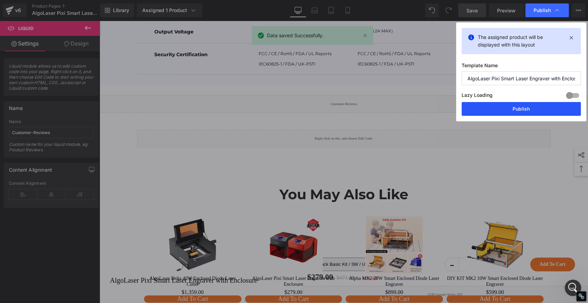
click at [539, 113] on button "Publish" at bounding box center [521, 109] width 119 height 14
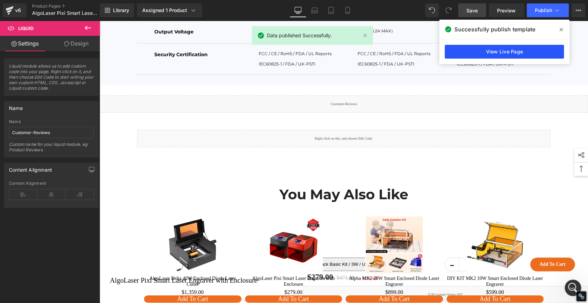
click at [538, 52] on link "View Live Page" at bounding box center [504, 52] width 119 height 14
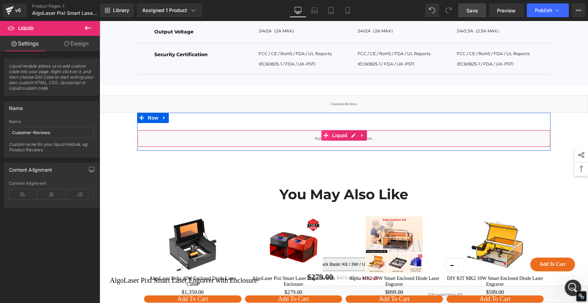
click at [324, 133] on icon at bounding box center [326, 135] width 5 height 5
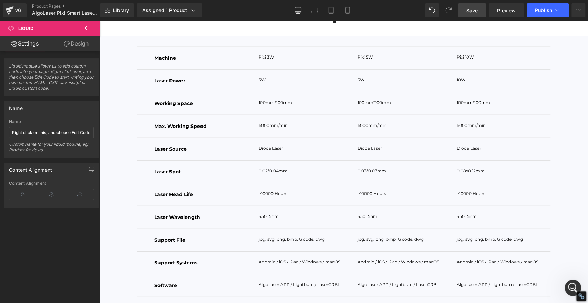
scroll to position [4421, 0]
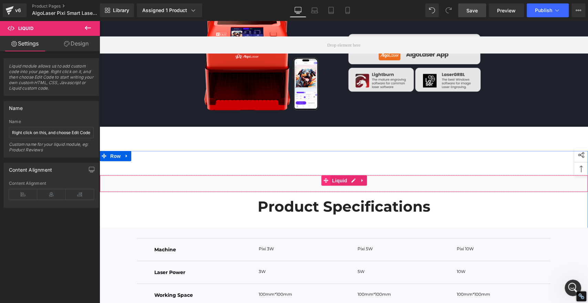
click at [324, 178] on icon at bounding box center [326, 180] width 5 height 5
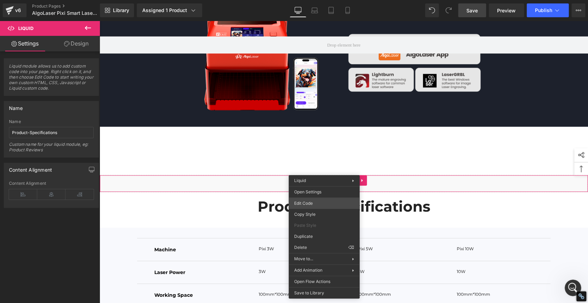
click at [304, 0] on div "Liquid You are previewing how the will restyle your page. You can not edit Elem…" at bounding box center [294, 0] width 588 height 0
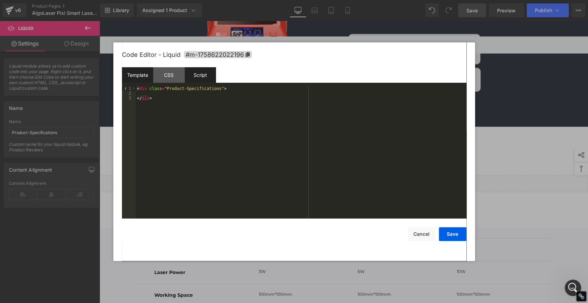
click at [201, 76] on div "Script" at bounding box center [200, 75] width 31 height 16
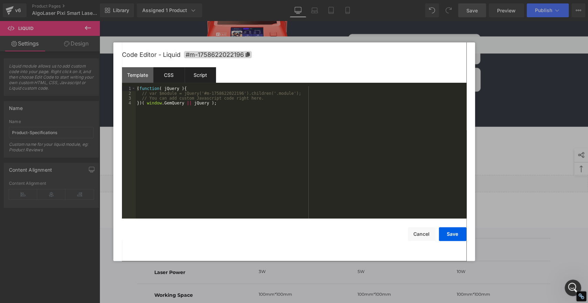
click at [178, 75] on div "CSS" at bounding box center [168, 75] width 31 height 16
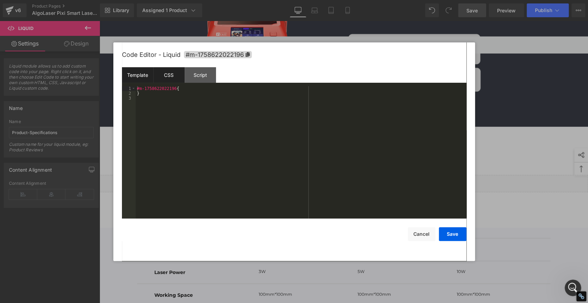
click at [134, 71] on div "Template" at bounding box center [137, 75] width 31 height 16
click at [408, 234] on button "Cancel" at bounding box center [422, 234] width 28 height 14
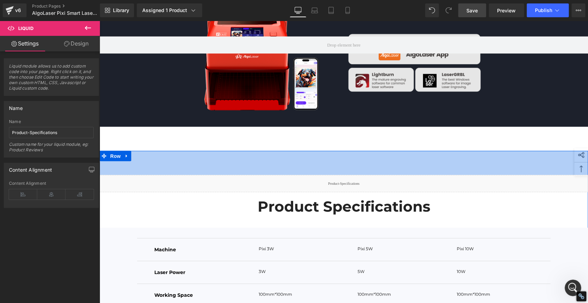
scroll to position [4345, 0]
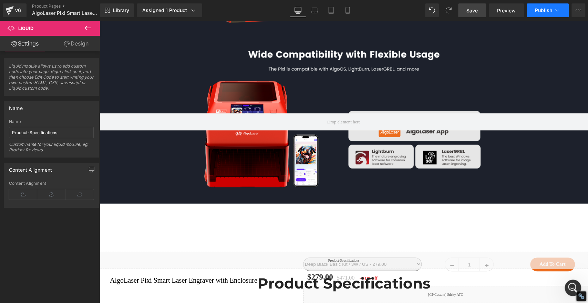
click at [547, 14] on button "Publish" at bounding box center [548, 10] width 42 height 14
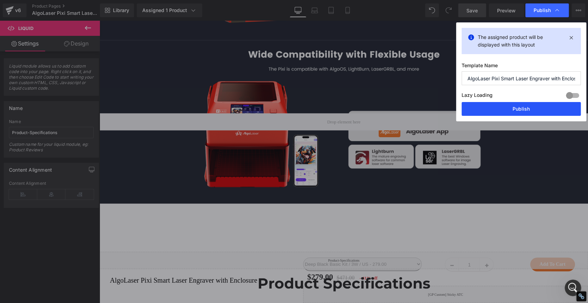
click at [497, 111] on button "Publish" at bounding box center [521, 109] width 119 height 14
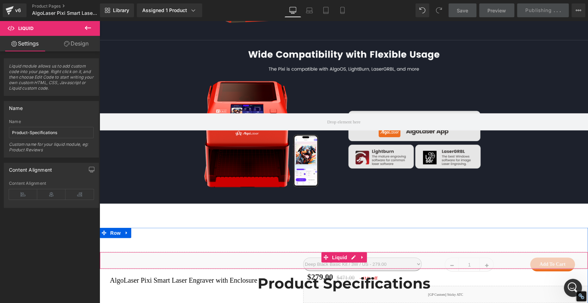
click at [574, 286] on icon "打开 Intercom Messenger" at bounding box center [571, 286] width 11 height 11
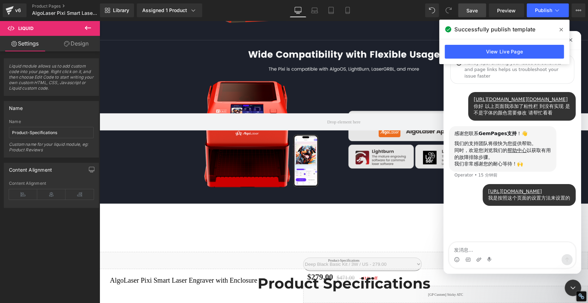
scroll to position [4, 0]
click at [548, 54] on link "View Live Page" at bounding box center [504, 52] width 119 height 14
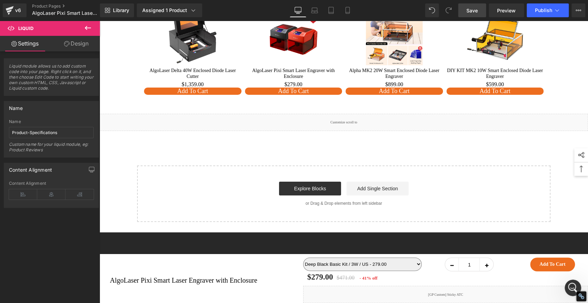
scroll to position [5110, 0]
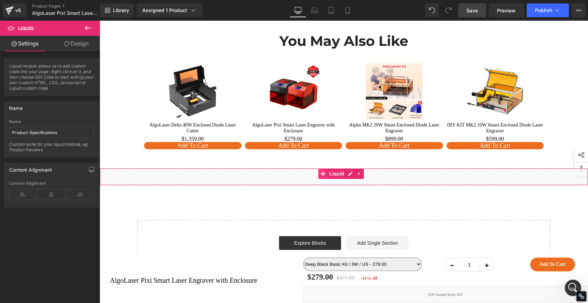
click at [324, 171] on icon at bounding box center [323, 173] width 5 height 5
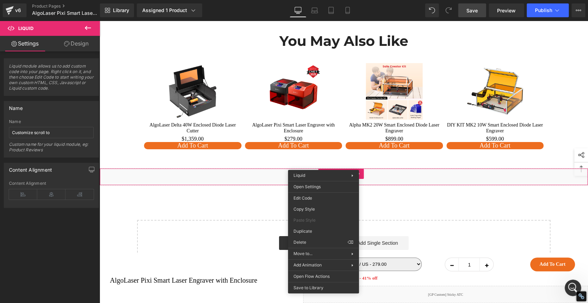
click at [194, 236] on div "Explore Blocks Add Single Section" at bounding box center [343, 243] width 391 height 14
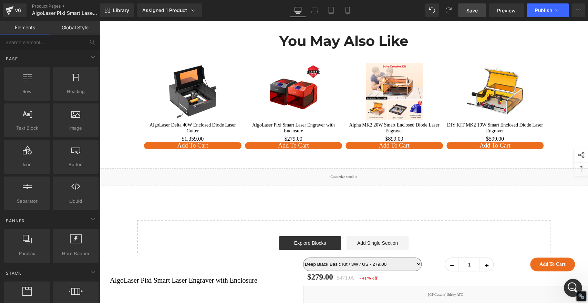
click at [572, 287] on icon "打开 Intercom Messenger" at bounding box center [571, 286] width 11 height 11
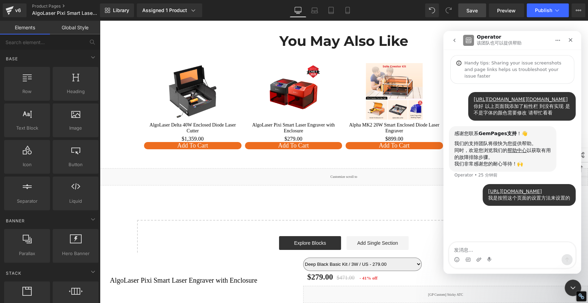
scroll to position [4, 0]
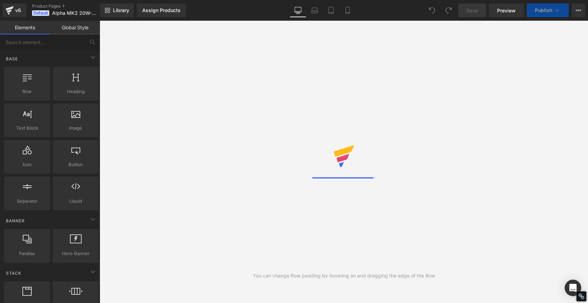
select select
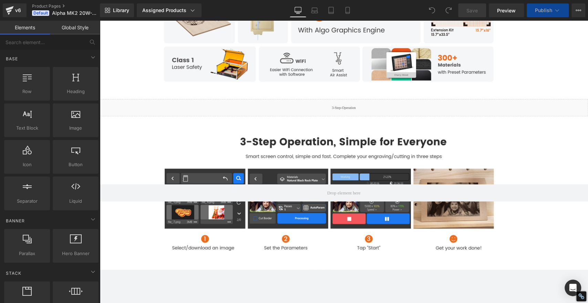
scroll to position [995, 0]
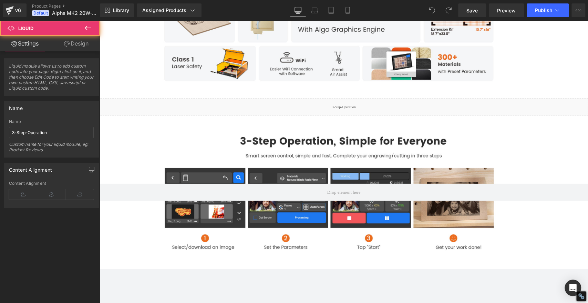
click at [318, 116] on div "Liquid" at bounding box center [344, 107] width 489 height 17
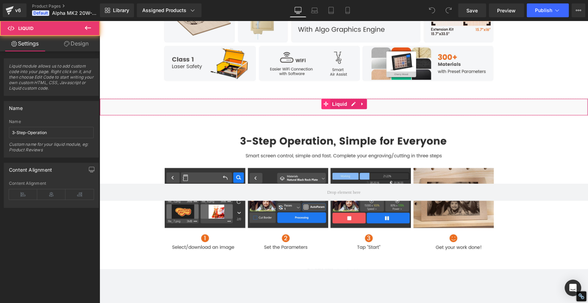
click at [324, 106] on icon at bounding box center [326, 104] width 5 height 5
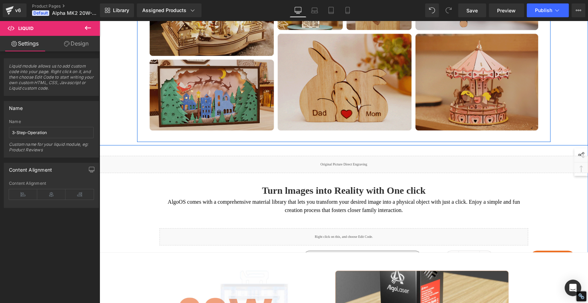
scroll to position [1575, 0]
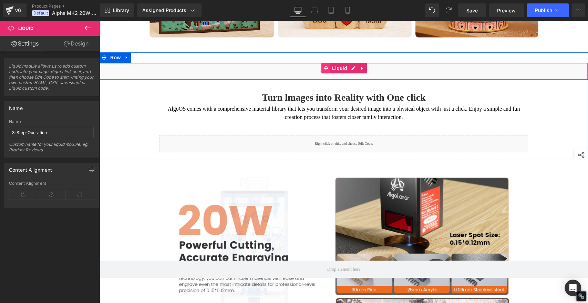
click at [324, 71] on icon at bounding box center [326, 68] width 5 height 5
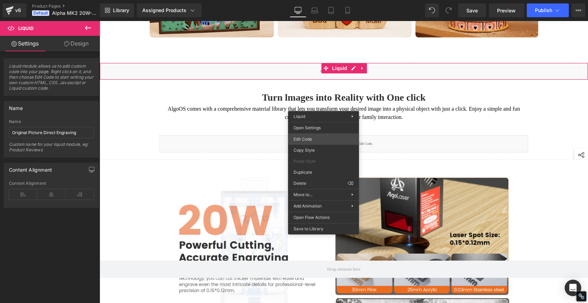
click at [314, 0] on div "Liquid You are previewing how the will restyle your page. You can not edit Elem…" at bounding box center [294, 0] width 588 height 0
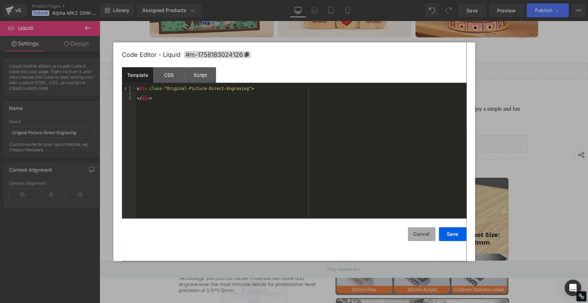
click at [423, 234] on button "Cancel" at bounding box center [422, 234] width 28 height 14
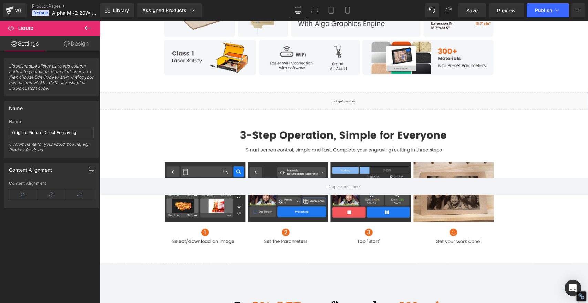
scroll to position [1231, 0]
